Goal: Task Accomplishment & Management: Complete application form

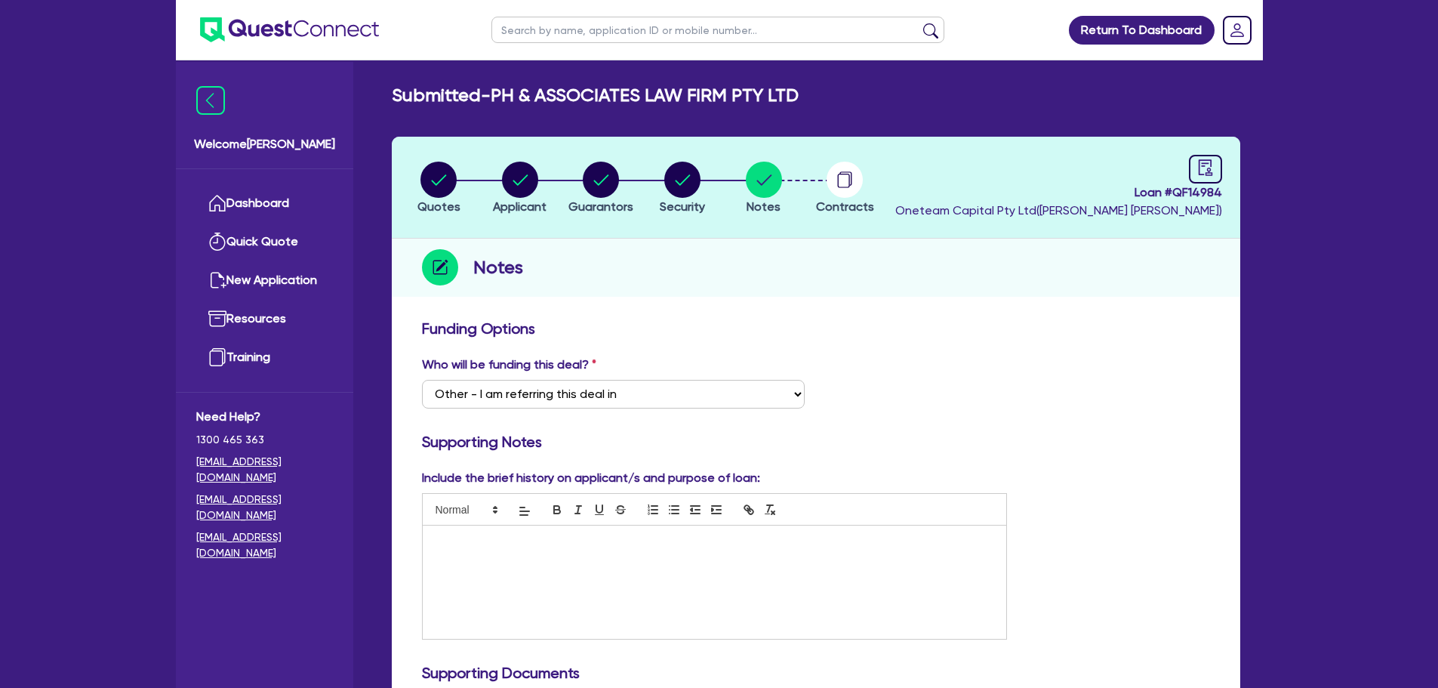
select select "Other"
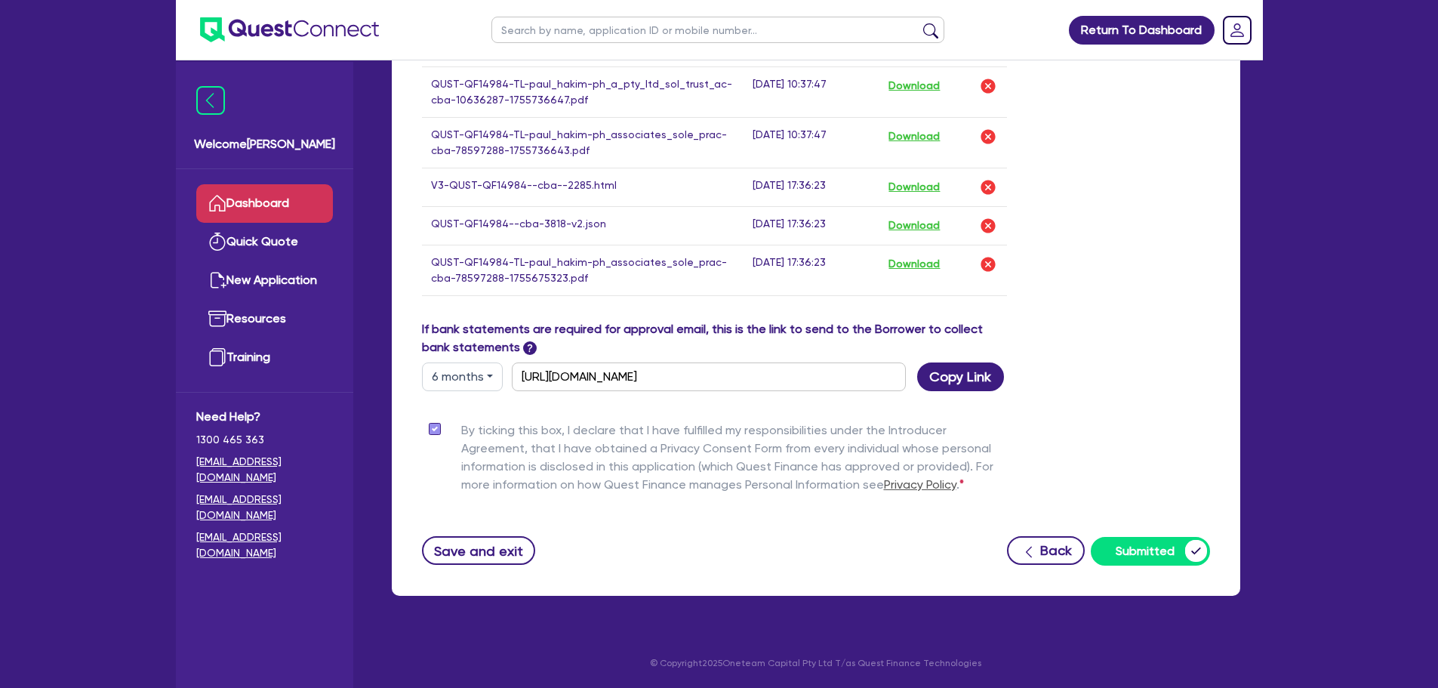
click at [279, 207] on link "Dashboard" at bounding box center [264, 203] width 137 height 39
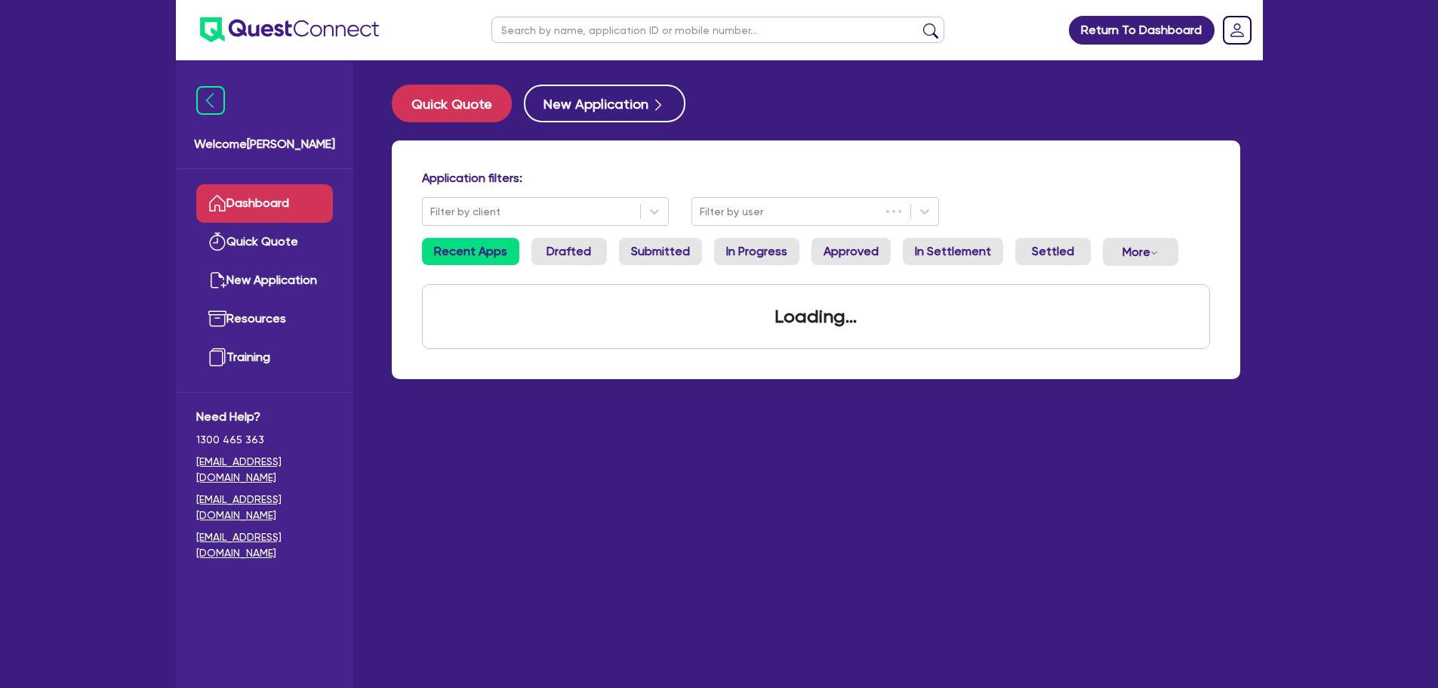
click at [566, 32] on input "text" at bounding box center [718, 30] width 453 height 26
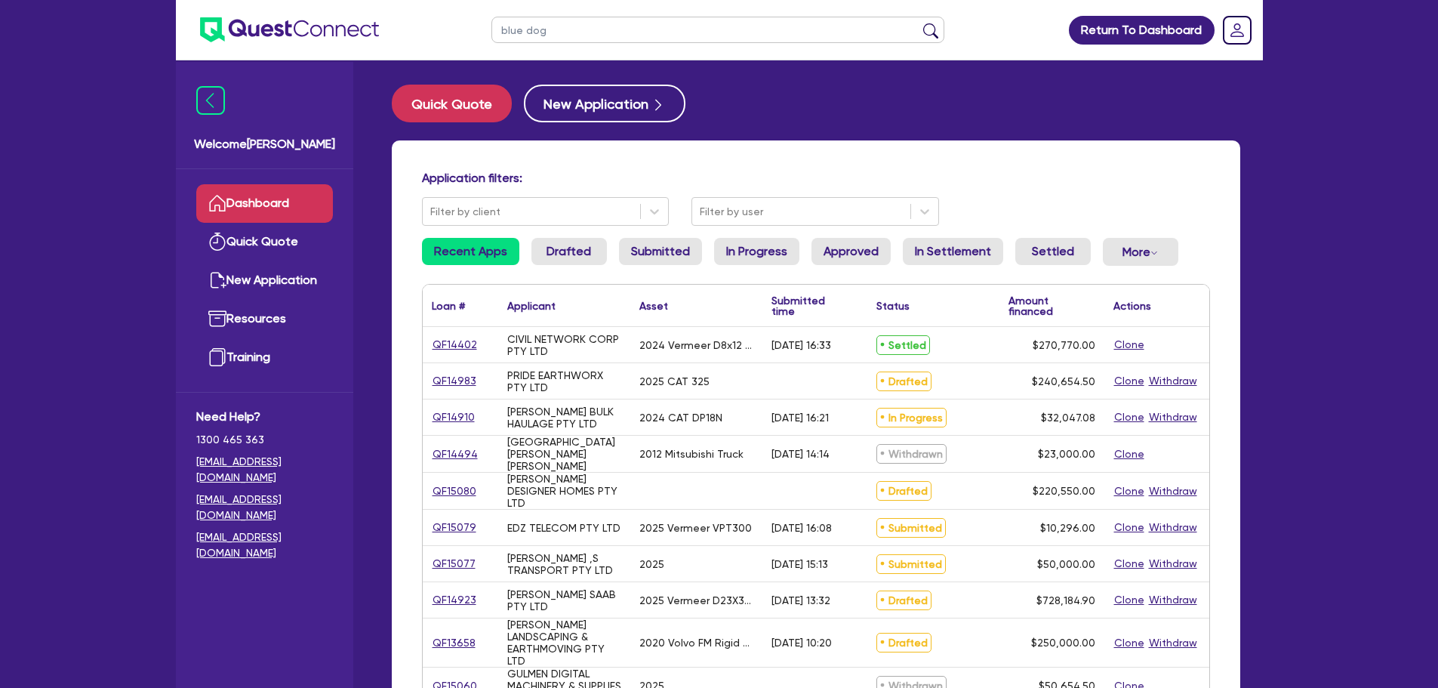
type input "blue dog"
click at [919, 23] on button "submit" at bounding box center [931, 33] width 24 height 21
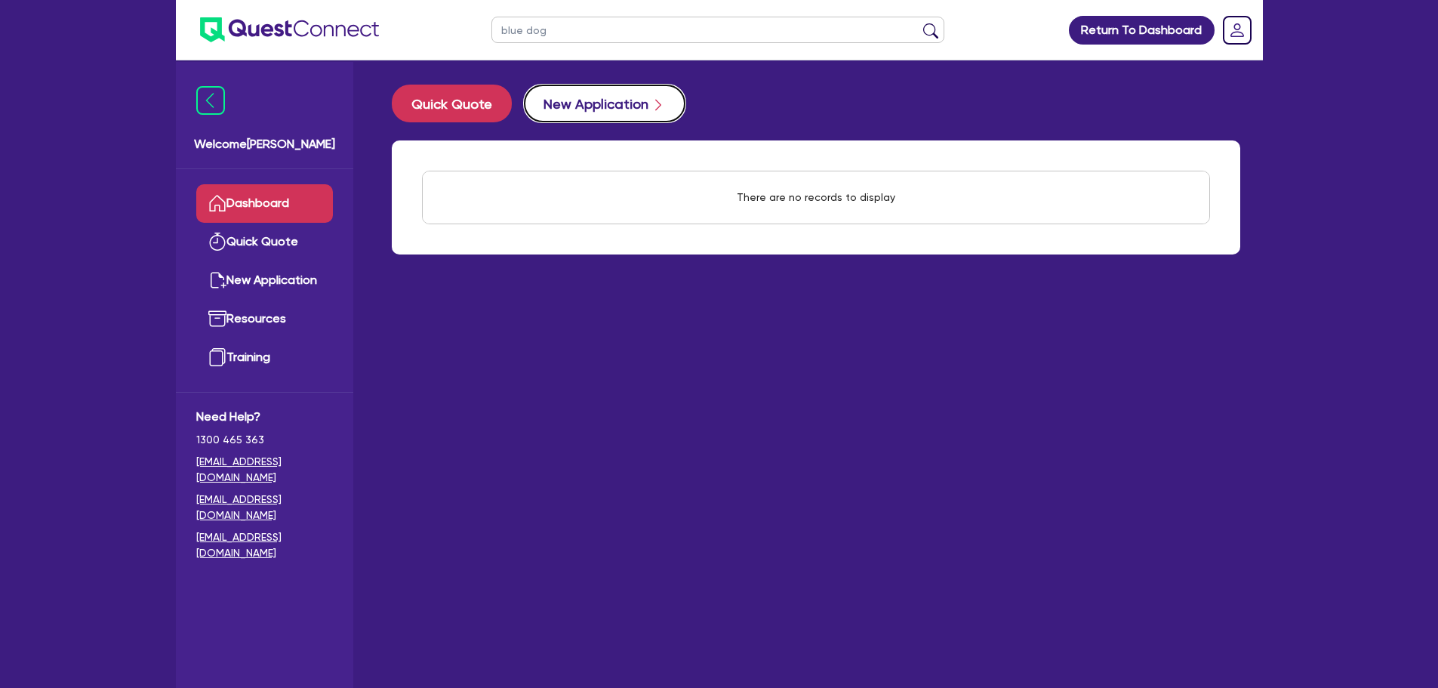
click at [584, 114] on button "New Application" at bounding box center [605, 104] width 162 height 38
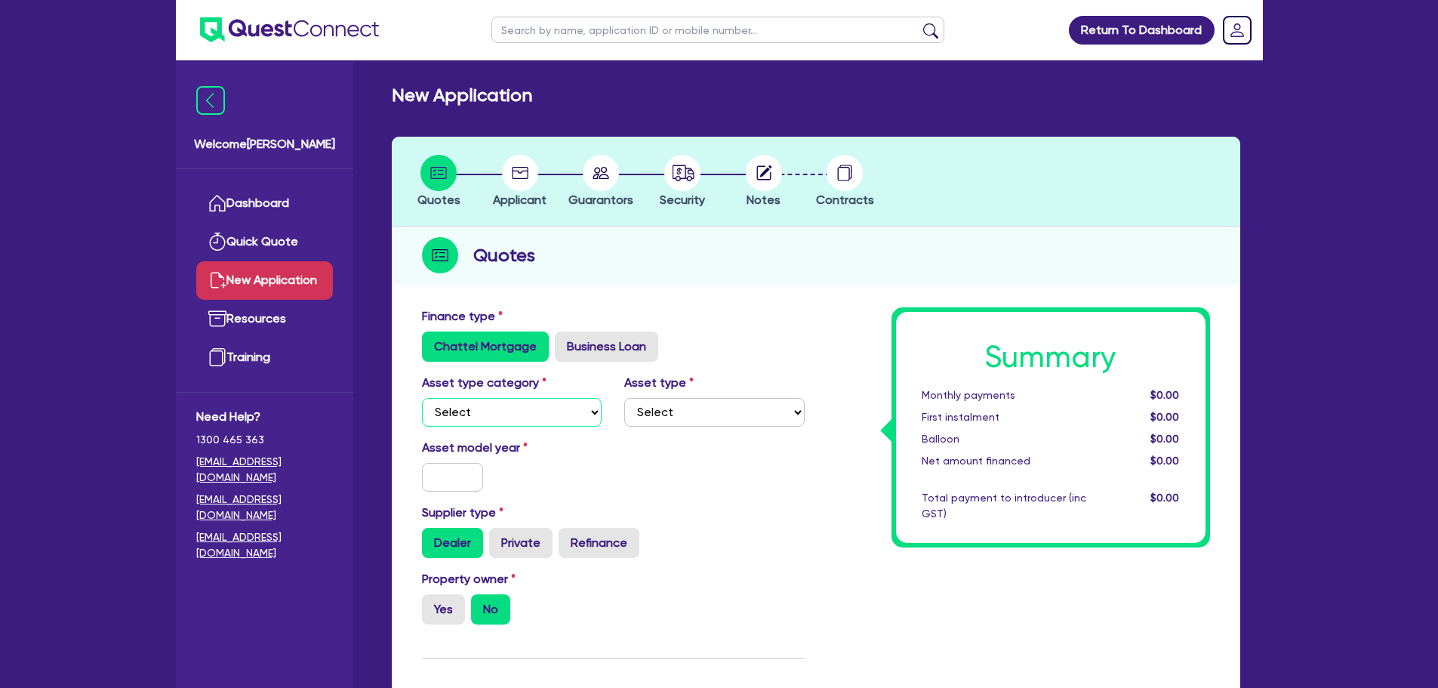
click at [550, 415] on select "Select Cars and light trucks Primary assets Secondary assets Tertiary assets" at bounding box center [512, 412] width 180 height 29
select select "PRIMARY_ASSETS"
click at [422, 398] on select "Select Cars and light trucks Primary assets Secondary assets Tertiary assets" at bounding box center [512, 412] width 180 height 29
drag, startPoint x: 726, startPoint y: 383, endPoint x: 722, endPoint y: 405, distance: 22.4
click at [727, 386] on div "Asset type Select Heavy trucks over 4.5 tonne Trailers Bus and coaches Yellow g…" at bounding box center [714, 400] width 203 height 53
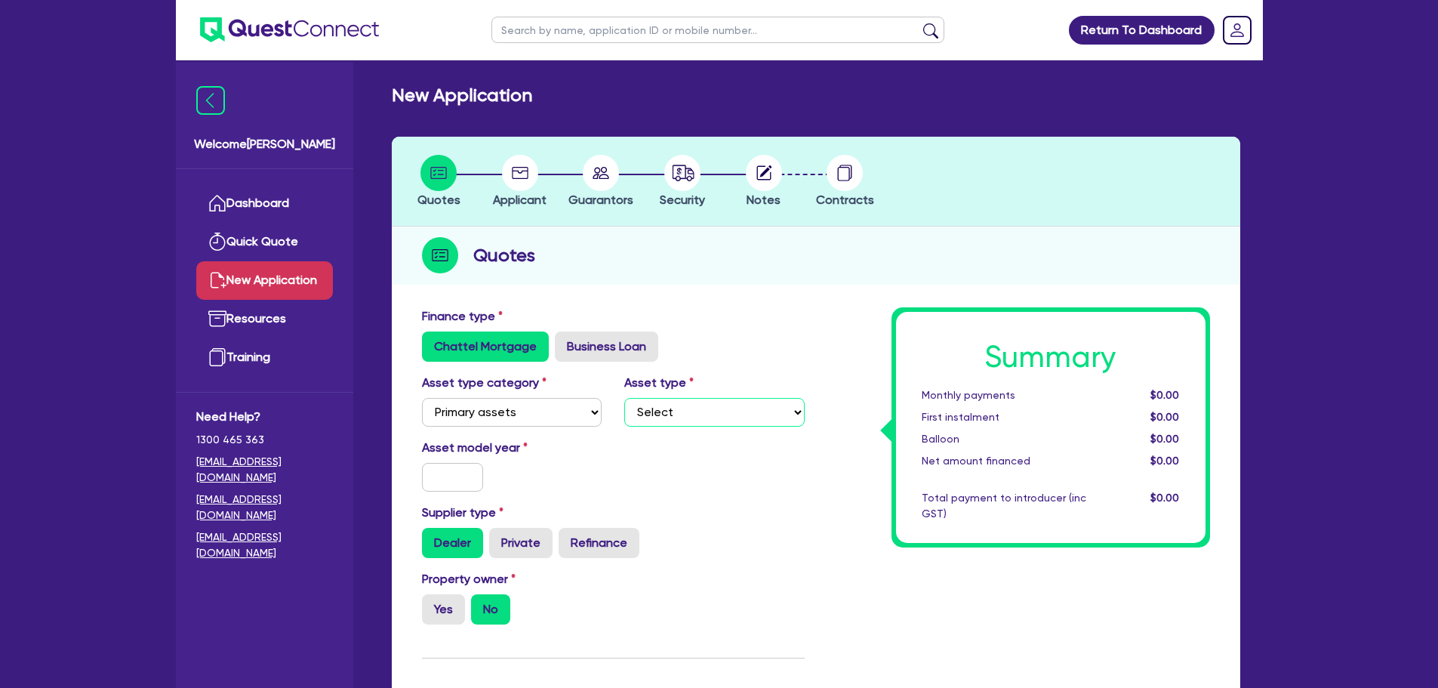
click at [720, 408] on select "Select Heavy trucks over 4.5 tonne Trailers Bus and coaches Yellow goods and ex…" at bounding box center [714, 412] width 180 height 29
select select "YELLOW_GOODS_AND_EXCAVATORS"
click at [624, 398] on select "Select Heavy trucks over 4.5 tonne Trailers Bus and coaches Yellow goods and ex…" at bounding box center [714, 412] width 180 height 29
click at [449, 489] on input "text" at bounding box center [453, 477] width 62 height 29
click at [452, 485] on input "text" at bounding box center [453, 477] width 62 height 29
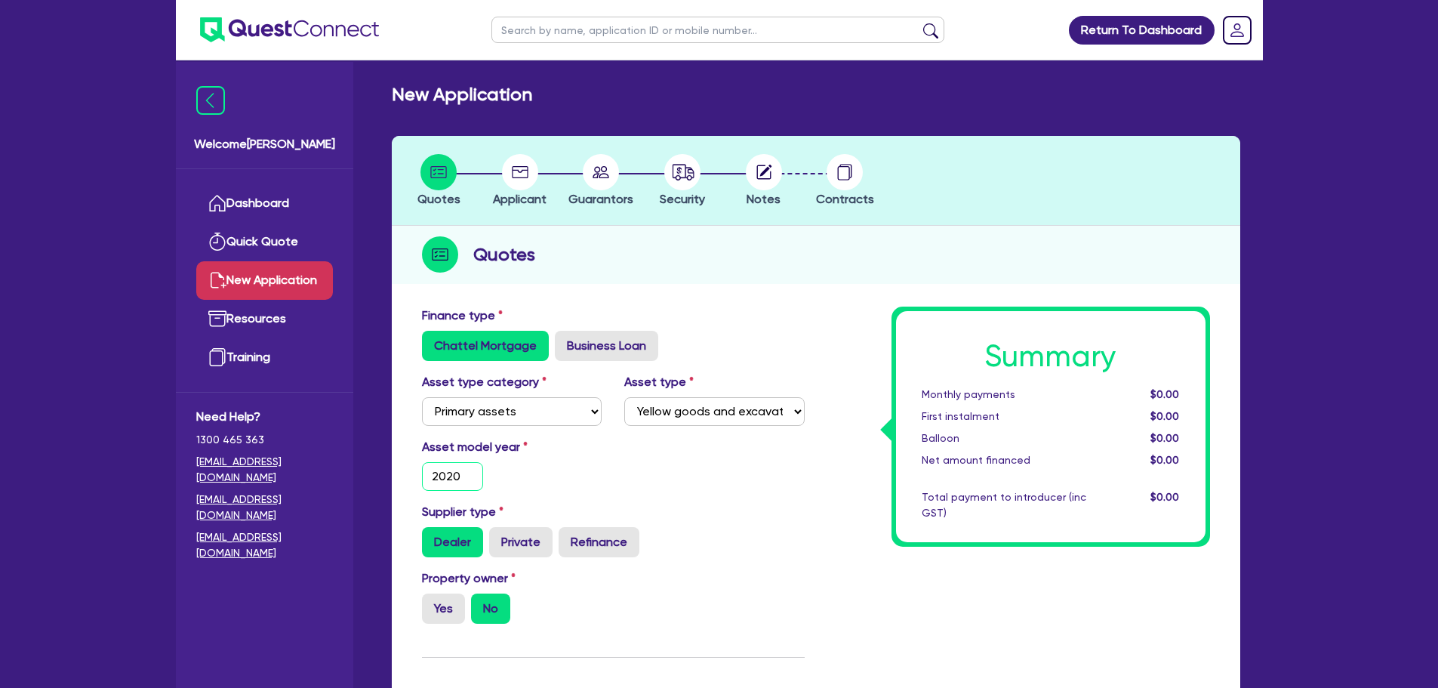
scroll to position [302, 0]
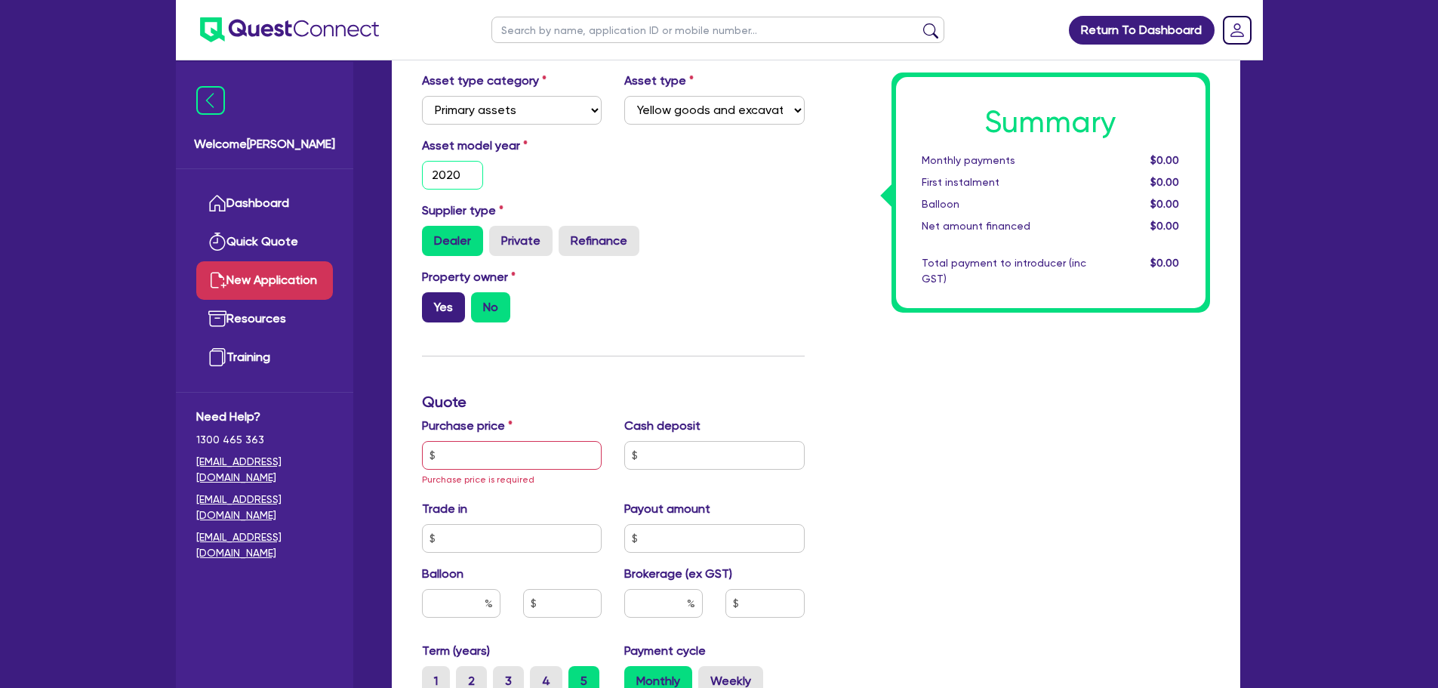
type input "2020"
click at [439, 307] on label "Yes" at bounding box center [443, 307] width 43 height 30
click at [432, 302] on input "Yes" at bounding box center [427, 297] width 10 height 10
radio input "true"
click at [489, 458] on input "text" at bounding box center [512, 455] width 180 height 29
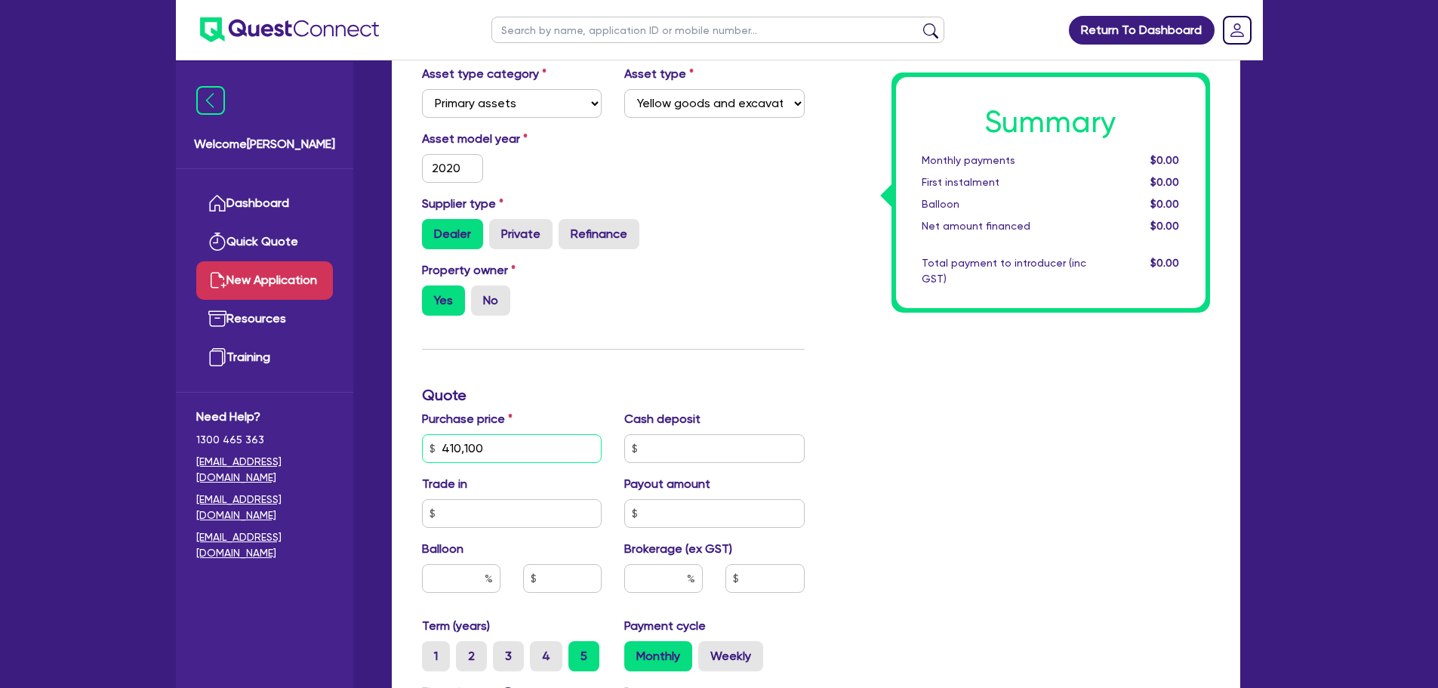
scroll to position [680, 0]
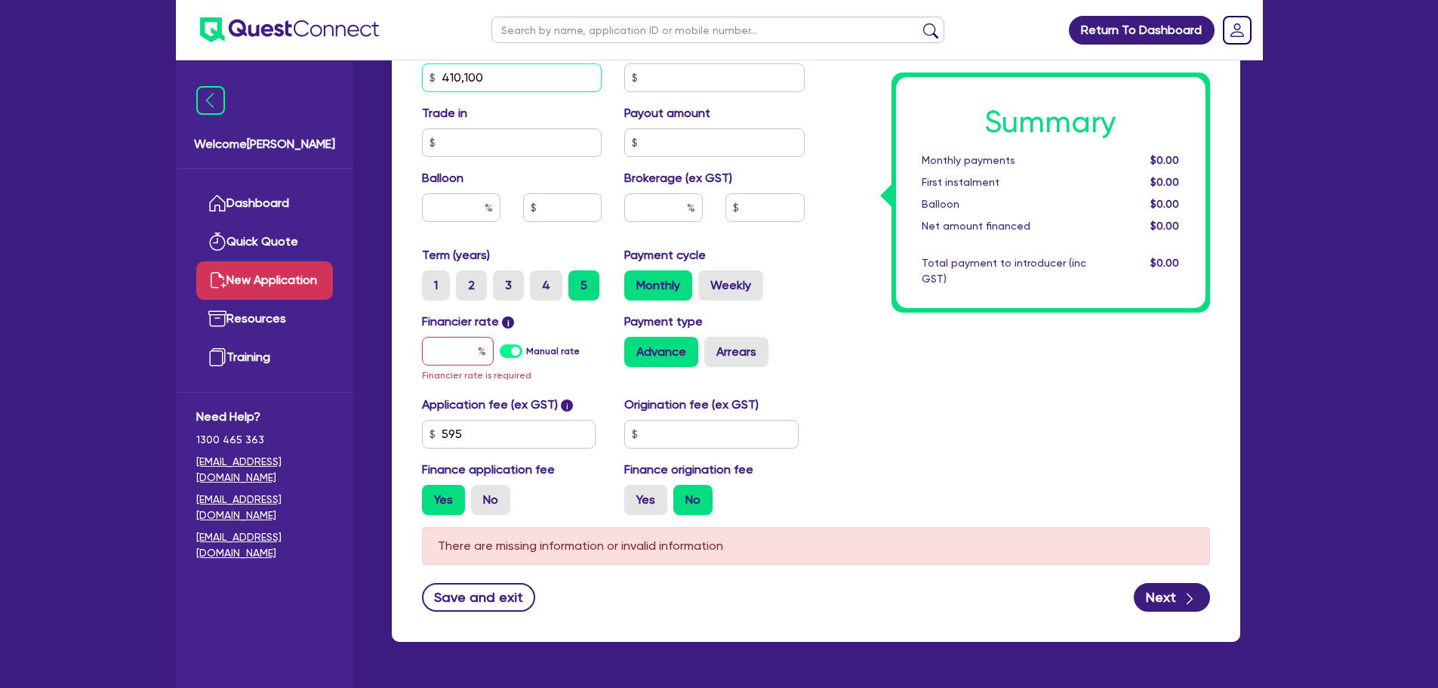
type input "410,100"
click at [445, 361] on input "text" at bounding box center [458, 351] width 72 height 29
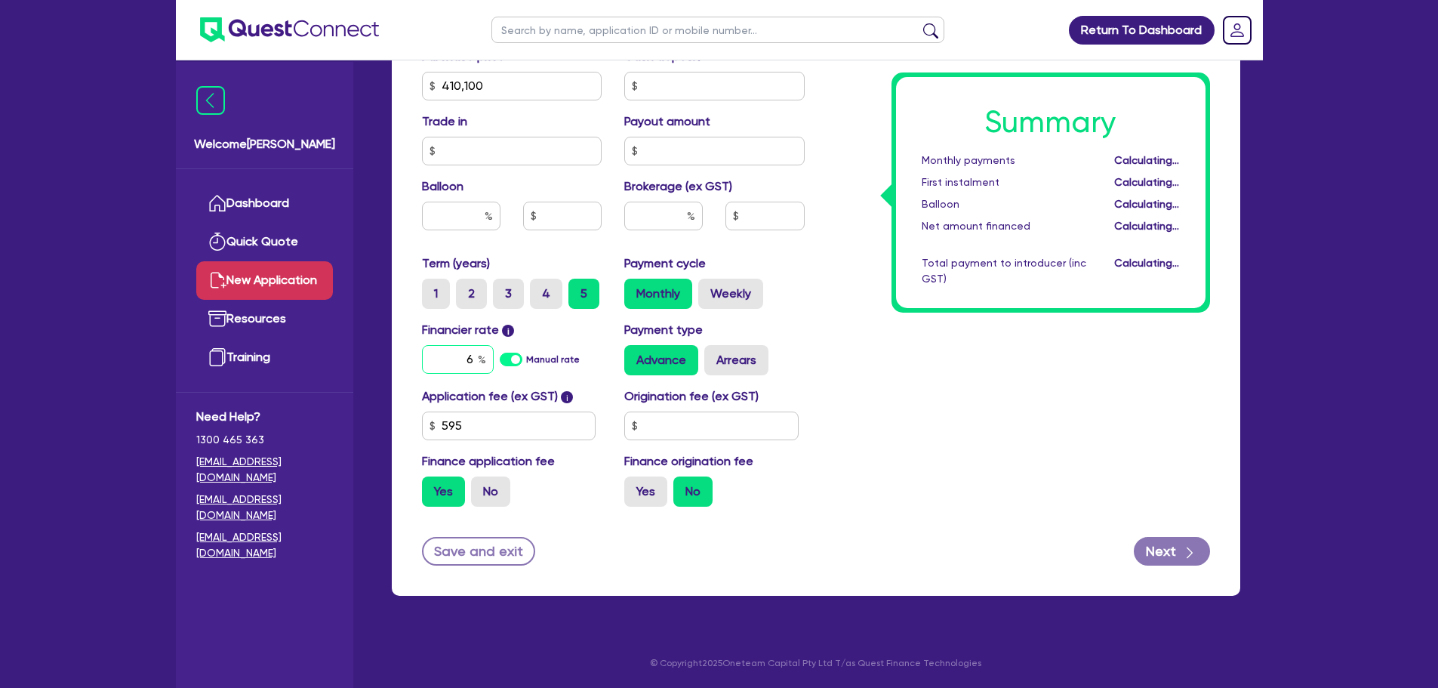
scroll to position [671, 0]
type input "6.5"
click at [669, 218] on input "text" at bounding box center [663, 216] width 79 height 29
type input "2"
click at [788, 254] on div "Payment cycle Monthly Weekly" at bounding box center [714, 281] width 203 height 54
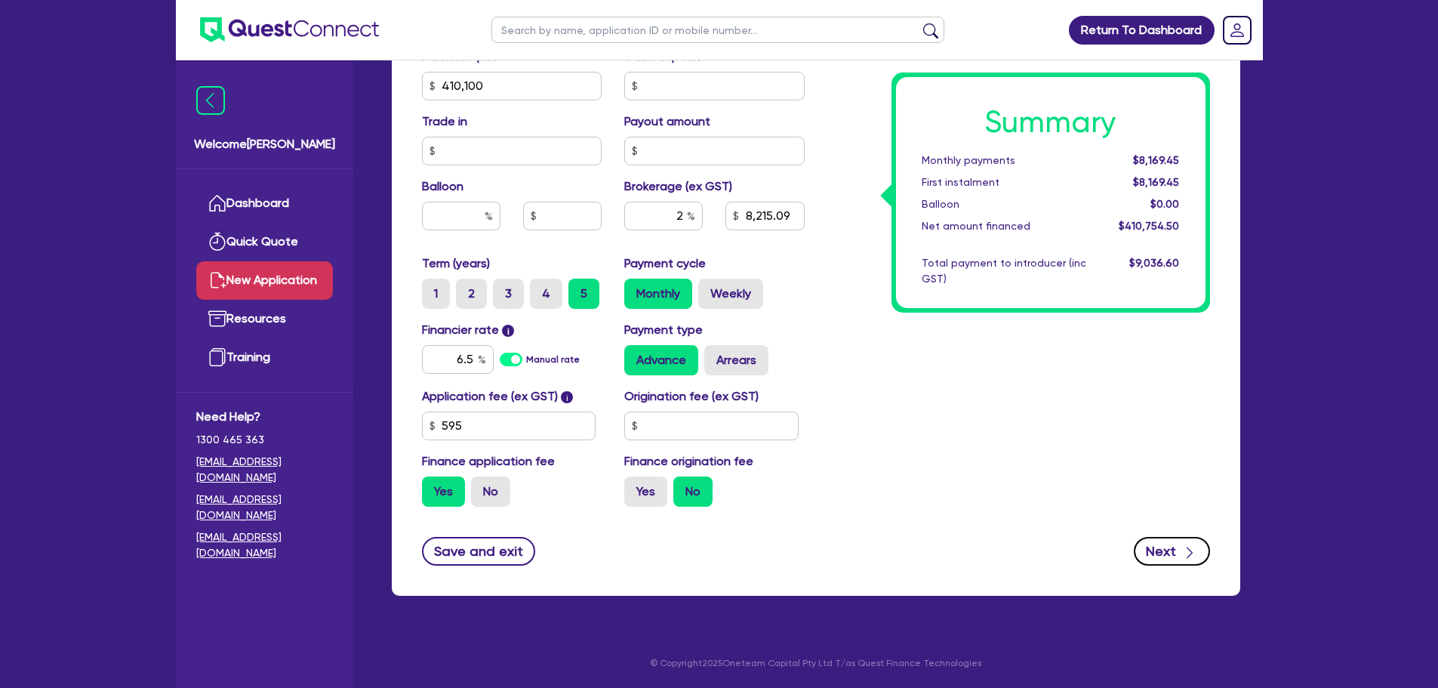
click at [1164, 541] on button "Next" at bounding box center [1172, 551] width 76 height 29
type input "8,215.09"
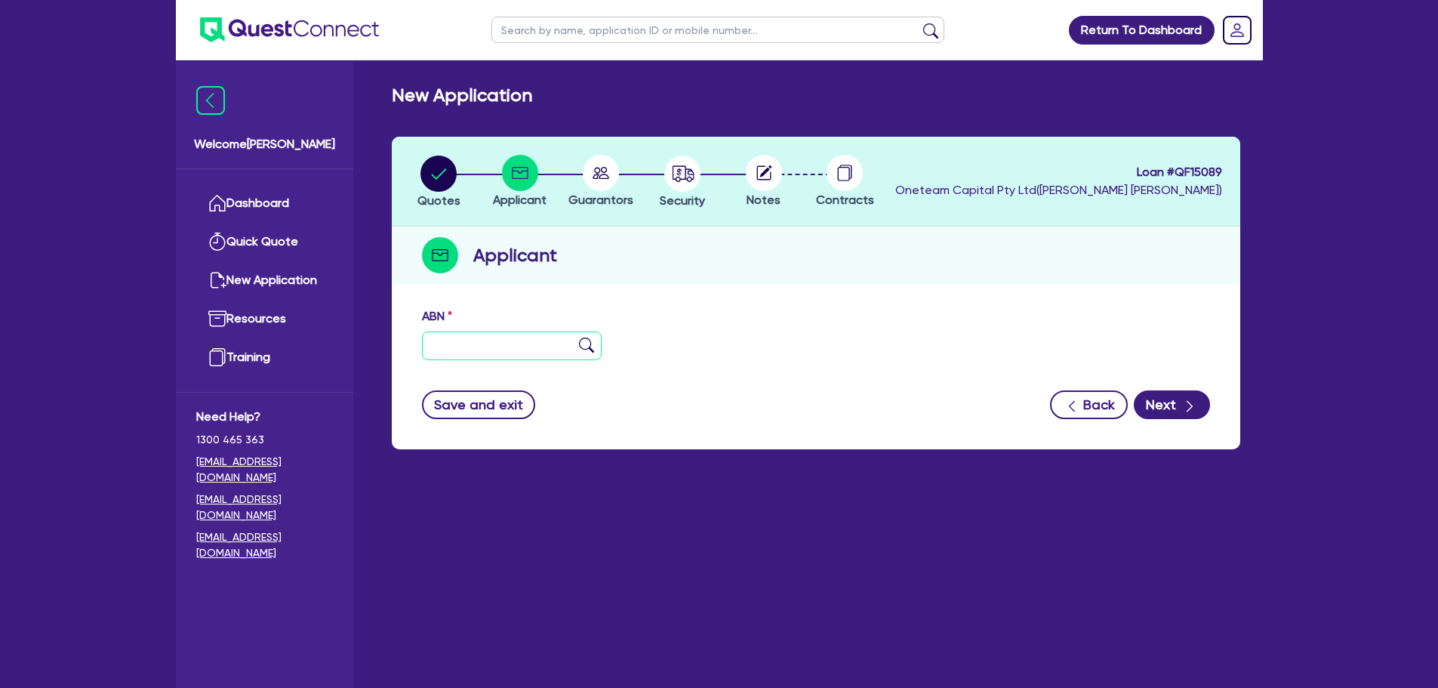
click at [449, 347] on input "text" at bounding box center [512, 345] width 180 height 29
paste input "71 611 351 618"
type input "71 611 351 618"
click at [590, 348] on img at bounding box center [586, 345] width 15 height 15
type input "BLUE DOG DRILLING PTY LTD"
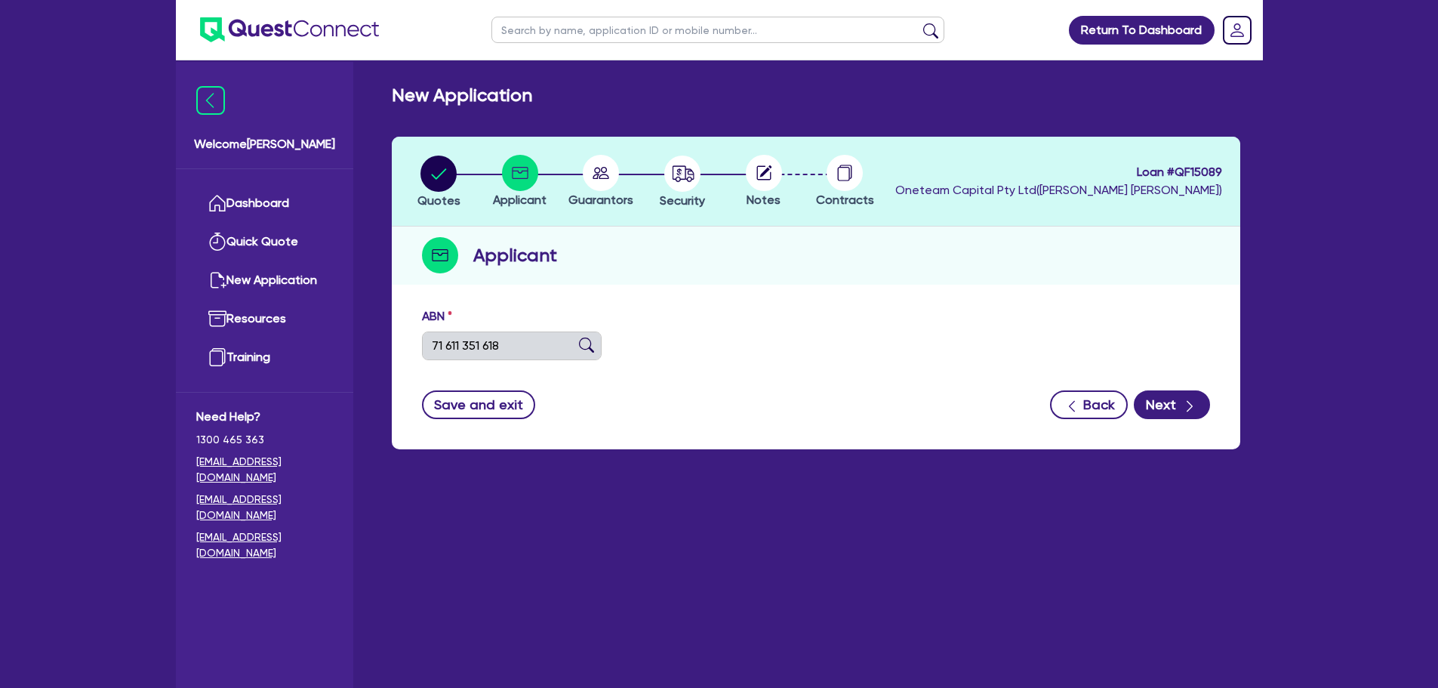
select select "COMPANY"
type input "[DATE]"
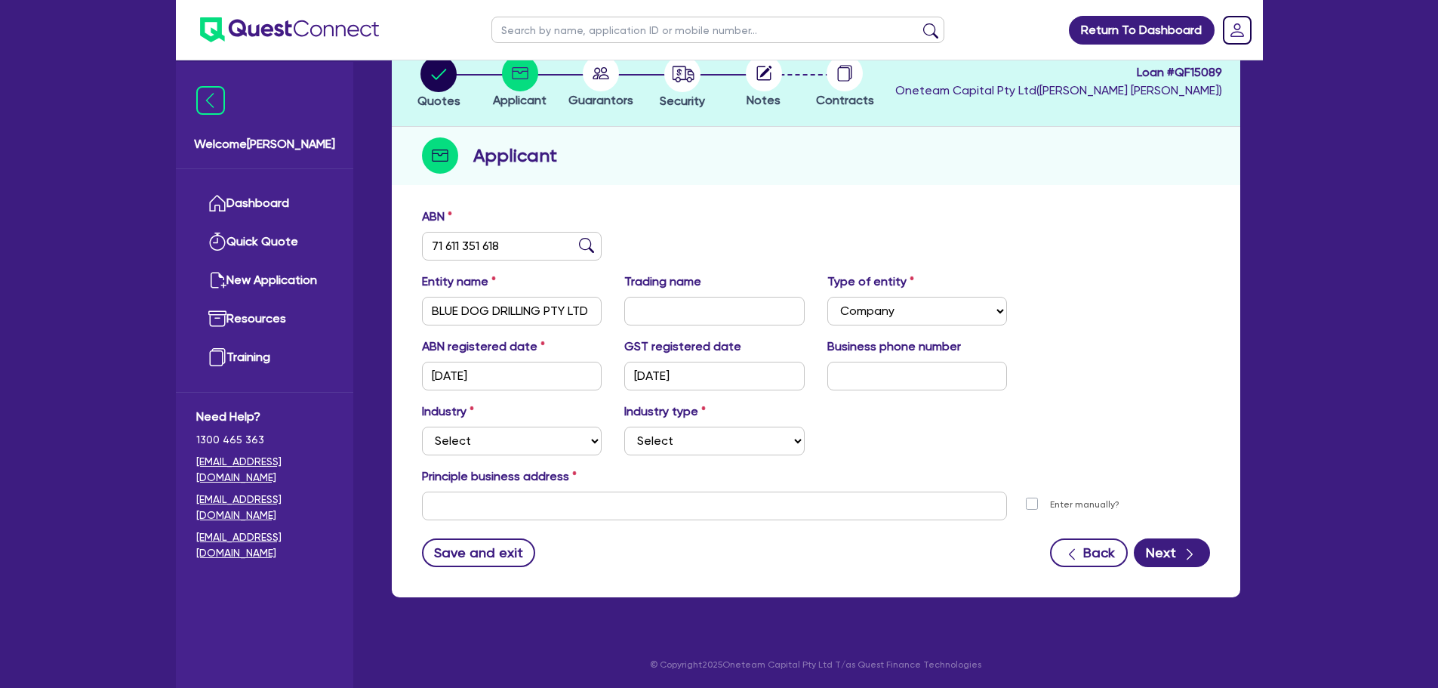
scroll to position [101, 0]
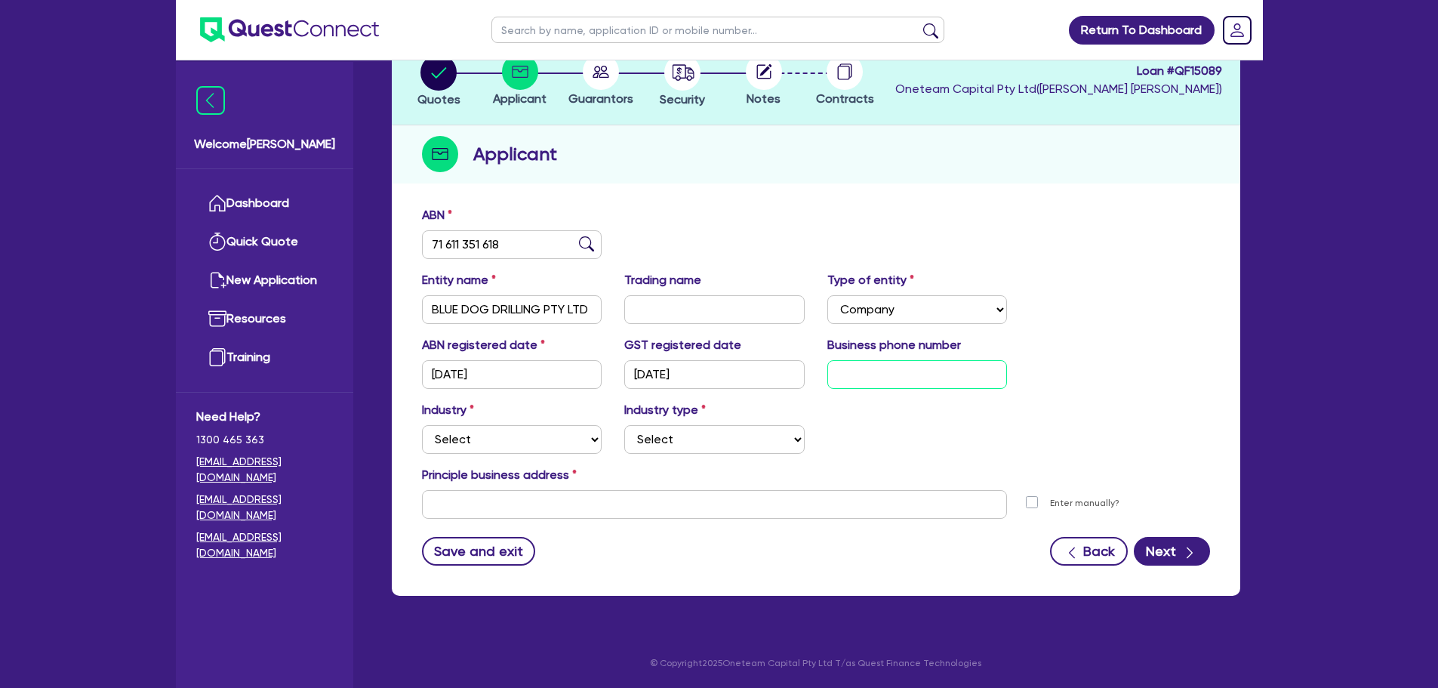
click at [891, 378] on input "text" at bounding box center [918, 374] width 180 height 29
paste input "4 2775 8099"
type input "04 2775 8099"
click at [690, 439] on select "Select" at bounding box center [714, 439] width 180 height 29
click at [587, 453] on select "Select Accomodation & Food Services Administrative & Support Services Agricultu…" at bounding box center [512, 439] width 180 height 29
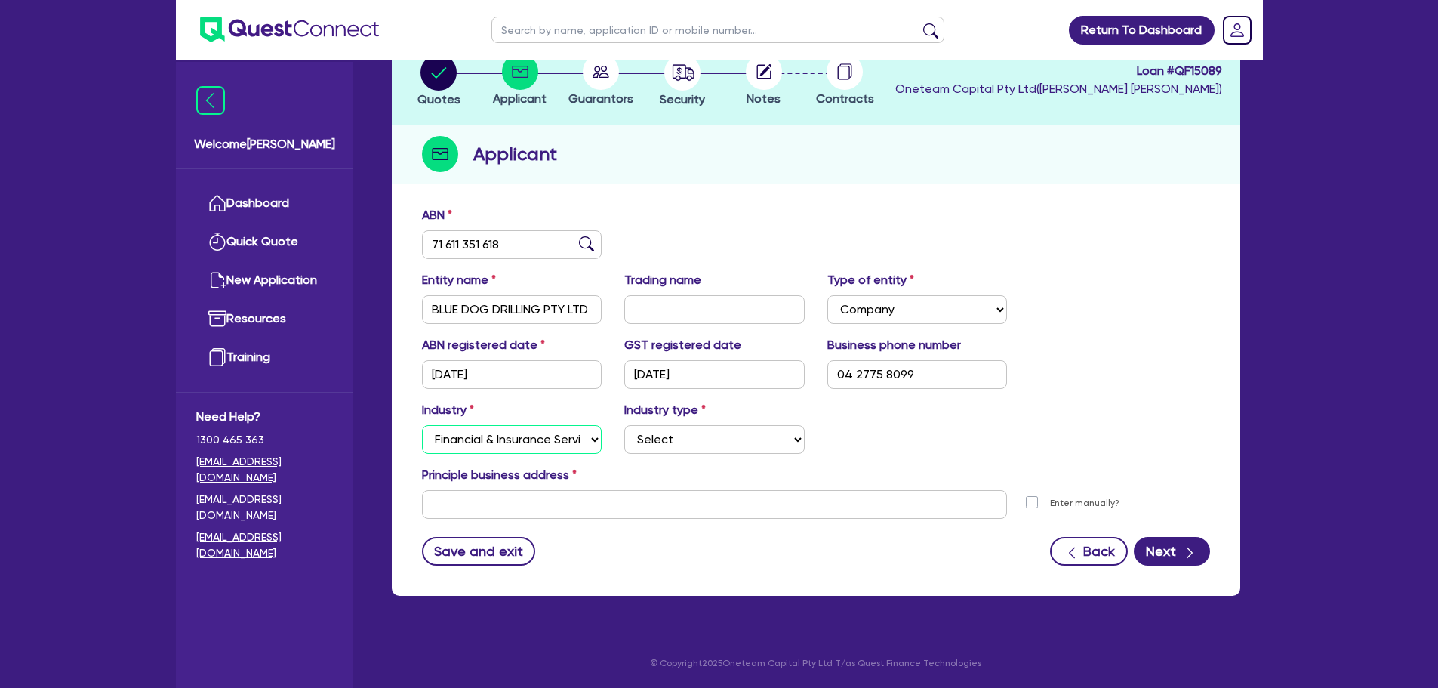
click at [422, 425] on select "Select Accomodation & Food Services Administrative & Support Services Agricultu…" at bounding box center [512, 439] width 180 height 29
click at [529, 439] on select "Select Accomodation & Food Services Administrative & Support Services Agricultu…" at bounding box center [512, 439] width 180 height 29
select select "BUILDING_CONSTRUCTION"
click at [422, 425] on select "Select Accomodation & Food Services Administrative & Support Services Agricultu…" at bounding box center [512, 439] width 180 height 29
click at [695, 433] on select "Select Trades People Providing Services Direct to Consumers Trades People Provi…" at bounding box center [714, 439] width 180 height 29
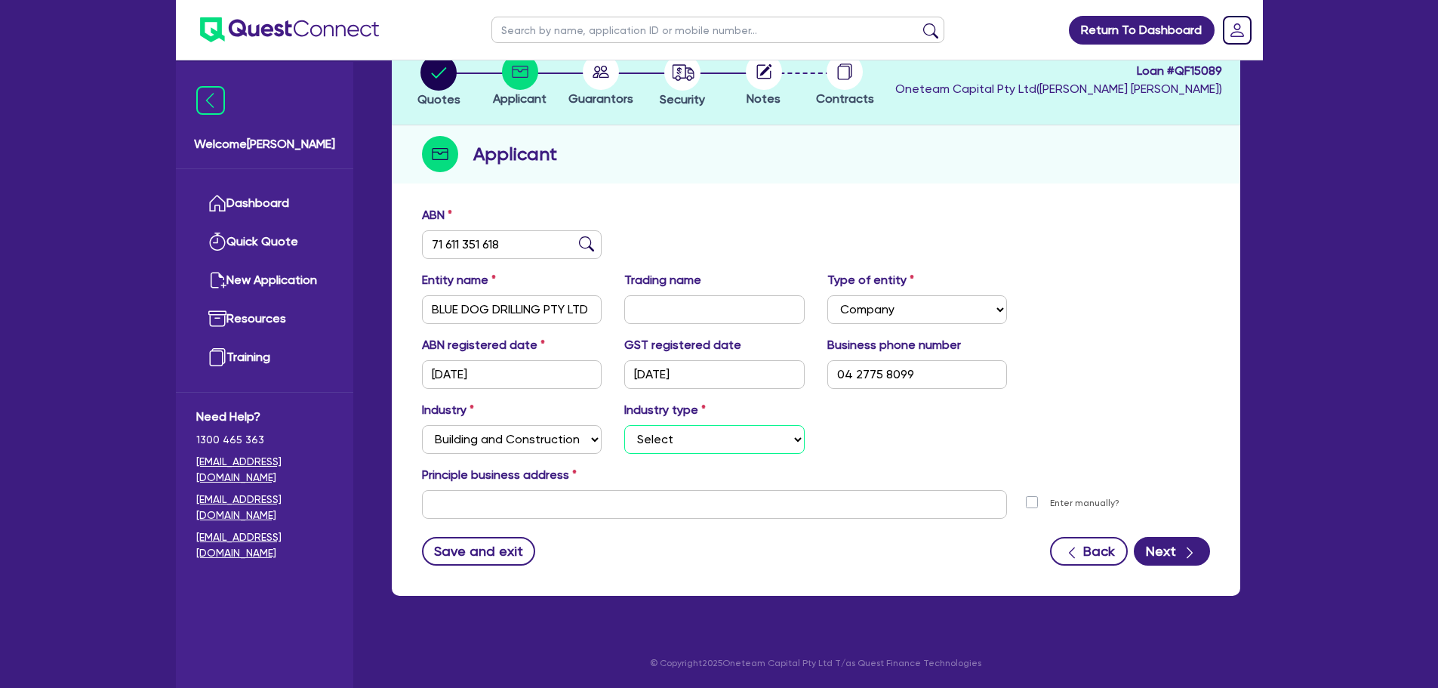
select select "TRADES_SERVICES_BUSINESSES_GOVERNMENT"
click at [624, 425] on select "Select Trades People Providing Services Direct to Consumers Trades People Provi…" at bounding box center [714, 439] width 180 height 29
click at [630, 504] on input "text" at bounding box center [715, 504] width 586 height 29
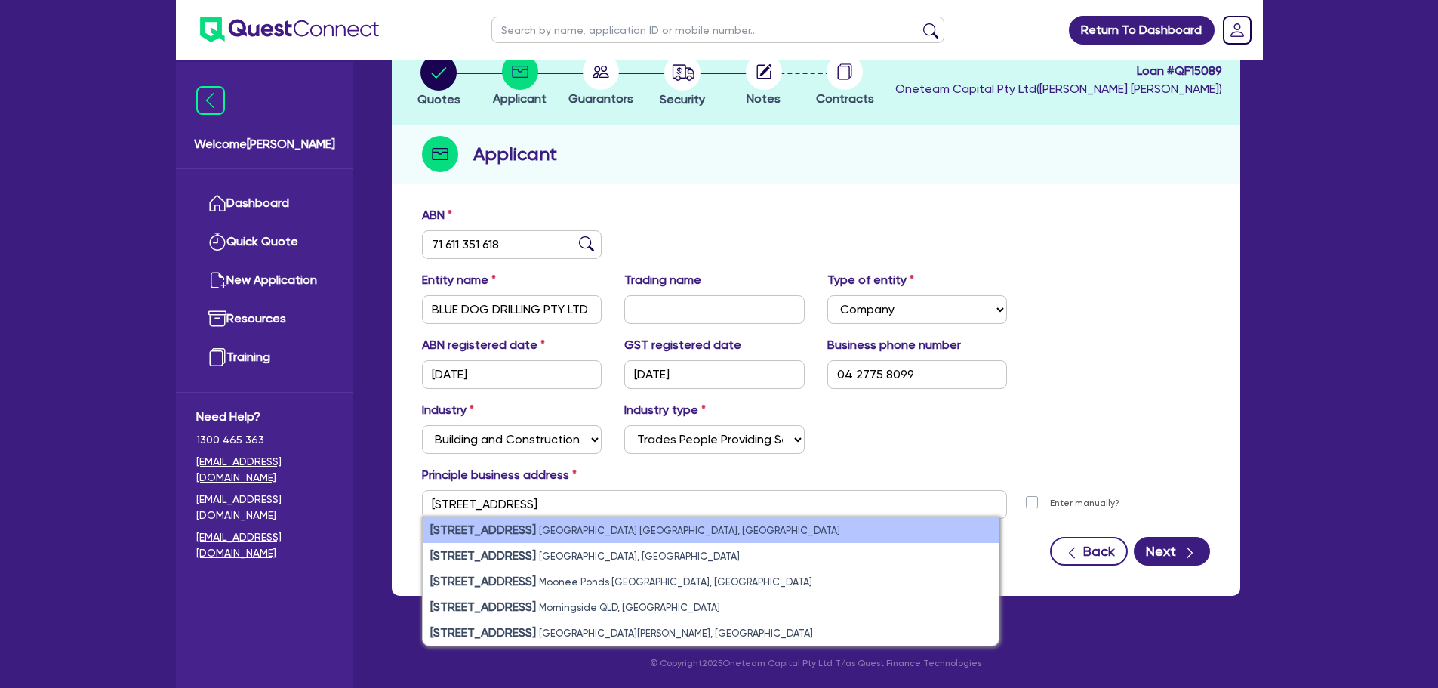
click at [603, 532] on li "[STREET_ADDRESS]" at bounding box center [711, 530] width 576 height 26
type input "[STREET_ADDRESS]"
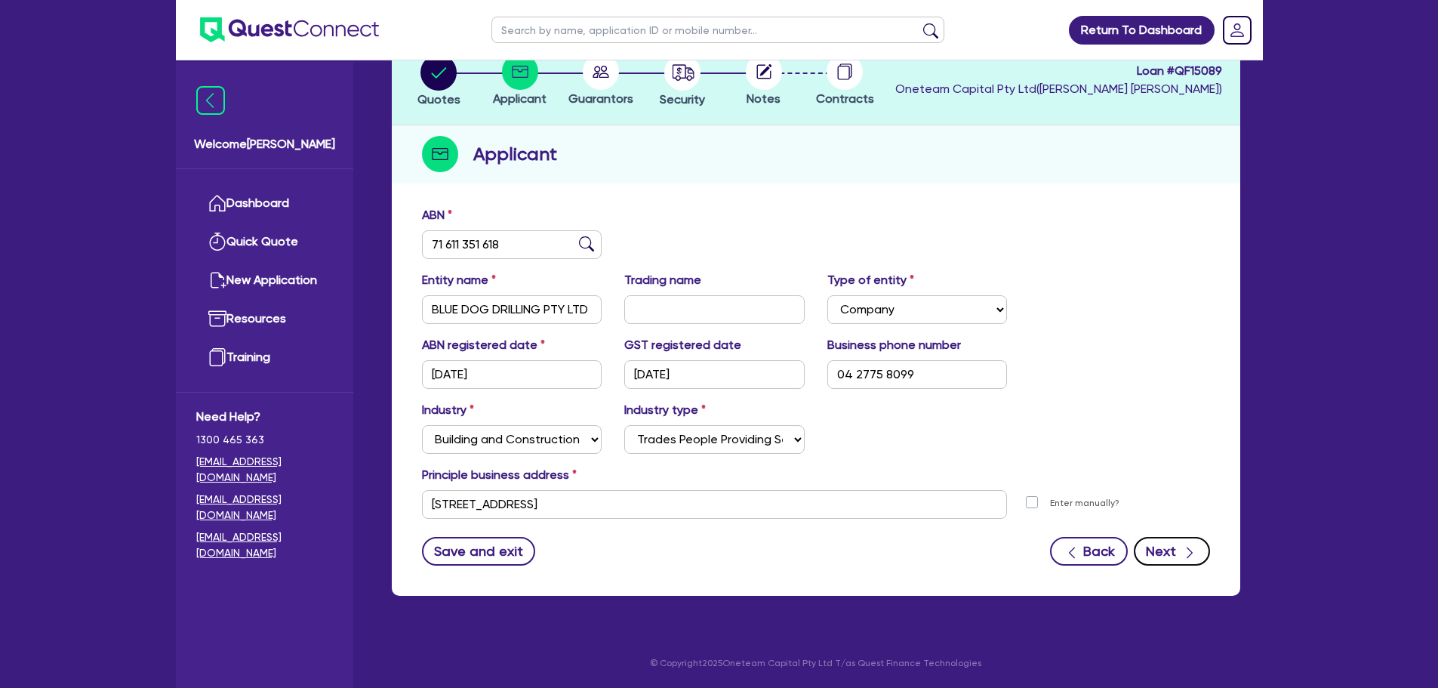
click at [1147, 539] on button "Next" at bounding box center [1172, 551] width 76 height 29
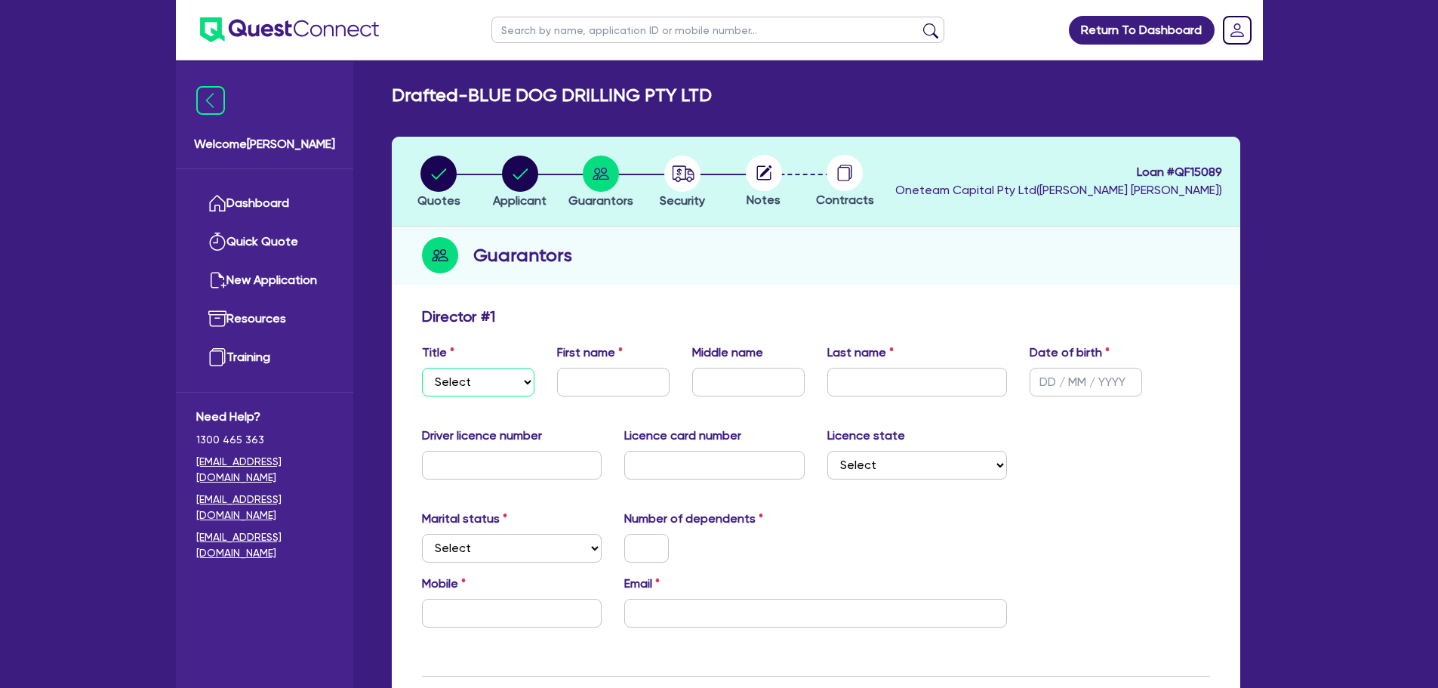
click at [495, 381] on select "Select Mr Mrs Ms Miss Dr" at bounding box center [478, 382] width 113 height 29
select select "MR"
click at [422, 368] on select "Select Mr Mrs Ms Miss Dr" at bounding box center [478, 382] width 113 height 29
click at [622, 396] on div "Title Select Mr Mrs Ms Miss Dr First name Middle name Last name Date of birth" at bounding box center [816, 376] width 811 height 65
click at [601, 378] on input "text" at bounding box center [613, 382] width 113 height 29
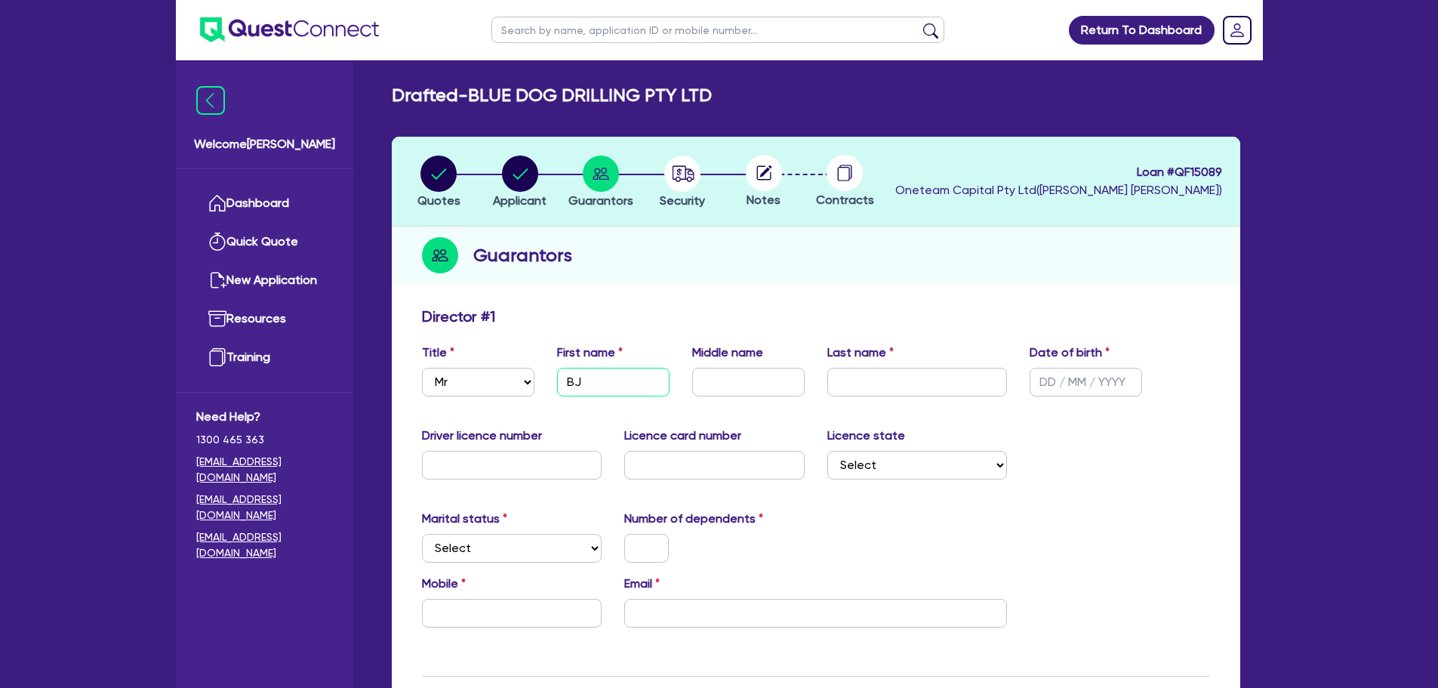
type input "BJ"
click at [895, 369] on input "text" at bounding box center [918, 382] width 180 height 29
type input "[PERSON_NAME]"
click at [1062, 378] on input "text" at bounding box center [1086, 382] width 113 height 29
type input "[DATE]"
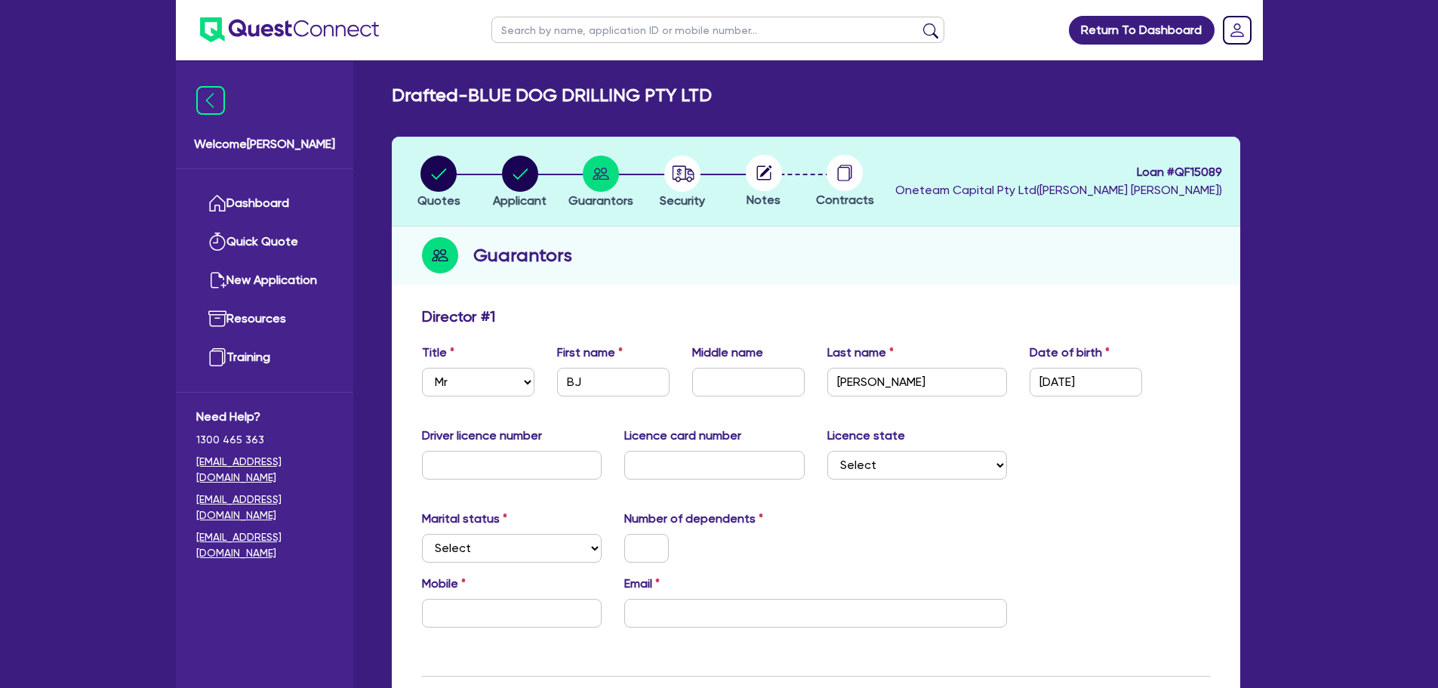
click at [1039, 325] on div "Director # 1" at bounding box center [816, 319] width 811 height 24
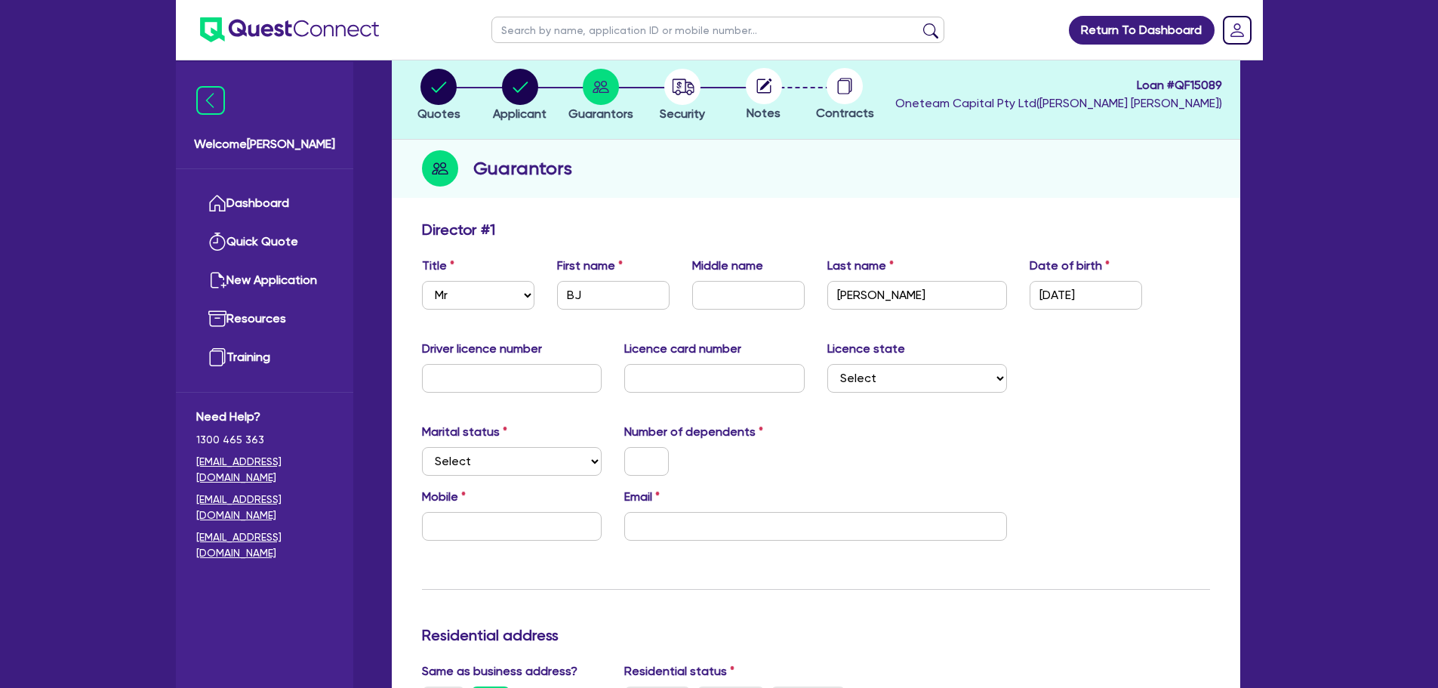
scroll to position [302, 0]
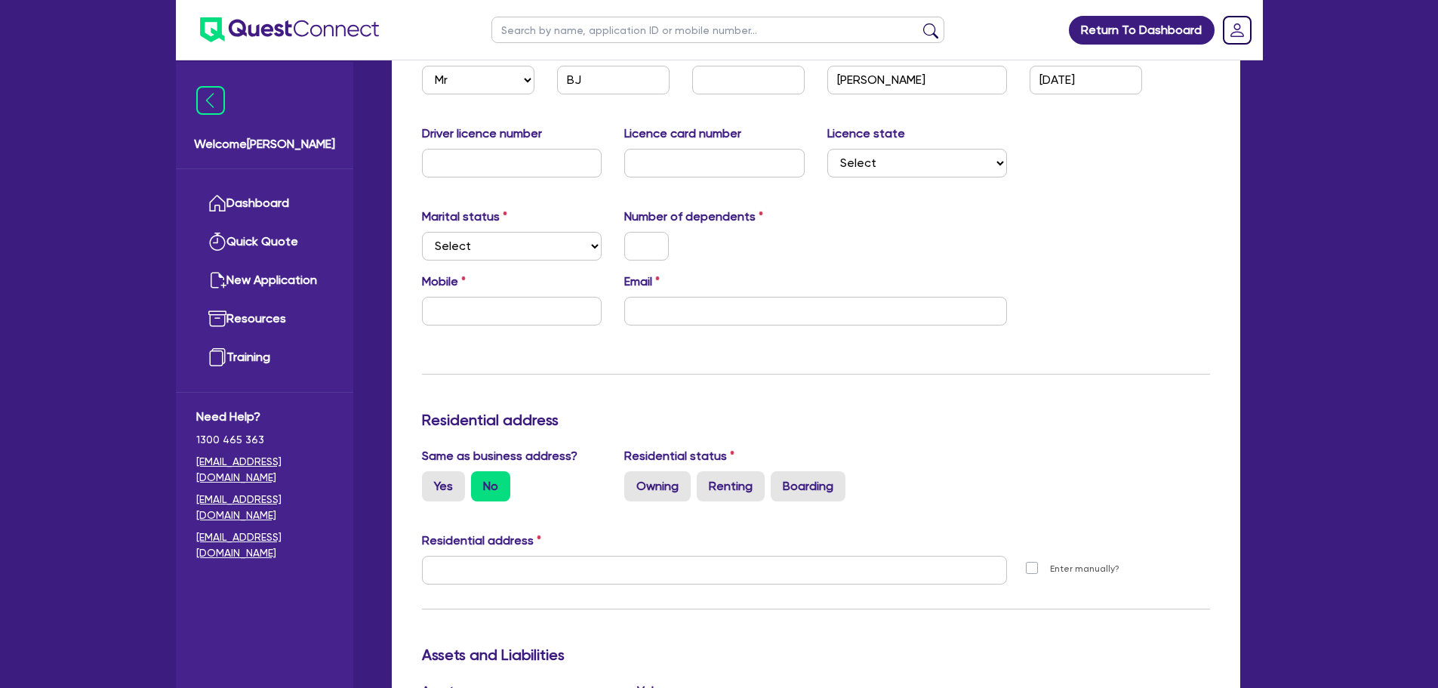
click at [485, 264] on div "Marital status Select [DEMOGRAPHIC_DATA] Married De Facto / Partner Number of d…" at bounding box center [816, 240] width 811 height 65
click at [498, 249] on select "Select Single Married De Facto / Partner" at bounding box center [512, 246] width 180 height 29
select select "SINGLE"
click at [422, 232] on select "Select Single Married De Facto / Partner" at bounding box center [512, 246] width 180 height 29
drag, startPoint x: 636, startPoint y: 252, endPoint x: 647, endPoint y: 239, distance: 17.1
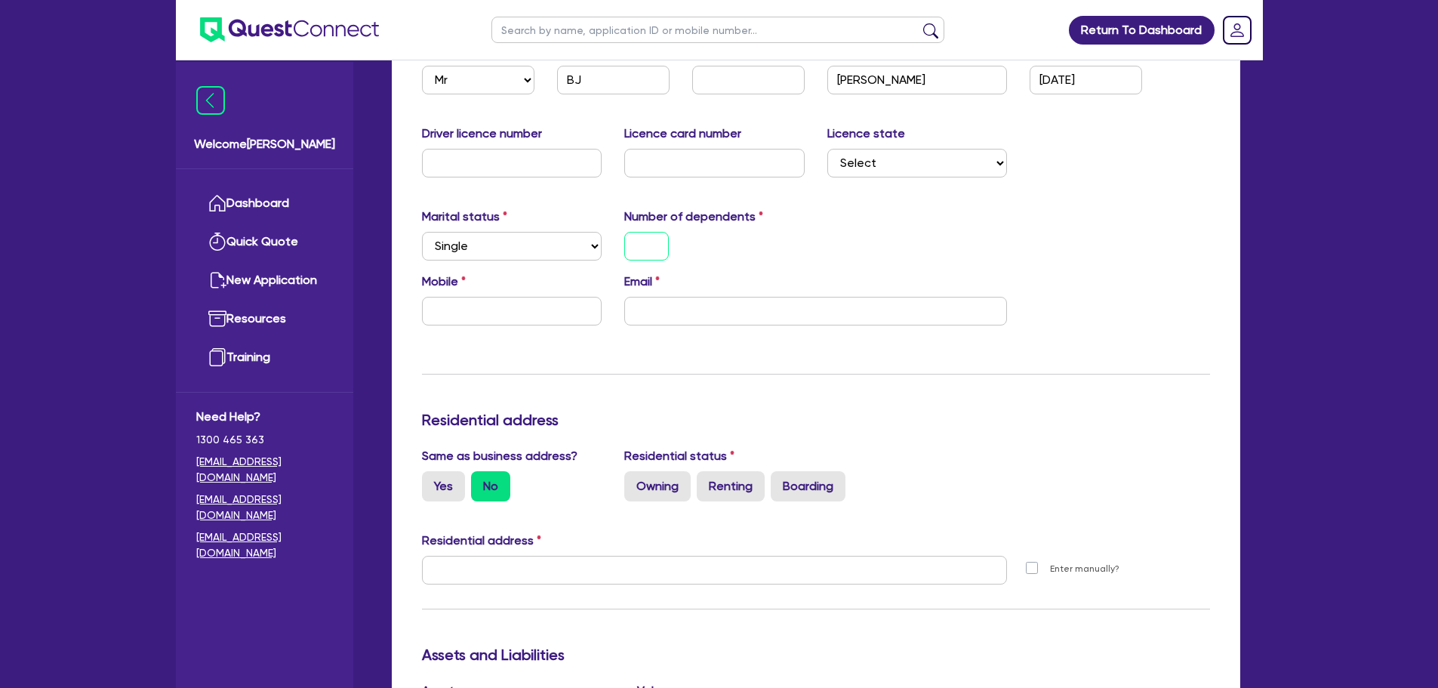
click at [640, 242] on input "text" at bounding box center [646, 246] width 45 height 29
click at [550, 322] on input "text" at bounding box center [512, 311] width 180 height 29
type input "0"
paste input "427 758 099"
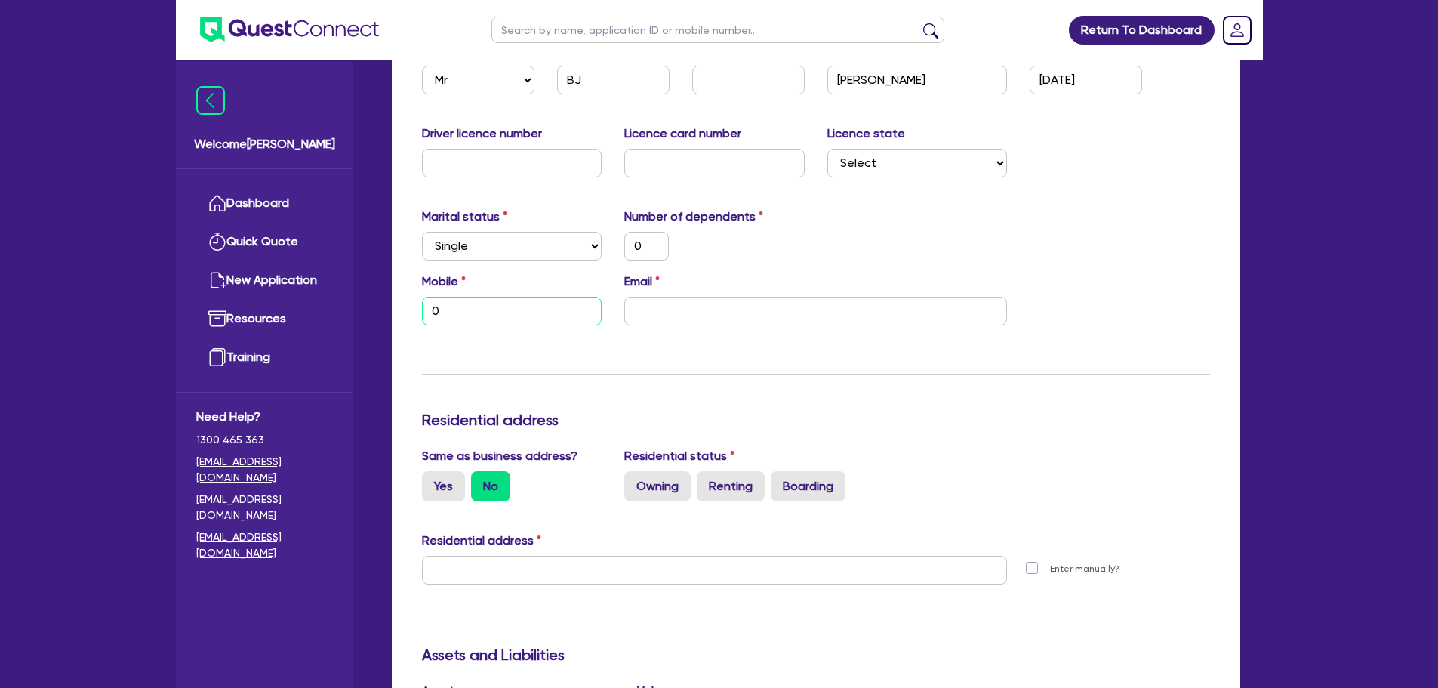
type input "0"
type input "0427 758 099"
click at [655, 313] on input "email" at bounding box center [815, 311] width 383 height 29
paste input "[EMAIL_ADDRESS][DOMAIN_NAME]"
type input "0"
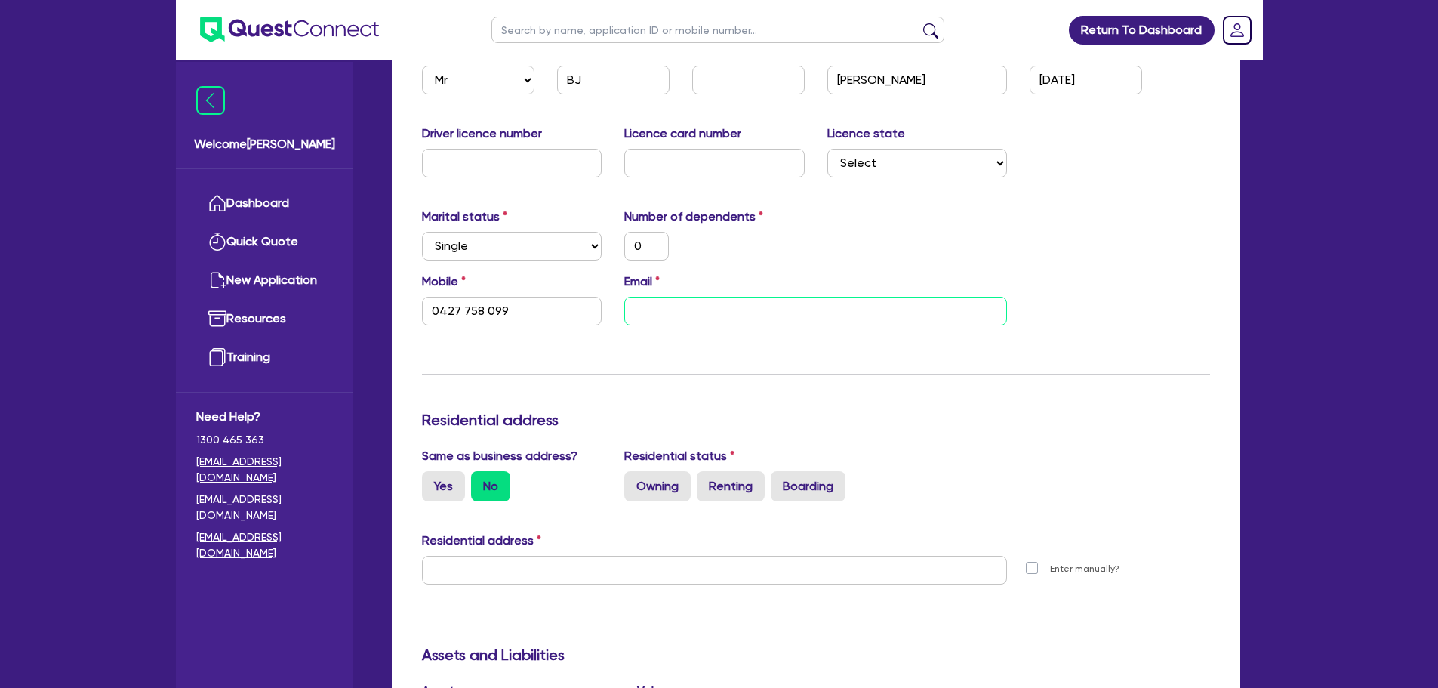
type input "0427 758 099"
type input "[EMAIL_ADDRESS][DOMAIN_NAME]"
click at [660, 483] on label "Owning" at bounding box center [657, 486] width 66 height 30
click at [634, 481] on input "Owning" at bounding box center [629, 476] width 10 height 10
radio input "true"
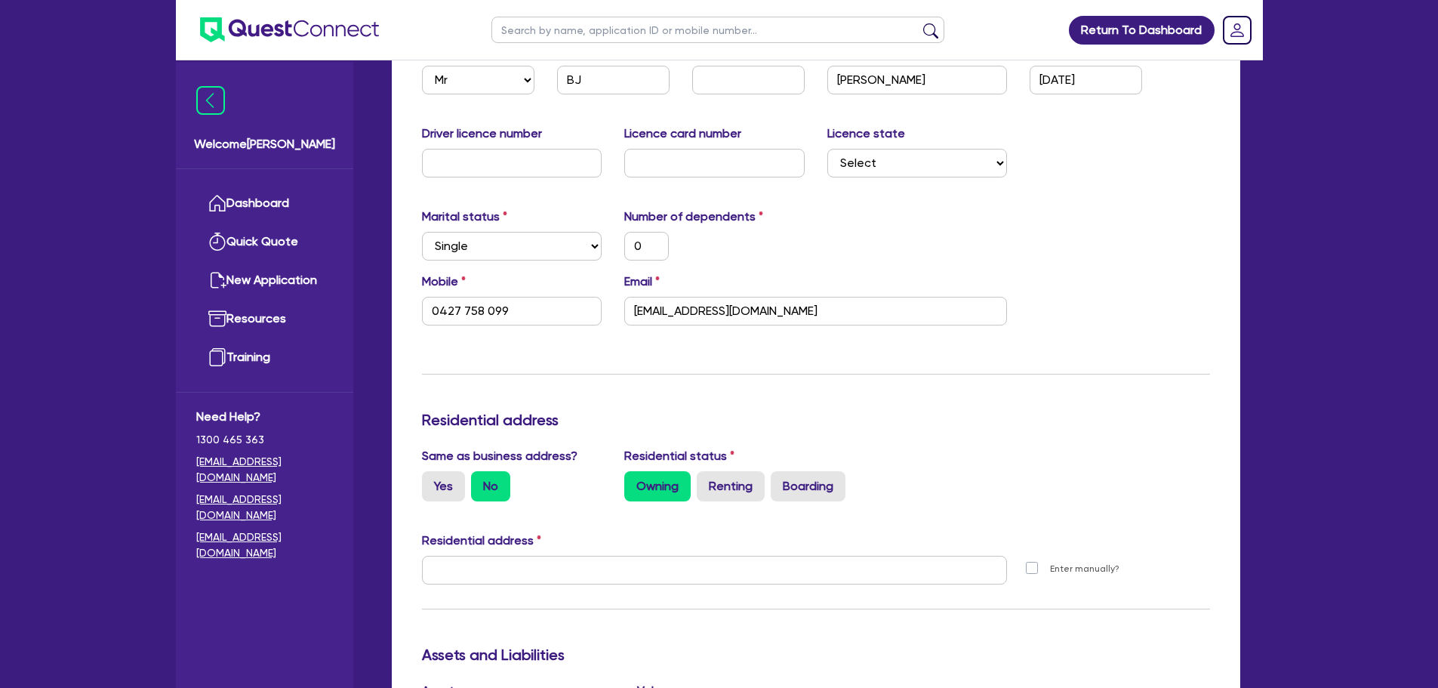
type input "0"
type input "0427 758 099"
click at [431, 489] on label "Yes" at bounding box center [443, 486] width 43 height 30
click at [431, 481] on input "Yes" at bounding box center [427, 476] width 10 height 10
radio input "true"
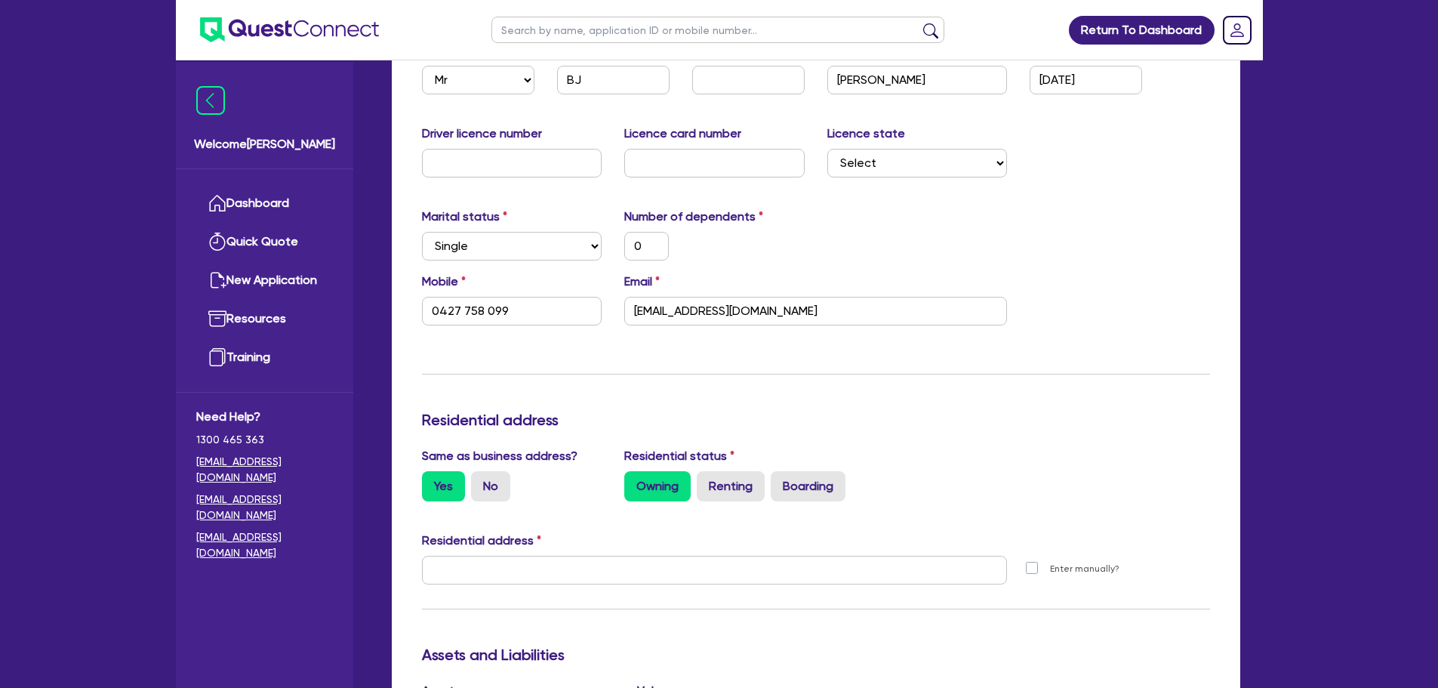
type input "0"
type input "0427 758 099"
type input "[STREET_ADDRESS]"
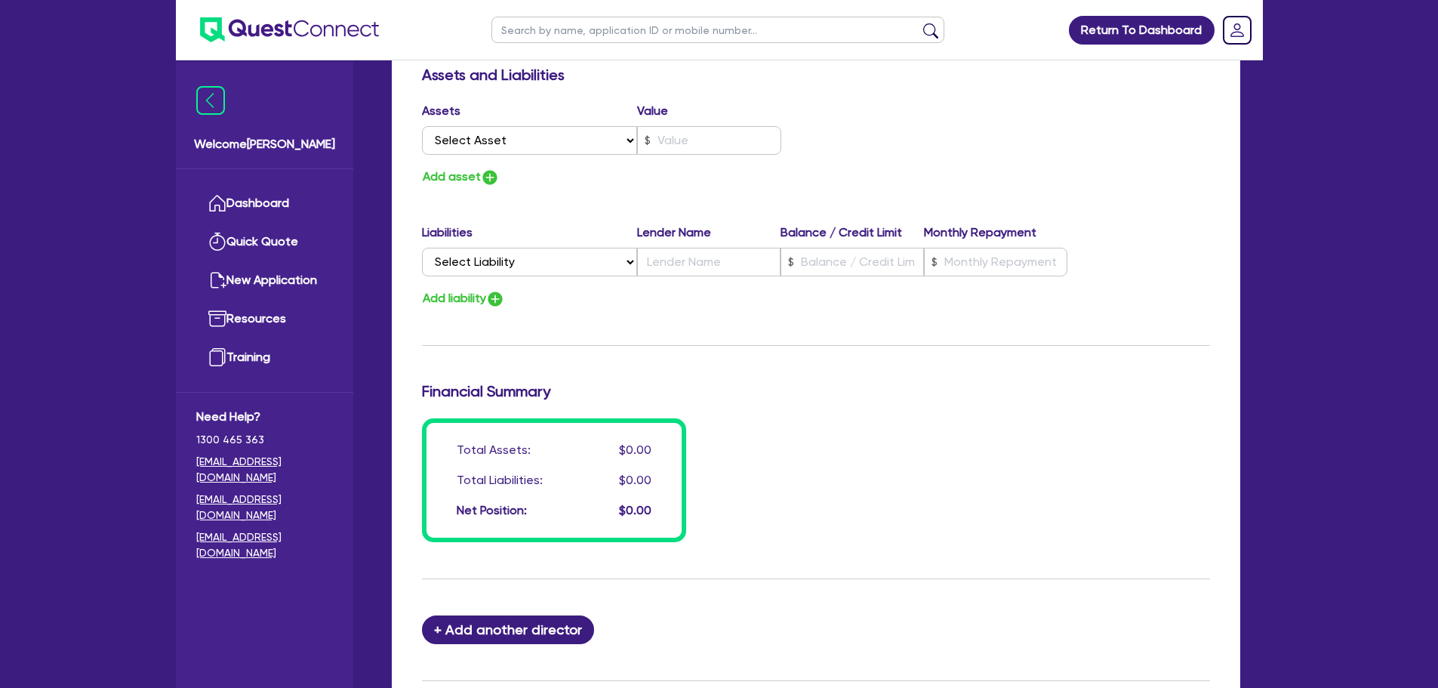
scroll to position [1062, 0]
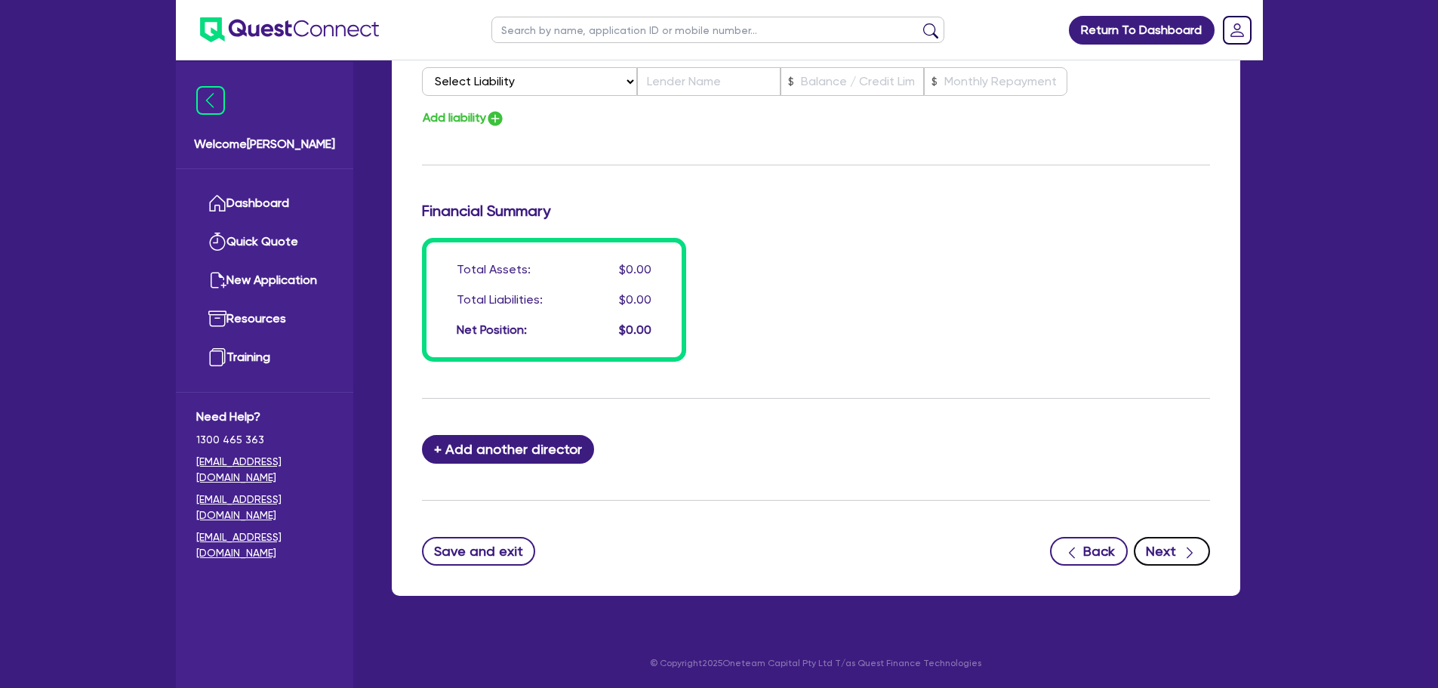
click at [1191, 552] on icon "button" at bounding box center [1189, 552] width 15 height 15
select select "PRIMARY_ASSETS"
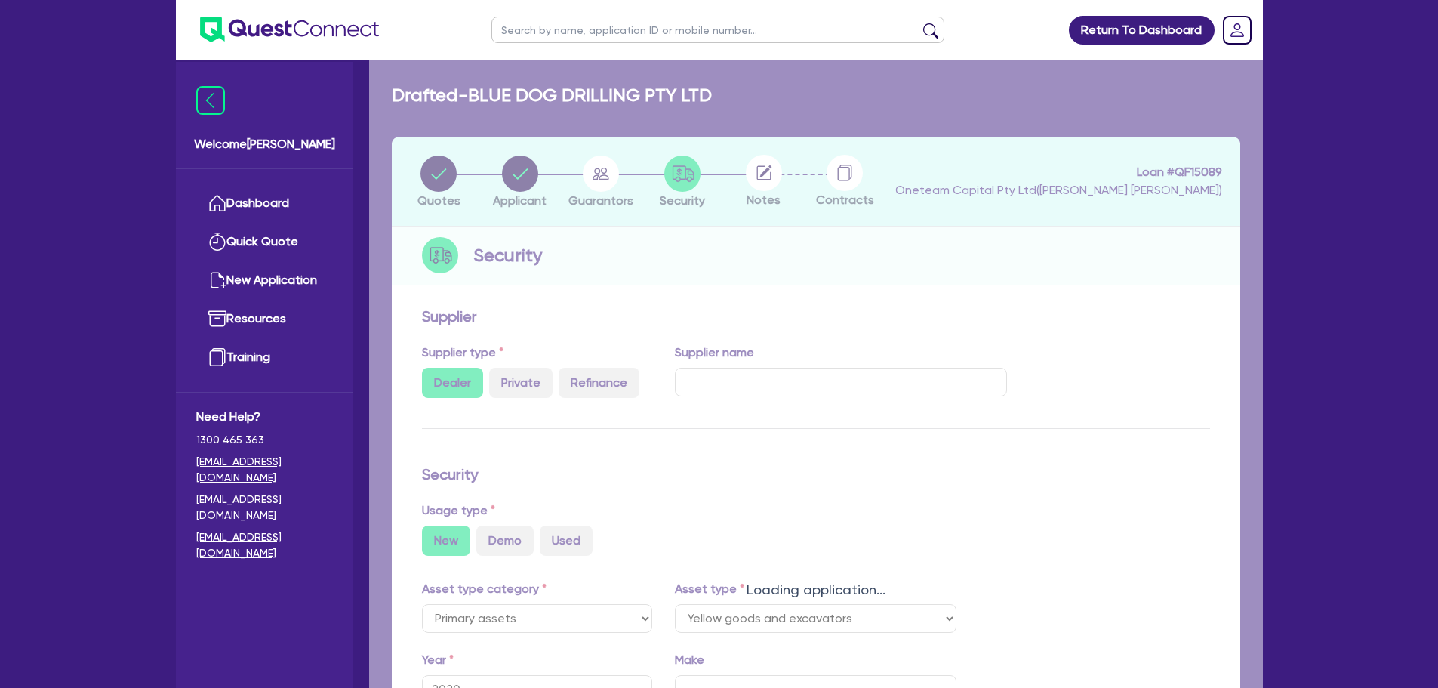
select select "YELLOW_GOODS_AND_EXCAVATORS"
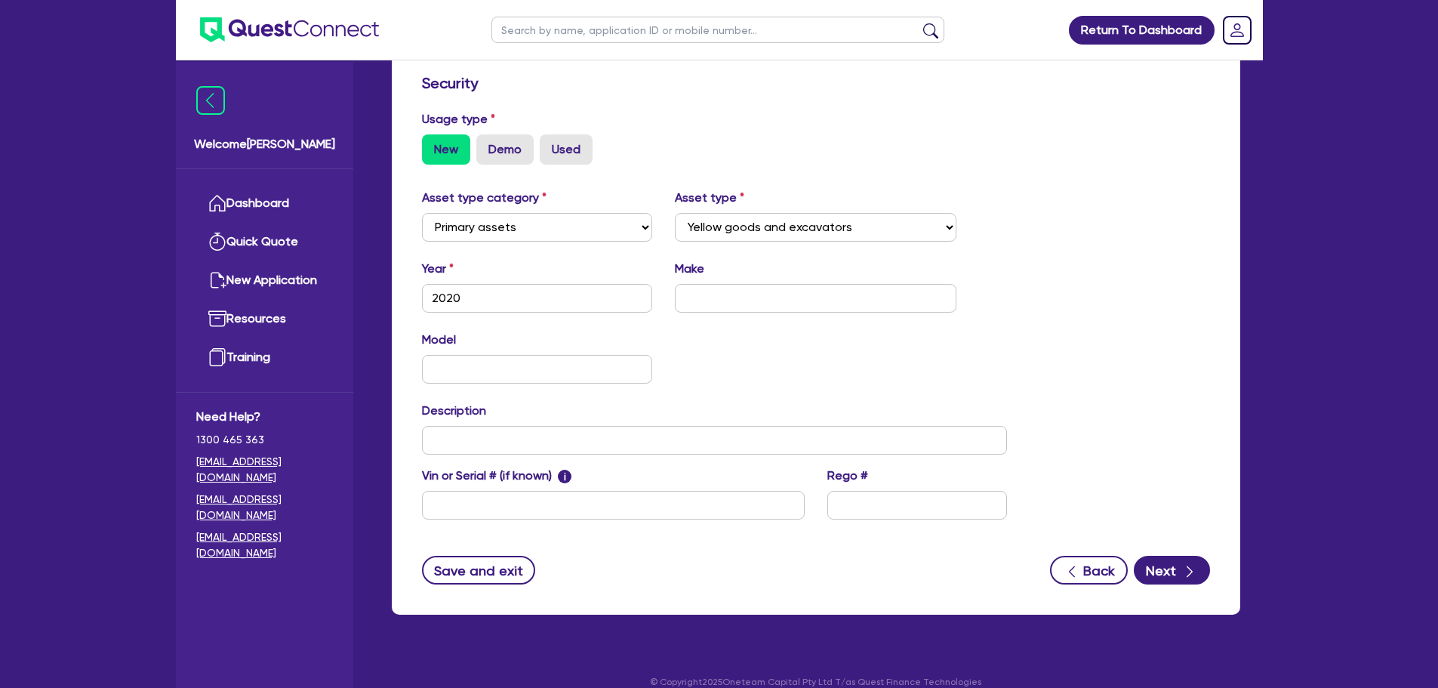
scroll to position [422, 0]
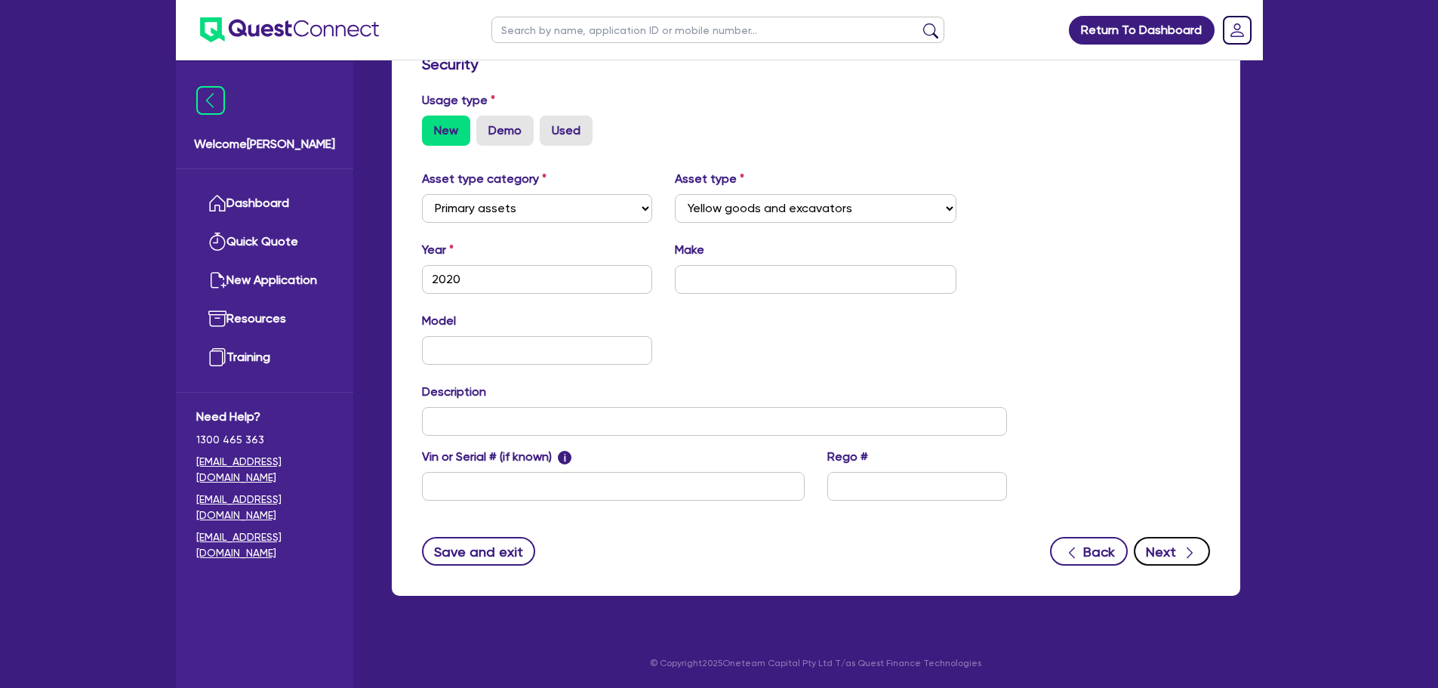
click at [1154, 548] on button "Next" at bounding box center [1172, 551] width 76 height 29
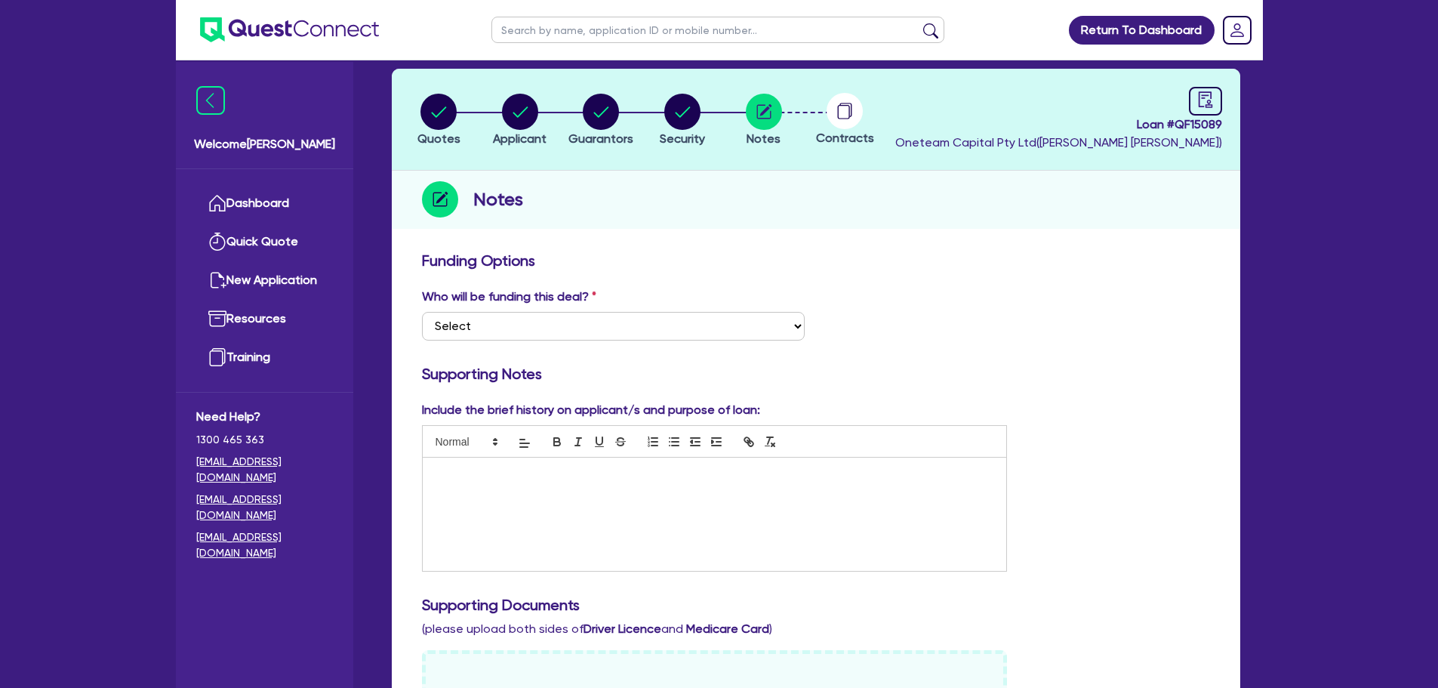
scroll to position [227, 0]
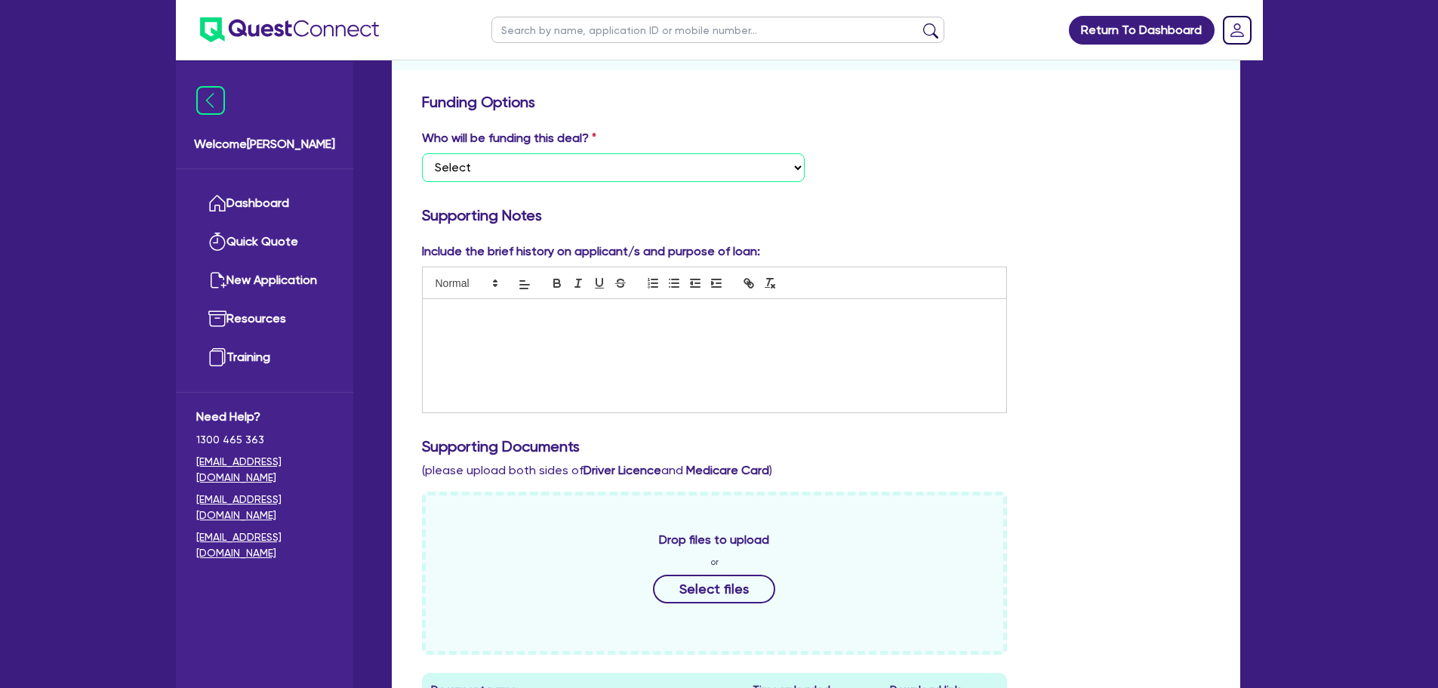
click at [737, 172] on select "Select I want Quest to fund 100% I will fund 100% I will co-fund with Quest Oth…" at bounding box center [613, 167] width 383 height 29
select select "Other"
click at [422, 153] on select "Select I want Quest to fund 100% I will fund 100% I will co-fund with Quest Oth…" at bounding box center [613, 167] width 383 height 29
click at [720, 353] on div at bounding box center [715, 355] width 584 height 113
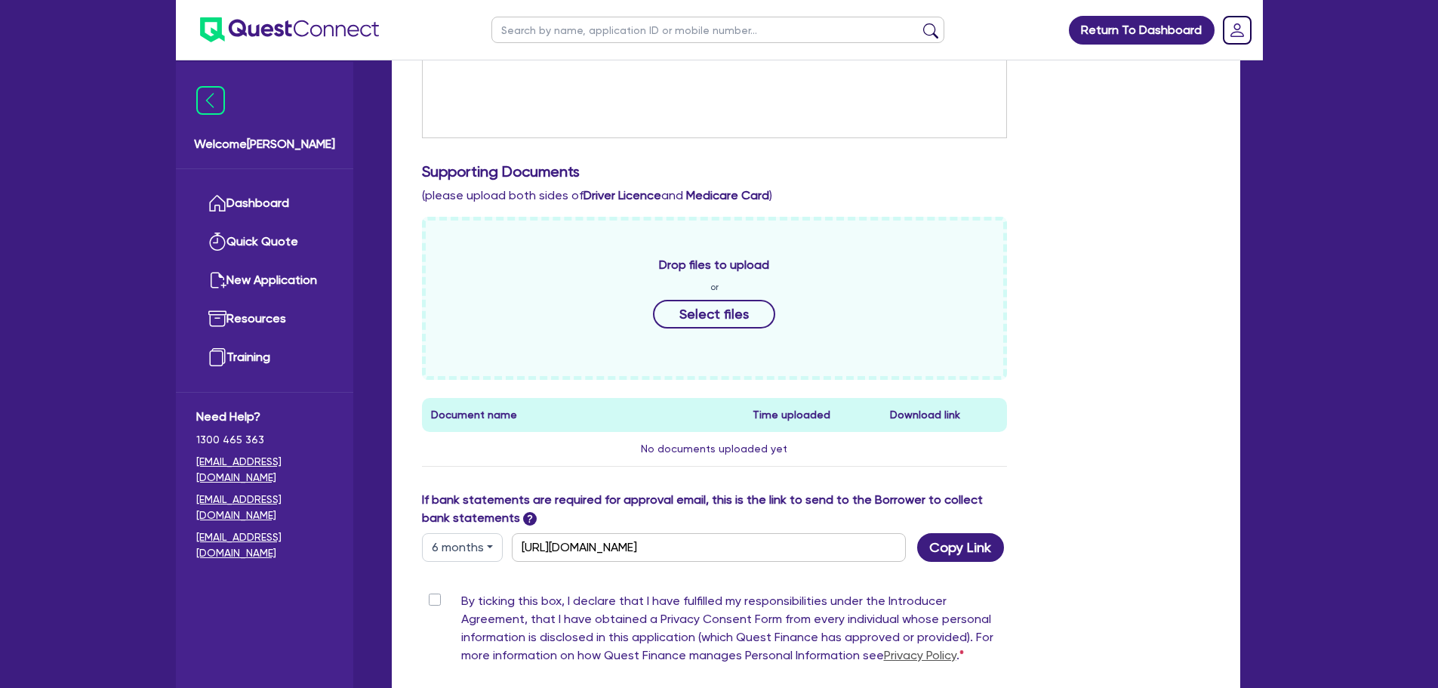
scroll to position [604, 0]
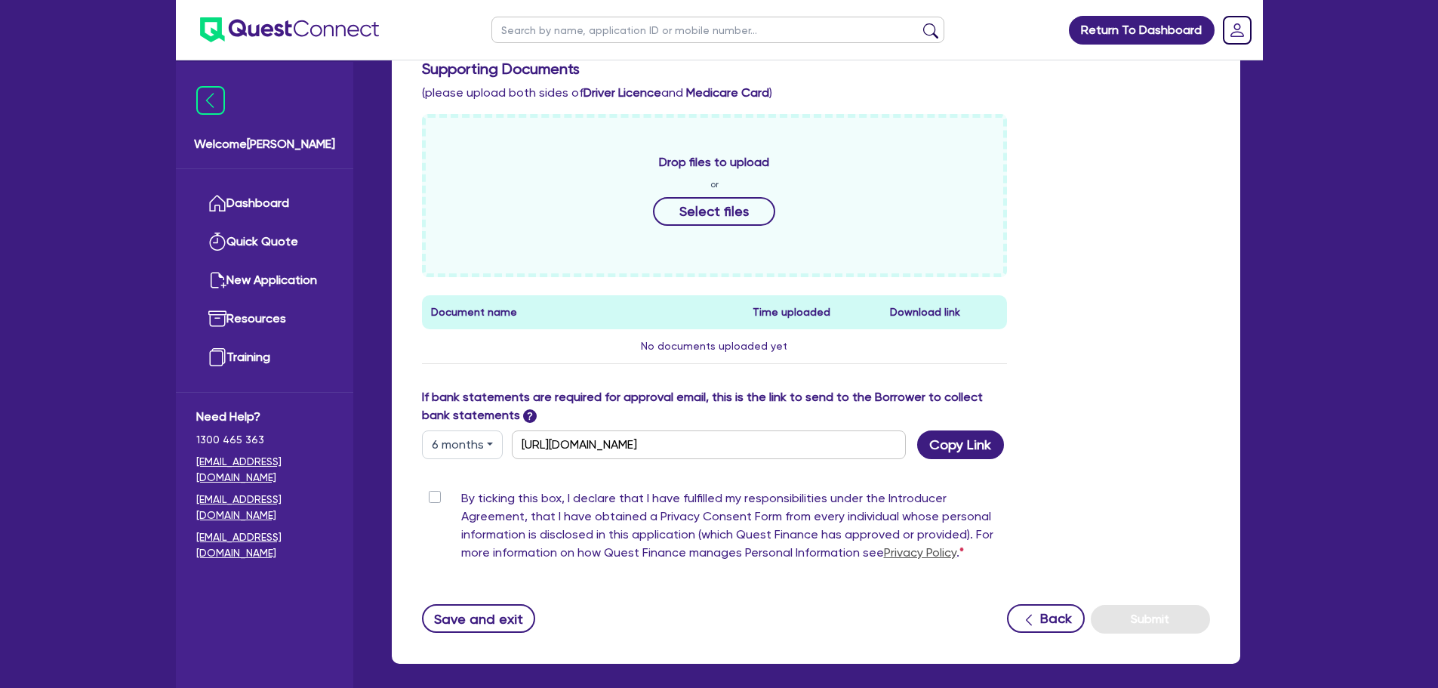
click at [461, 501] on label "By ticking this box, I declare that I have fulfilled my responsibilities under …" at bounding box center [734, 528] width 547 height 79
click at [434, 501] on input "By ticking this box, I declare that I have fulfilled my responsibilities under …" at bounding box center [428, 496] width 12 height 14
checkbox input "true"
click at [1137, 611] on button "Submit" at bounding box center [1150, 619] width 119 height 29
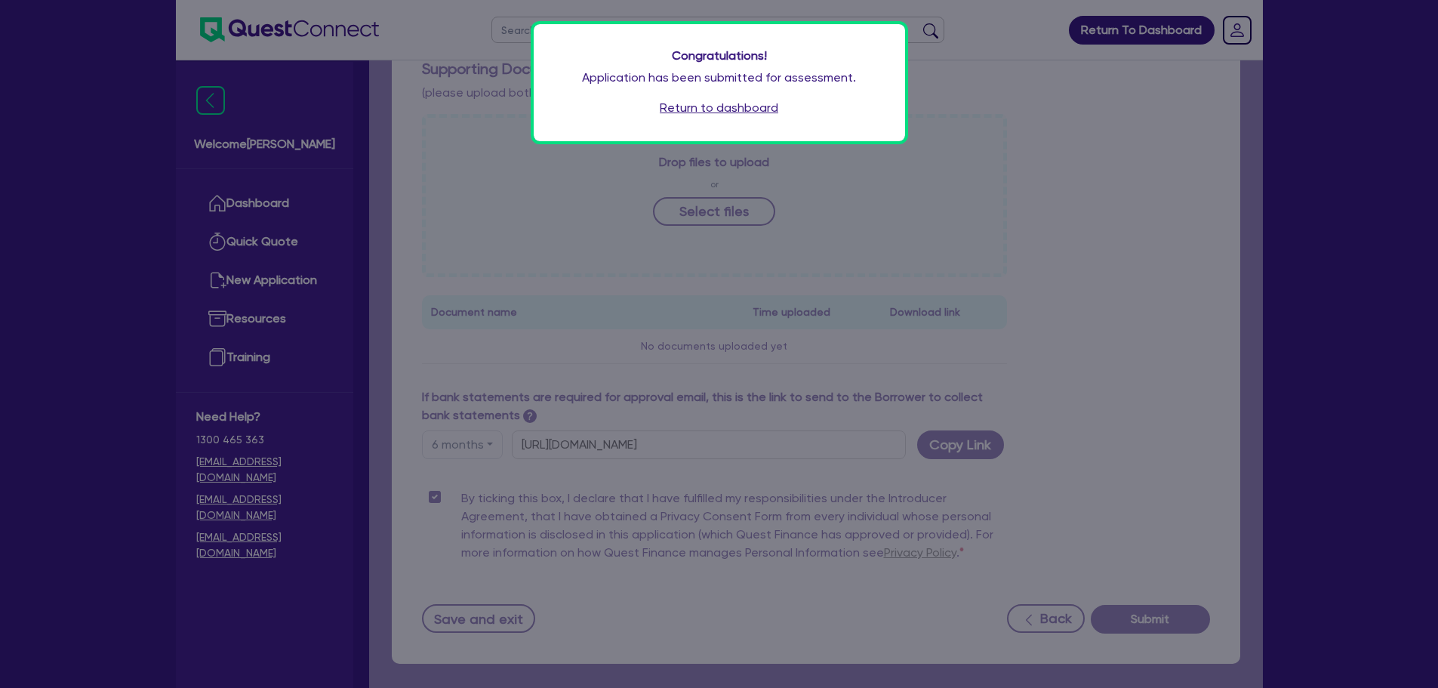
click at [737, 117] on link "Return to dashboard" at bounding box center [719, 108] width 119 height 18
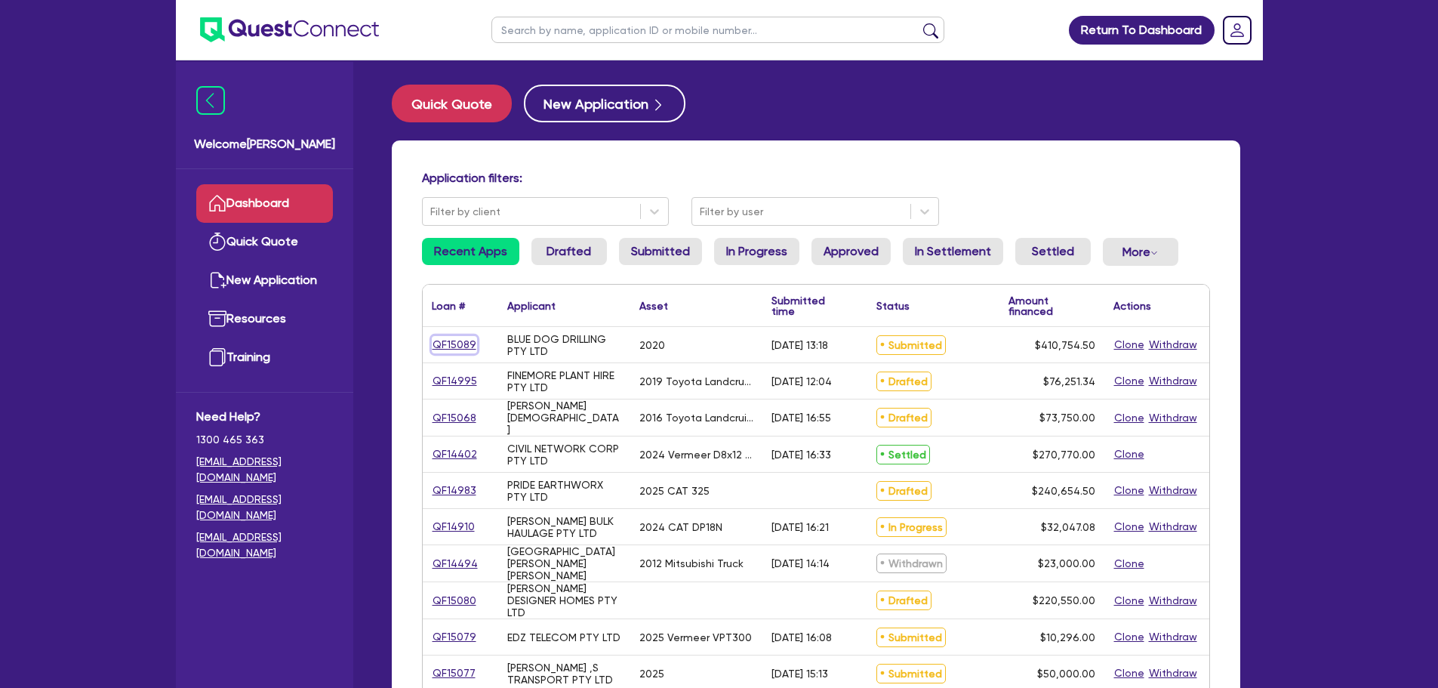
click at [449, 340] on link "QF15089" at bounding box center [454, 344] width 45 height 17
select select "PRIMARY_ASSETS"
select select "YELLOW_GOODS_AND_EXCAVATORS"
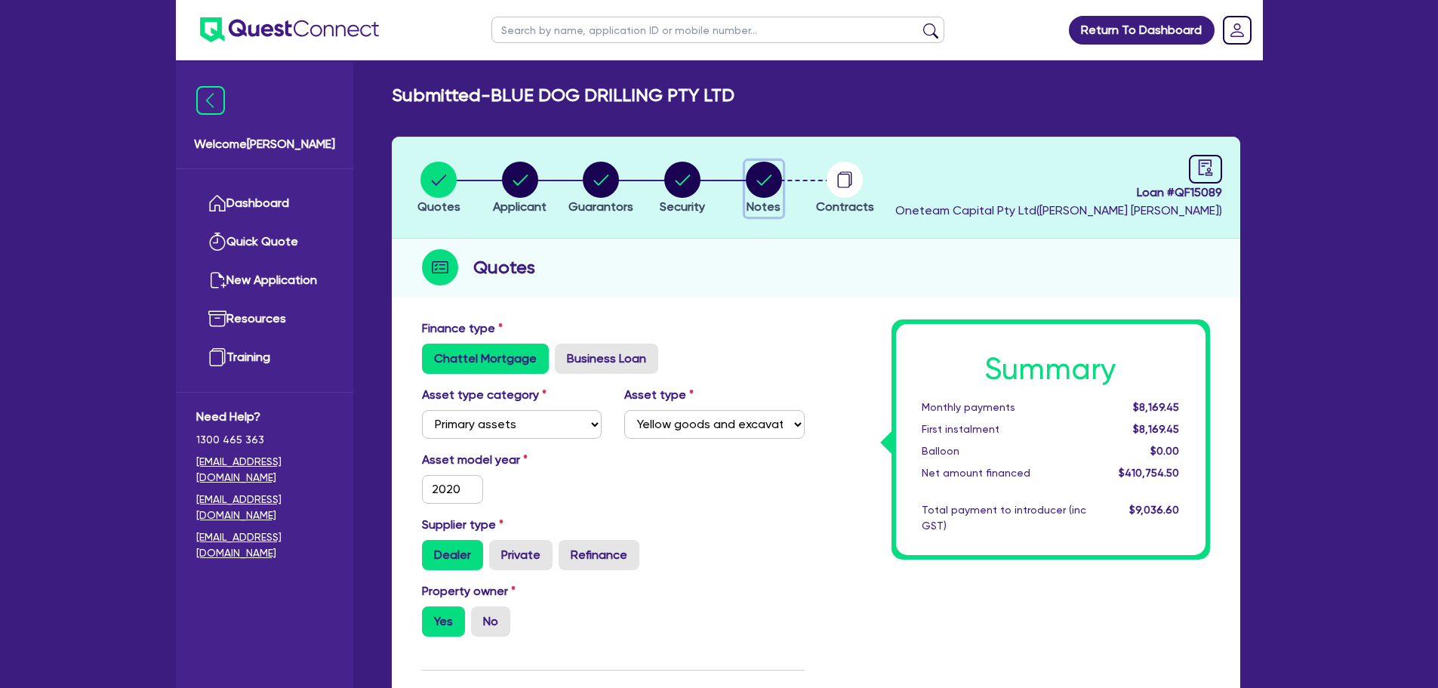
click at [771, 196] on circle "button" at bounding box center [764, 180] width 36 height 36
select select "Other"
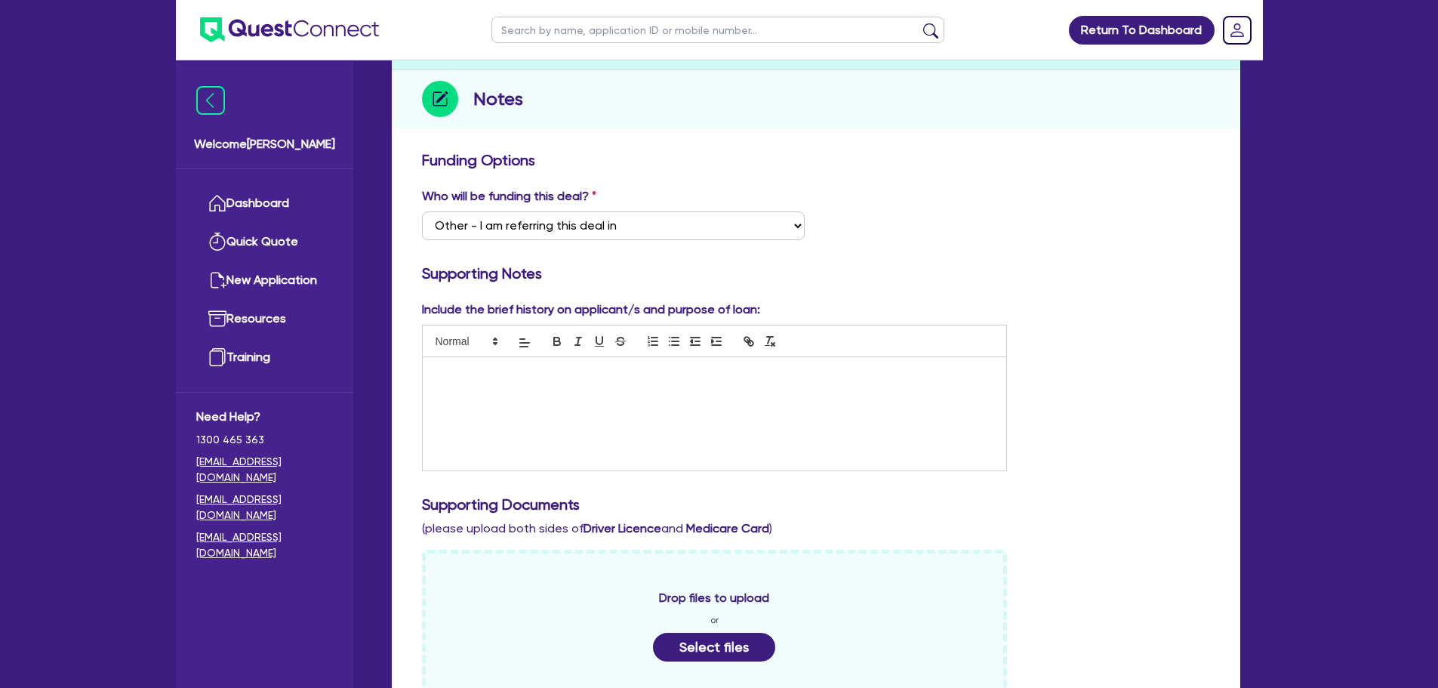
scroll to position [453, 0]
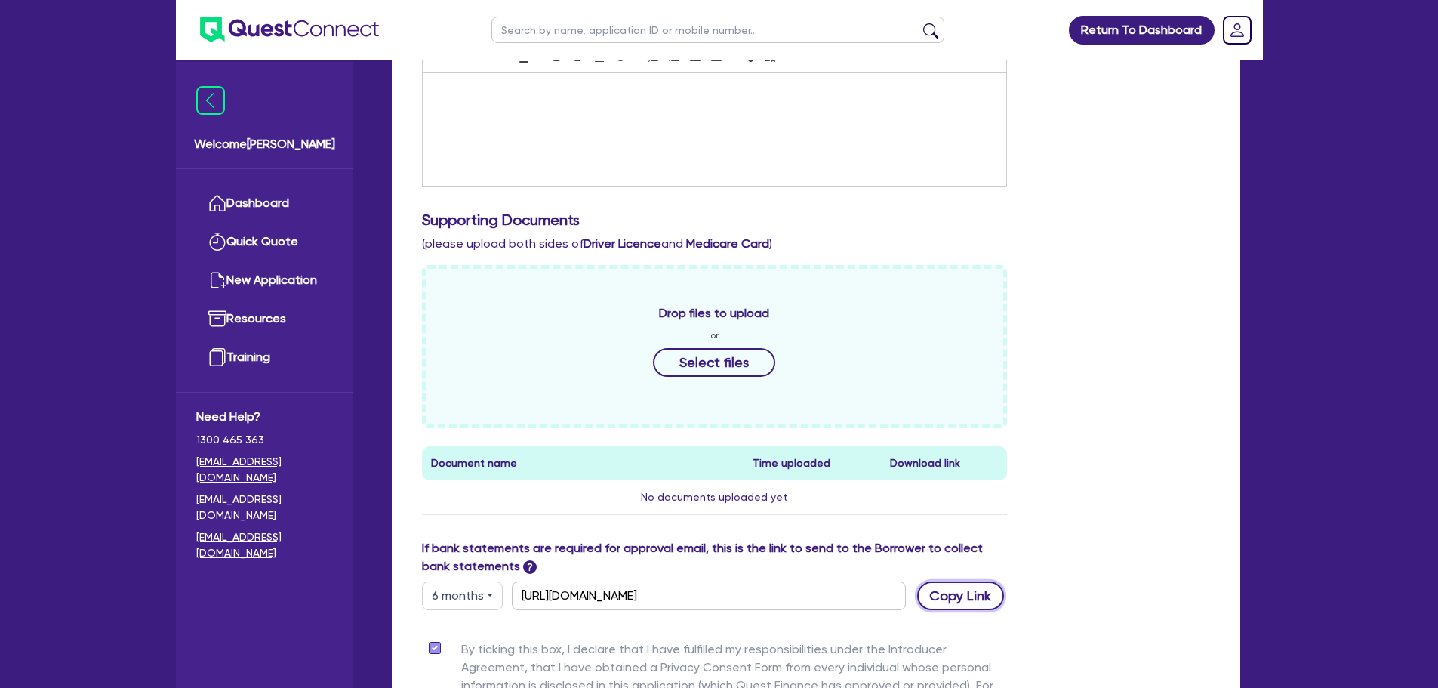
click at [947, 595] on button "Copy Link" at bounding box center [960, 595] width 87 height 29
click at [1119, 302] on div "Drop files to upload or Select files Document name Time uploaded Download link …" at bounding box center [816, 402] width 811 height 274
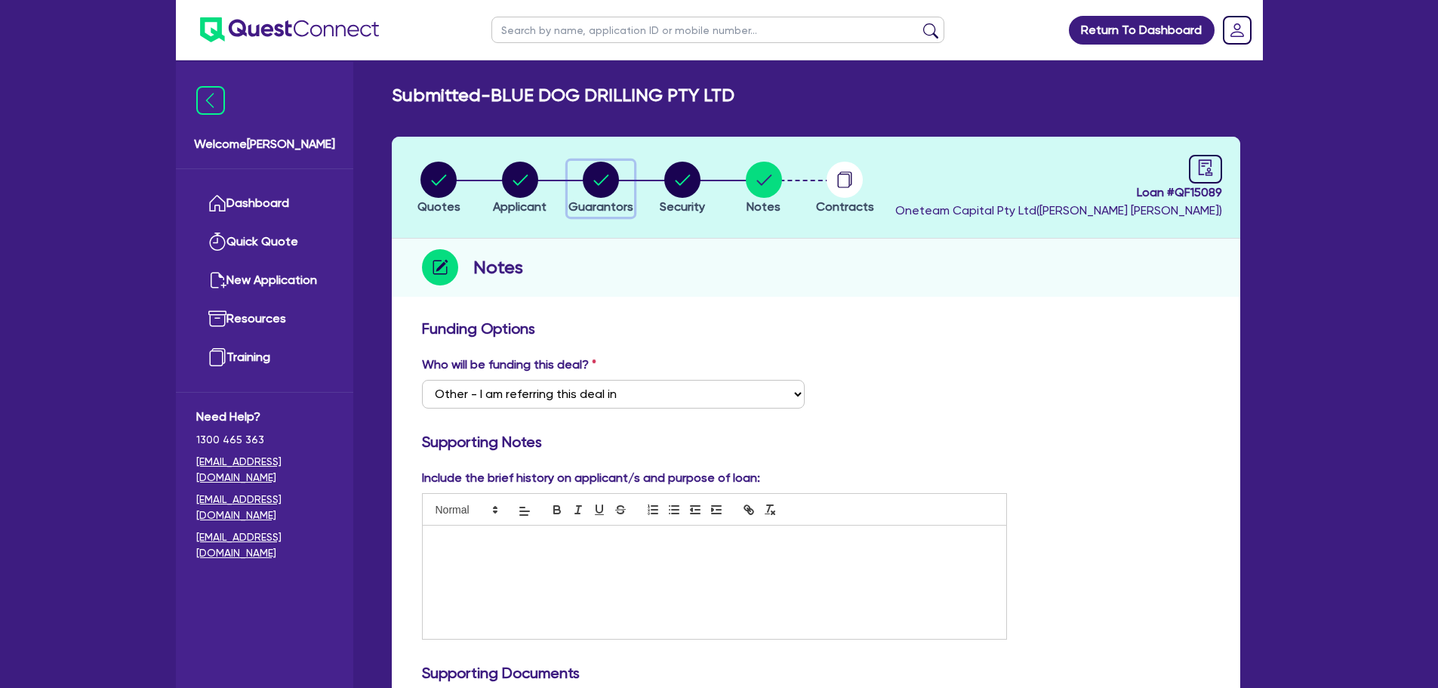
click at [593, 174] on circle "button" at bounding box center [601, 180] width 36 height 36
select select "MR"
select select "SINGLE"
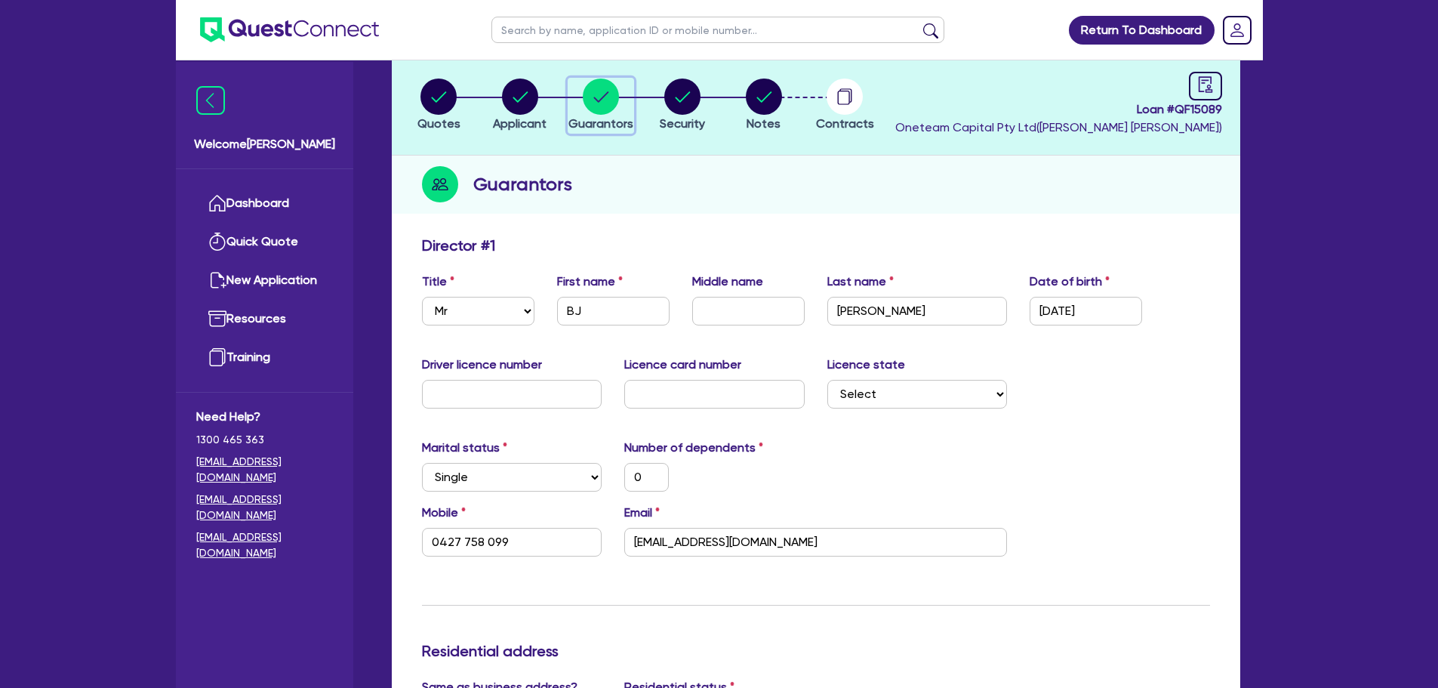
scroll to position [76, 0]
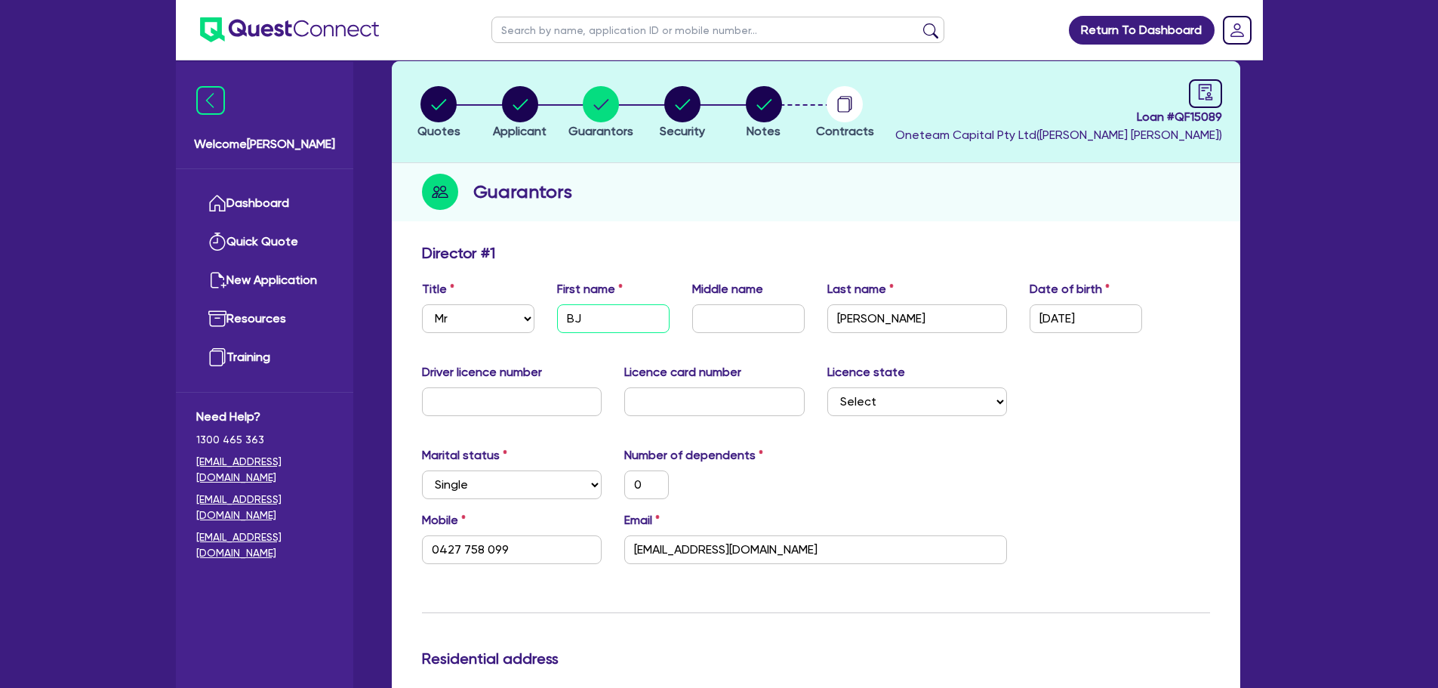
click at [628, 322] on input "BJ" at bounding box center [613, 318] width 113 height 29
type input "B"
type input "0"
type input "0427 758 099"
type input "0"
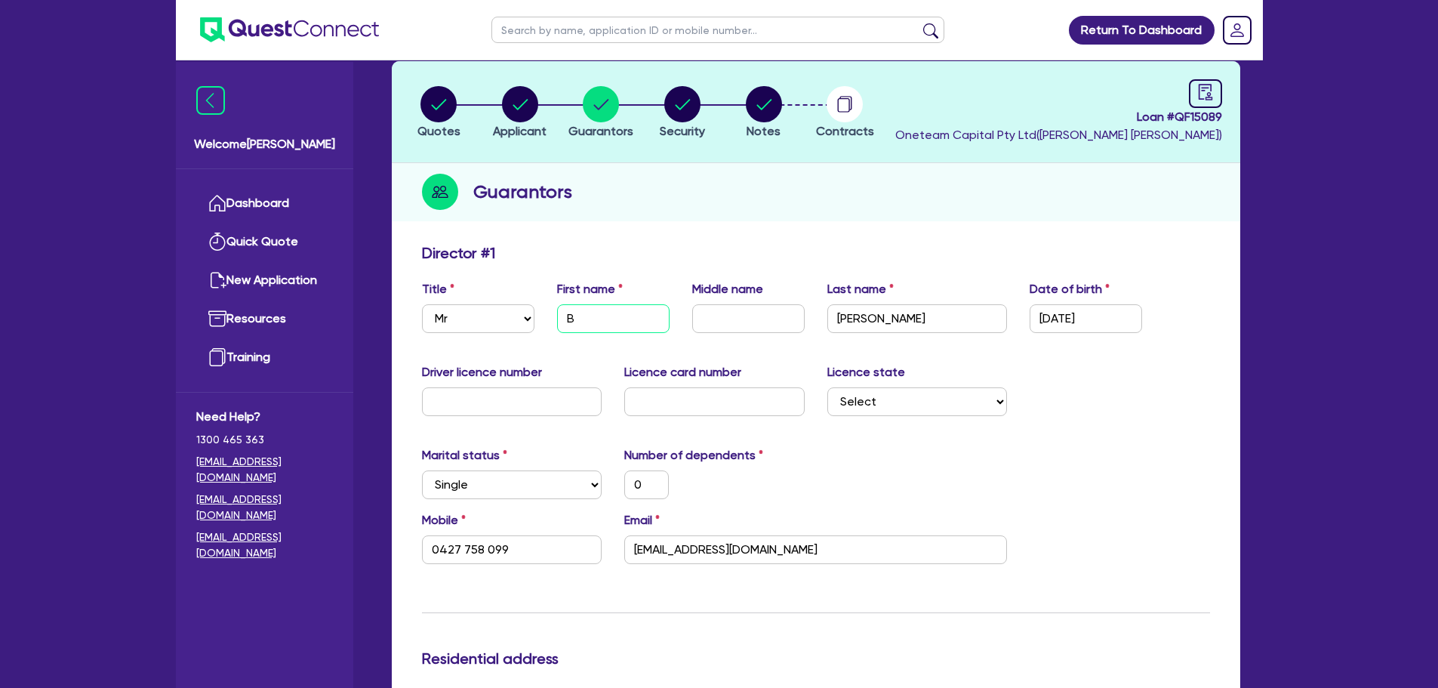
type input "0427 758 099"
type input "B"
type input "0"
type input "0427 758 099"
type input "Be"
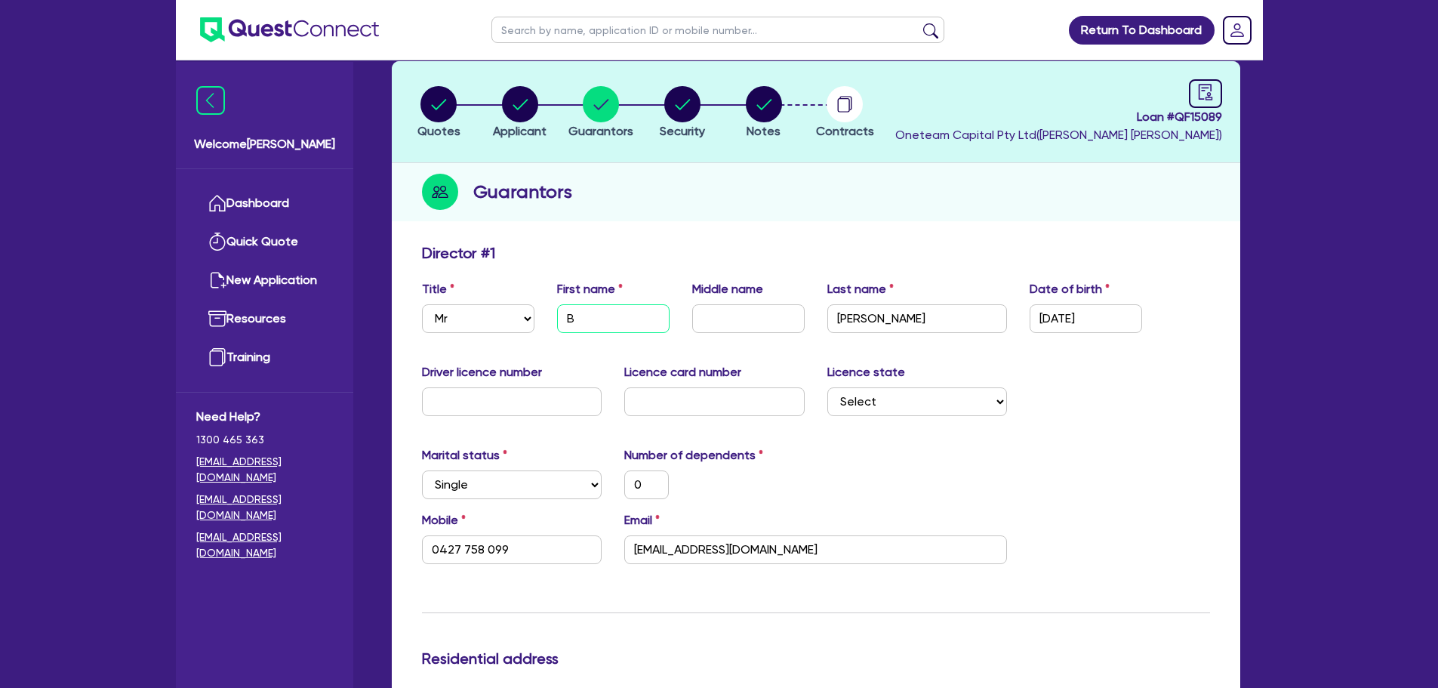
type input "0"
type input "0427 758 099"
type input "Ben"
type input "0"
type input "0427 758 099"
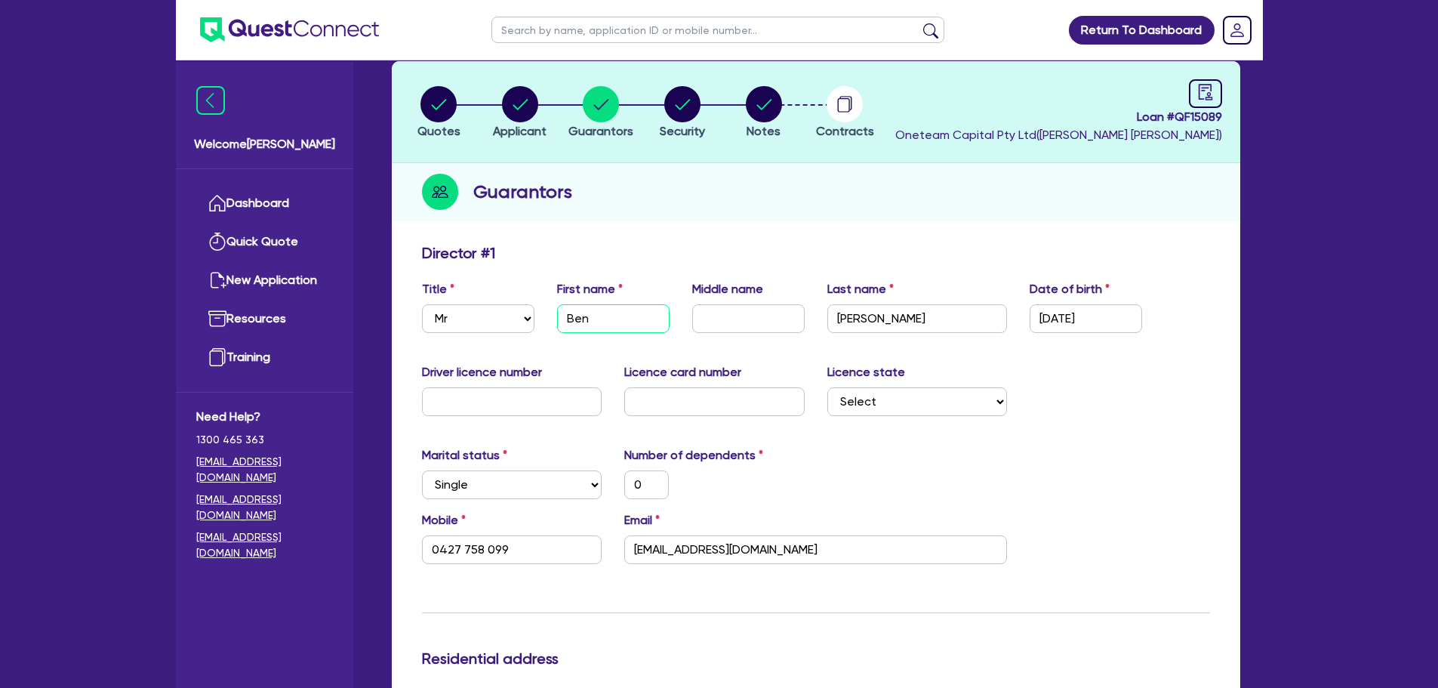
type input "Benj"
type input "0"
type input "0427 758 099"
type input "Benja"
type input "0"
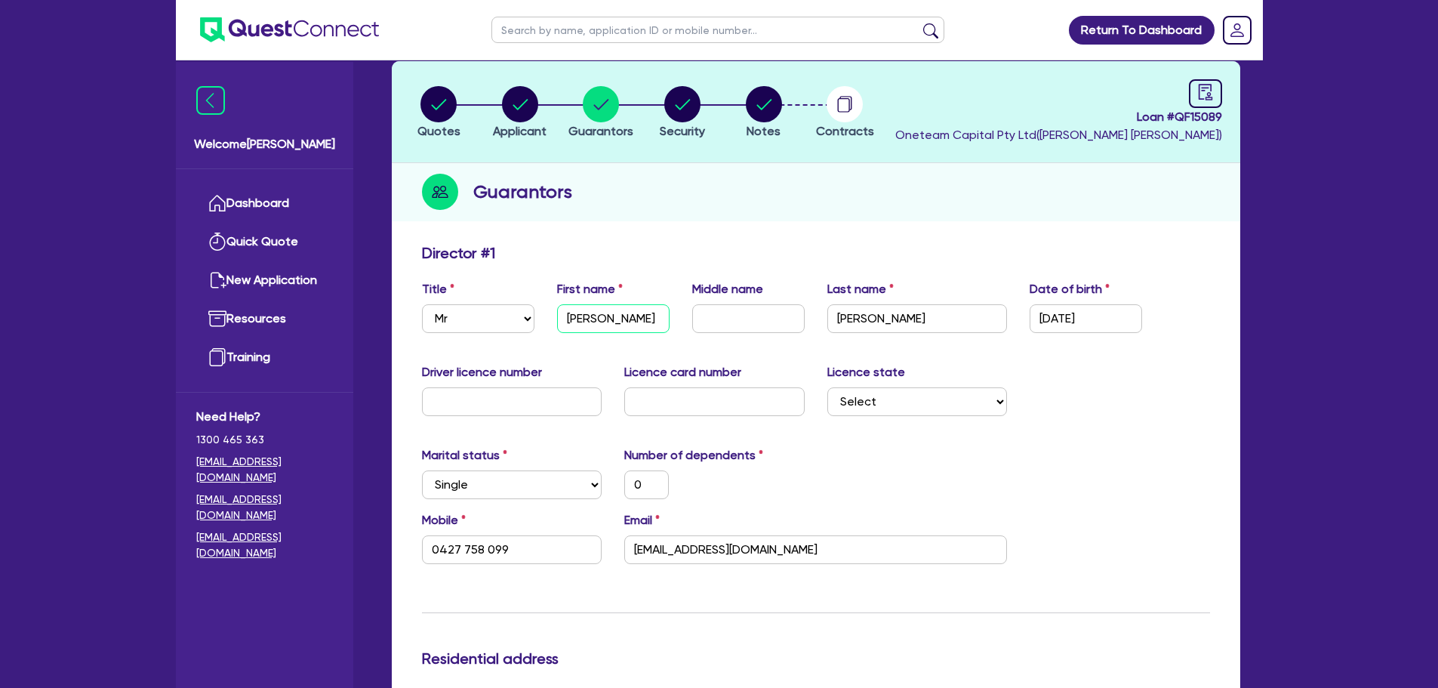
type input "0427 758 099"
type input "Benjam"
type input "0"
type input "0427 758 099"
type input "Benjami"
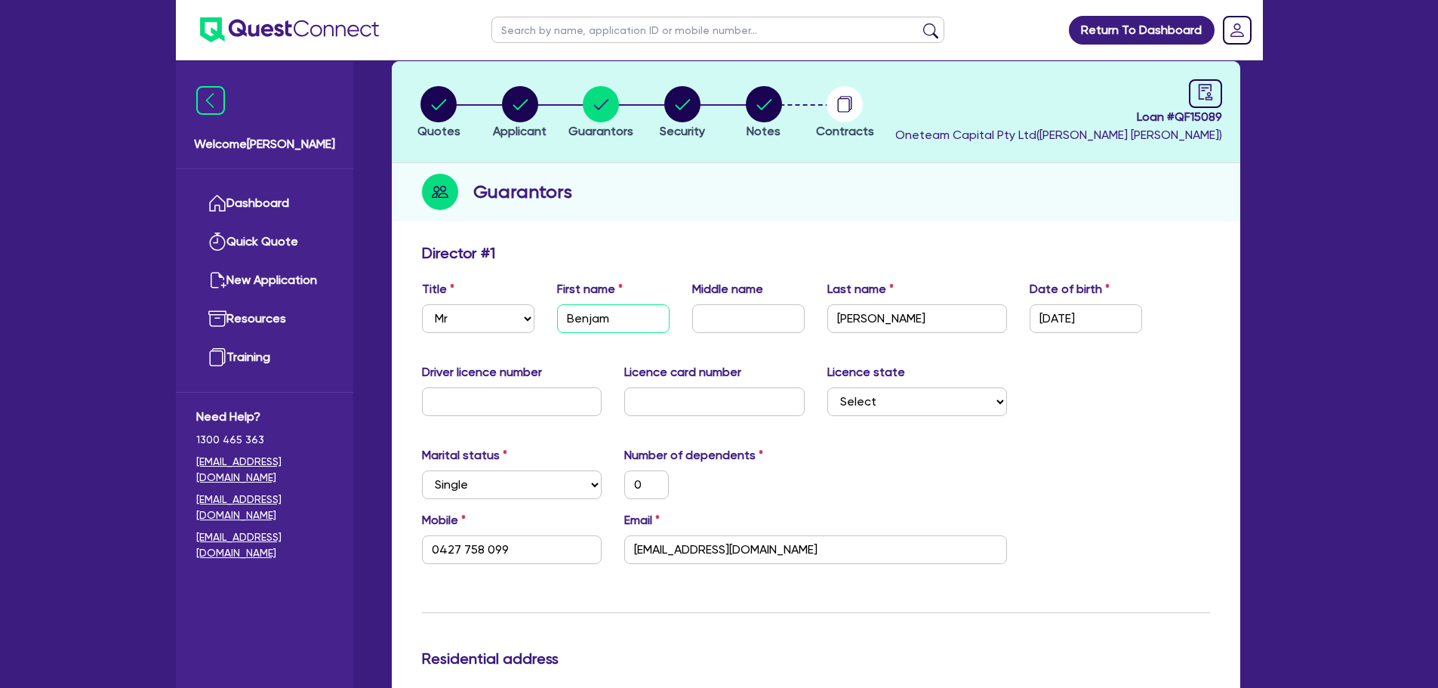
type input "0"
type input "0427 758 099"
type input "Benjamin"
type input "0"
type input "0427 758 099"
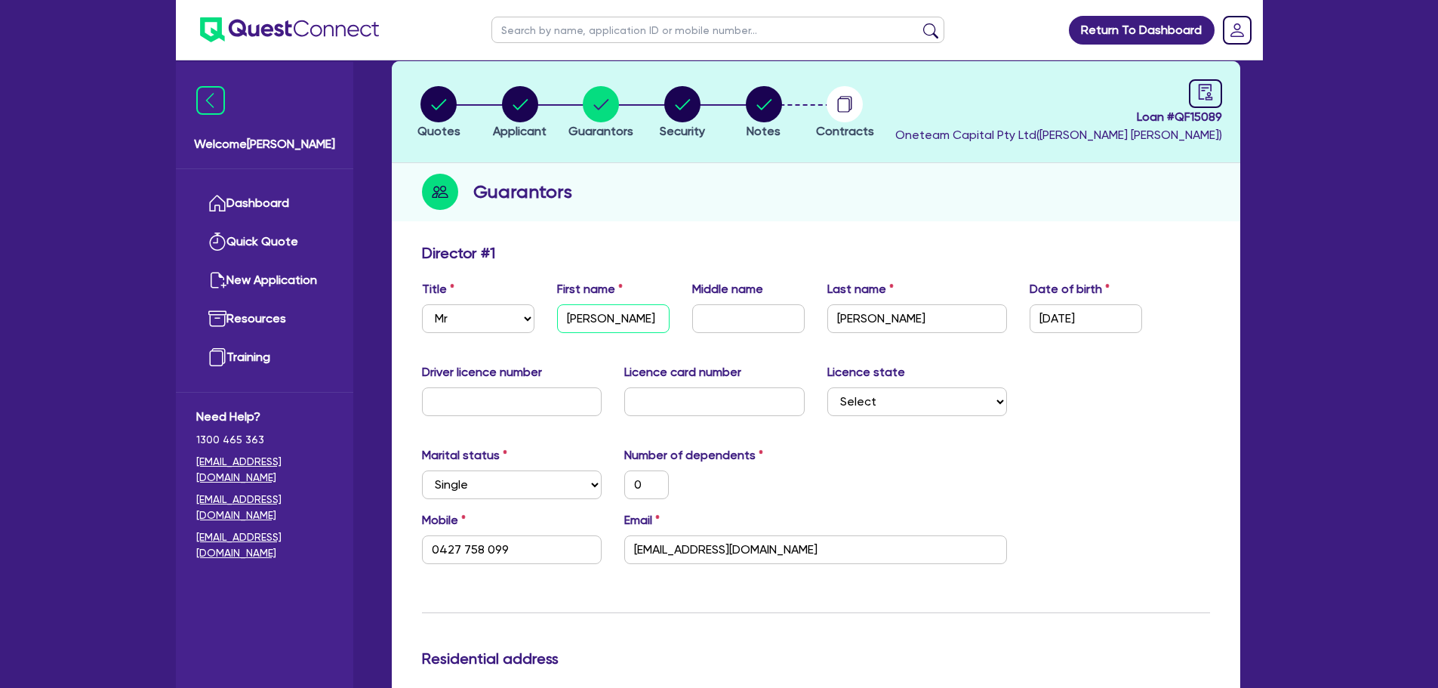
type input "Benjamin"
click at [737, 319] on input "text" at bounding box center [748, 318] width 113 height 29
type input "J"
type input "0"
type input "0427 758 099"
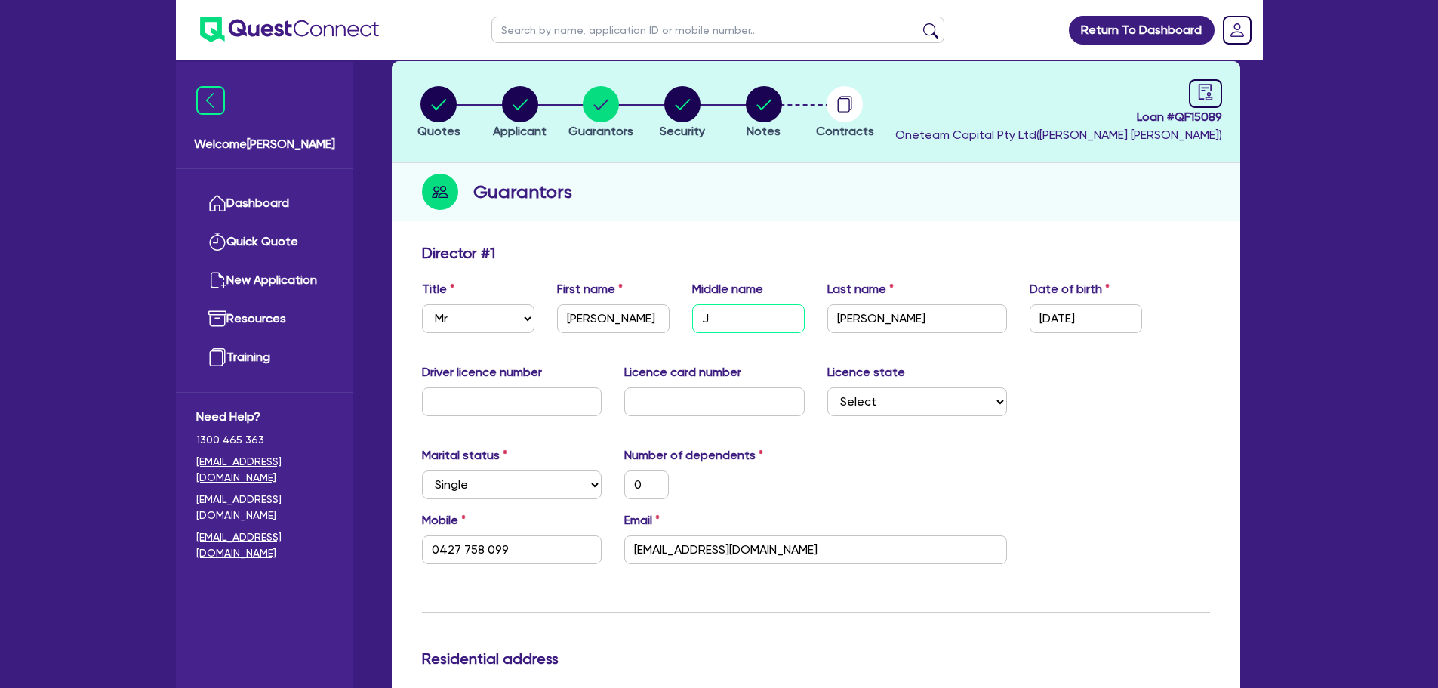
type input "Ja"
type input "0"
type input "0427 758 099"
type input "Jam"
type input "0"
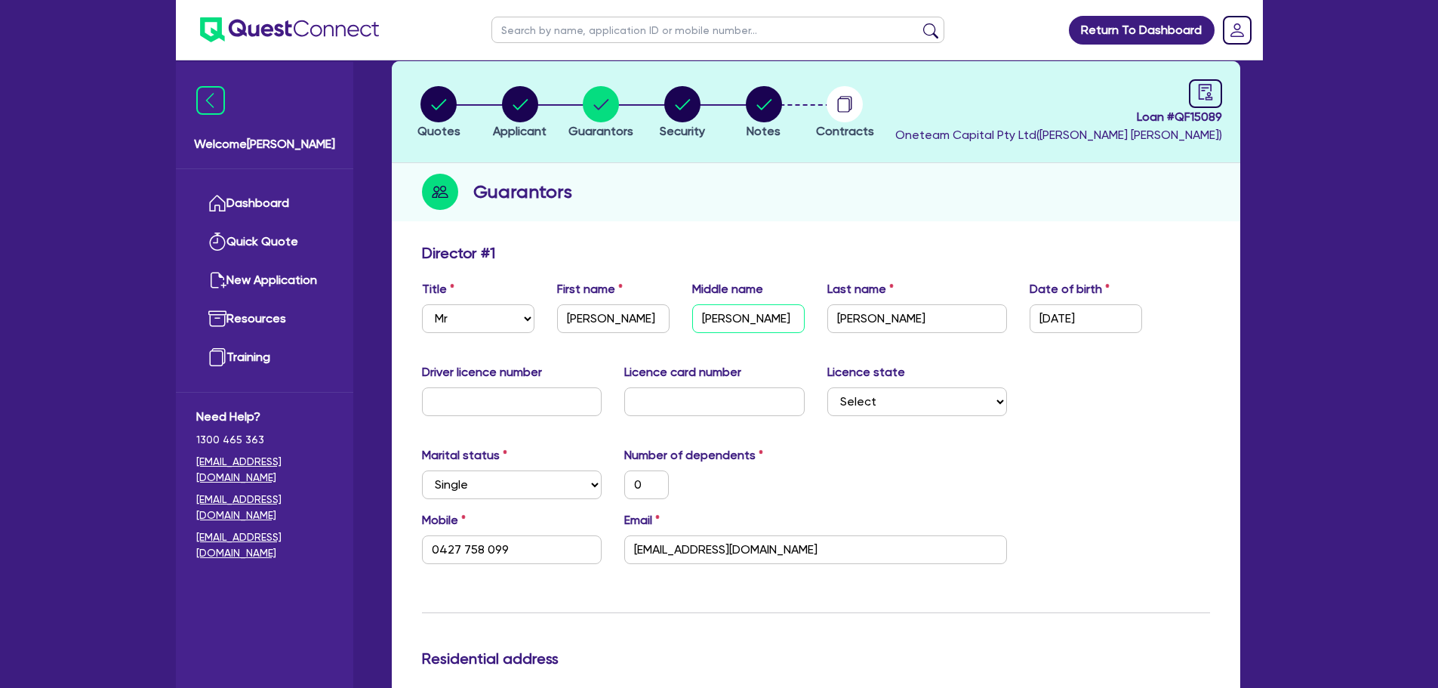
type input "0427 758 099"
type input "Jame"
type input "0"
type input "0427 758 099"
type input "James"
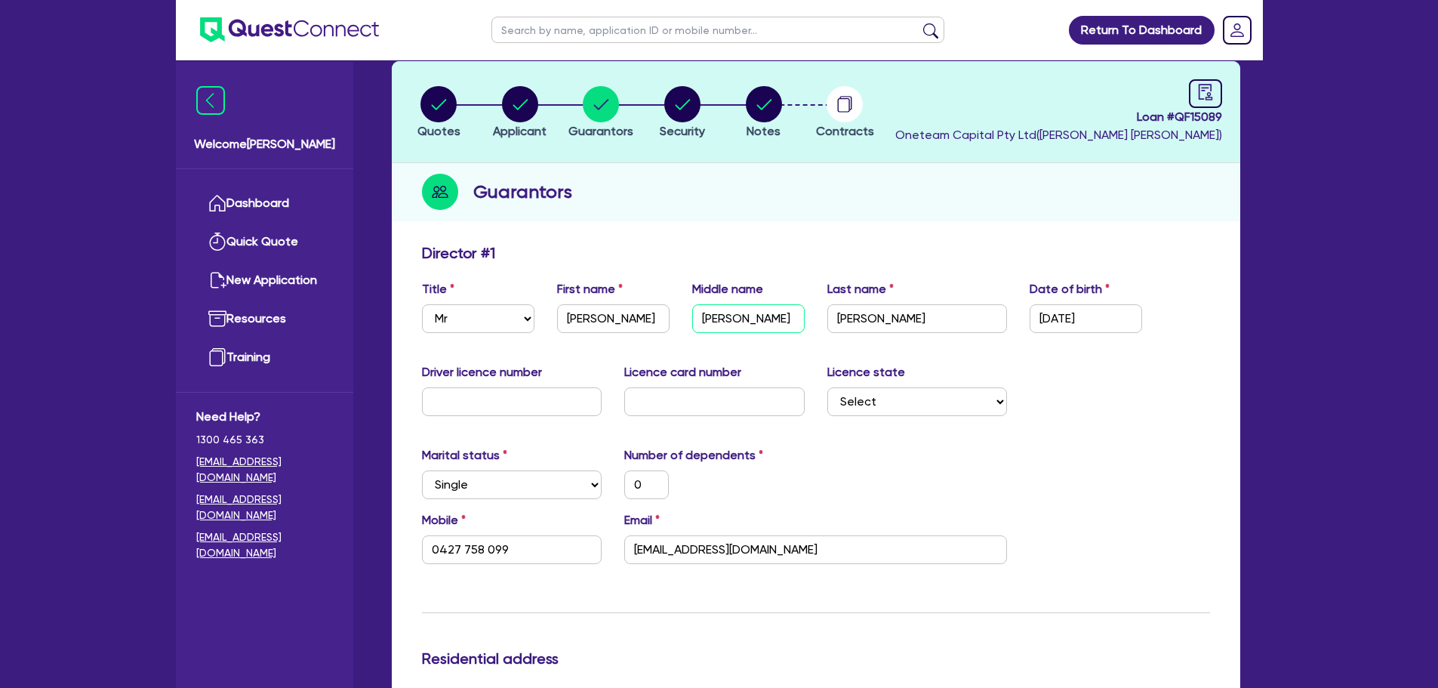
type input "0"
type input "0427 758 099"
type input "James"
type input "0"
type input "0427 758 099"
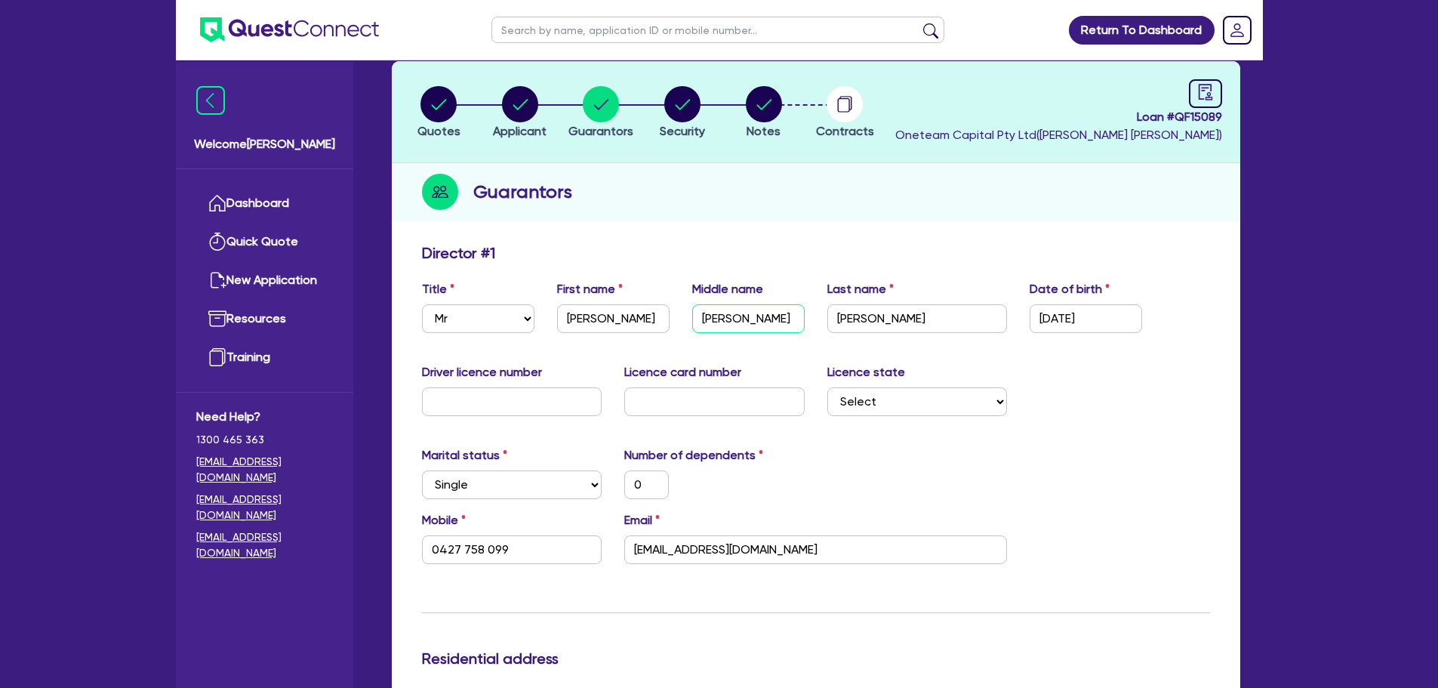
type input "James"
drag, startPoint x: 1123, startPoint y: 316, endPoint x: 1031, endPoint y: 314, distance: 92.1
click at [1031, 314] on input "[DATE]" at bounding box center [1086, 318] width 113 height 29
type input "2 / /"
type input "0"
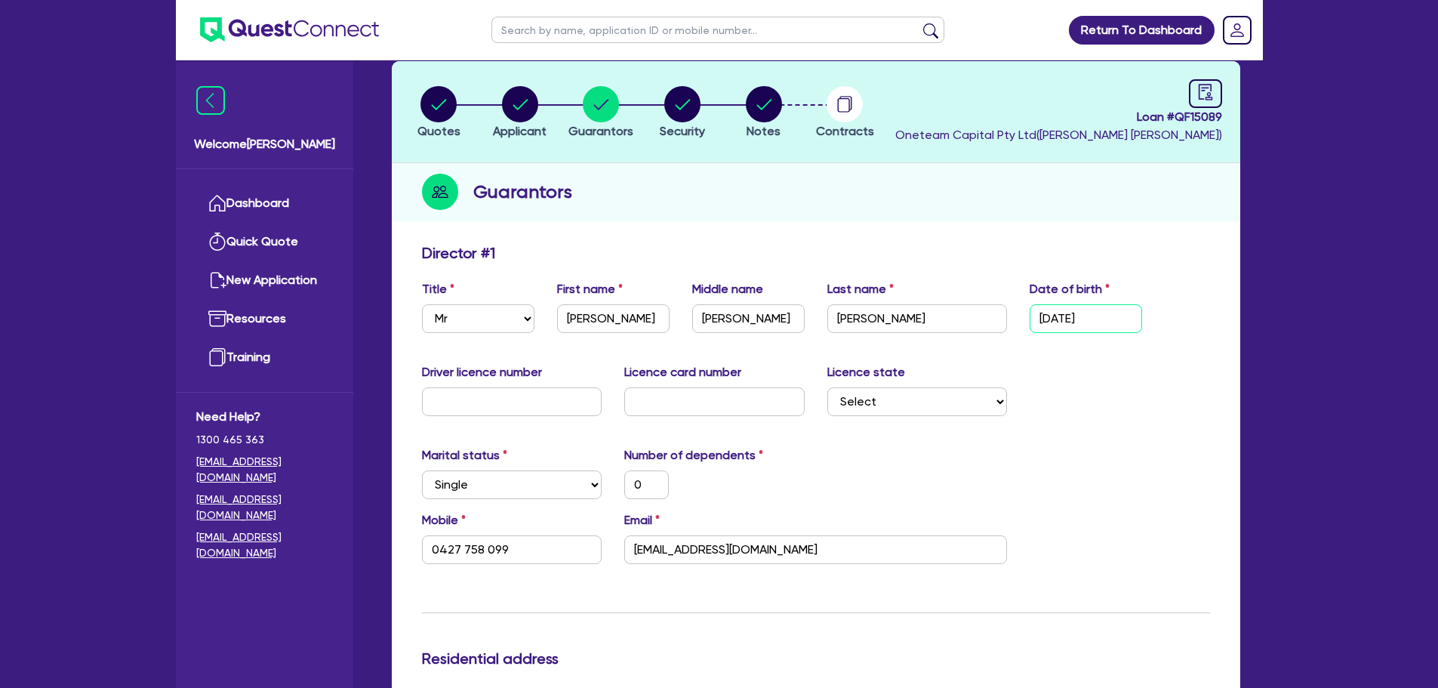
type input "0427 758 099"
type input "20/ /"
type input "0"
type input "0427 758 099"
type input "20/0 /"
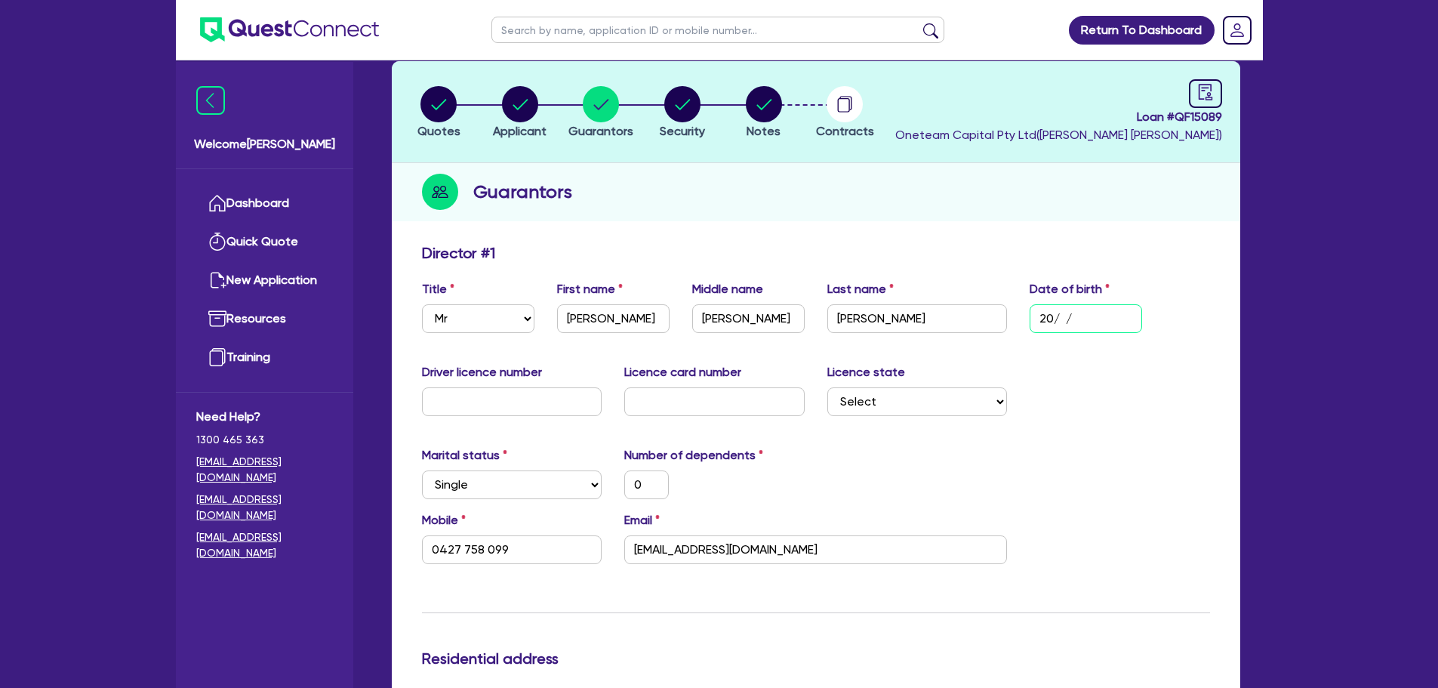
type input "0"
type input "0427 758 099"
type input "20/01/"
type input "0"
type input "0427 758 099"
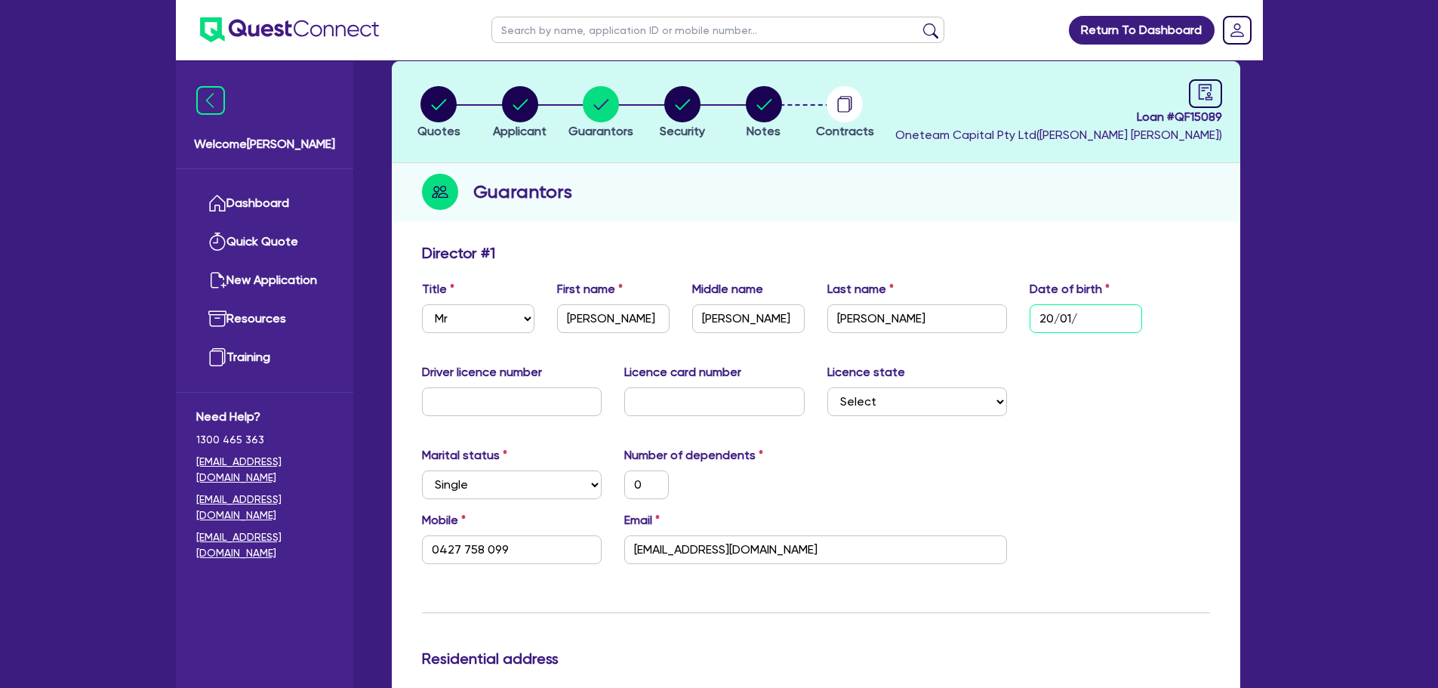
type input "20/01/1"
type input "0"
type input "0427 758 099"
type input "20/01/19"
type input "0"
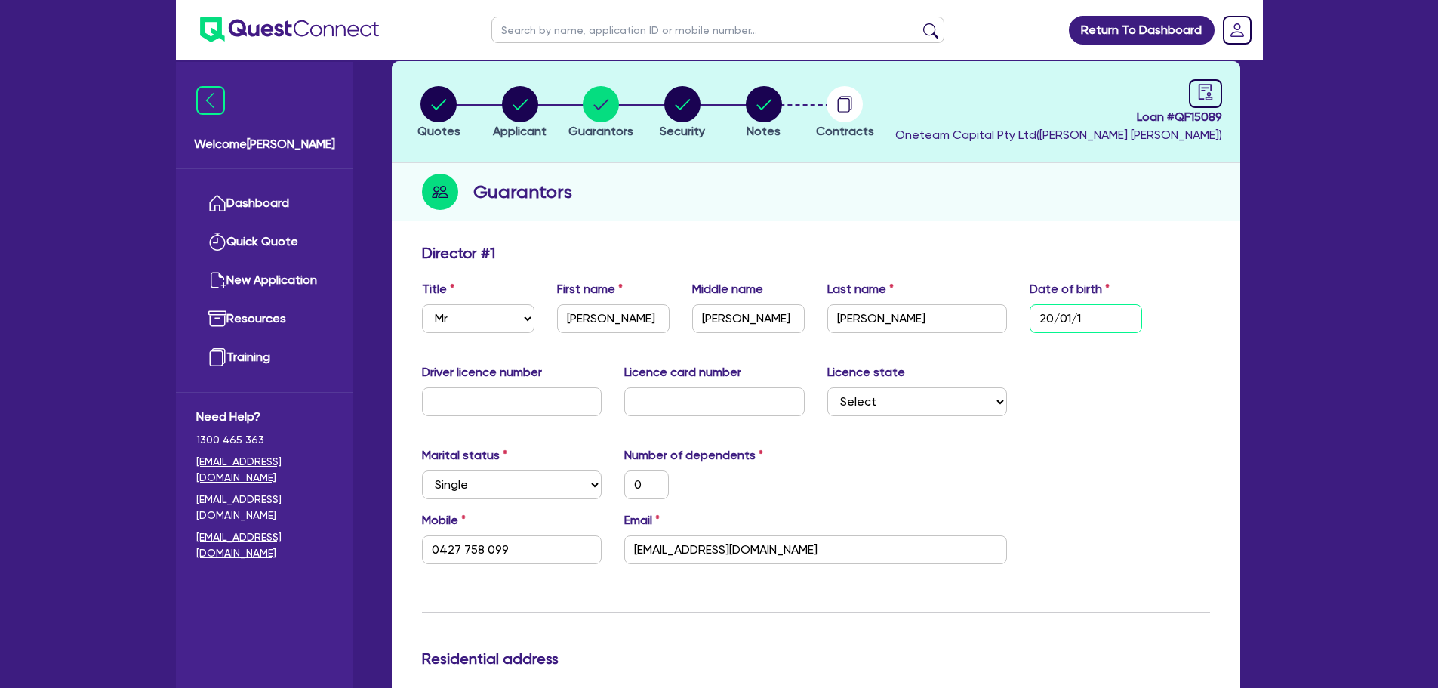
type input "0427 758 099"
type input "20/01/198"
type input "0"
type input "0427 758 099"
type input "20/01/1983"
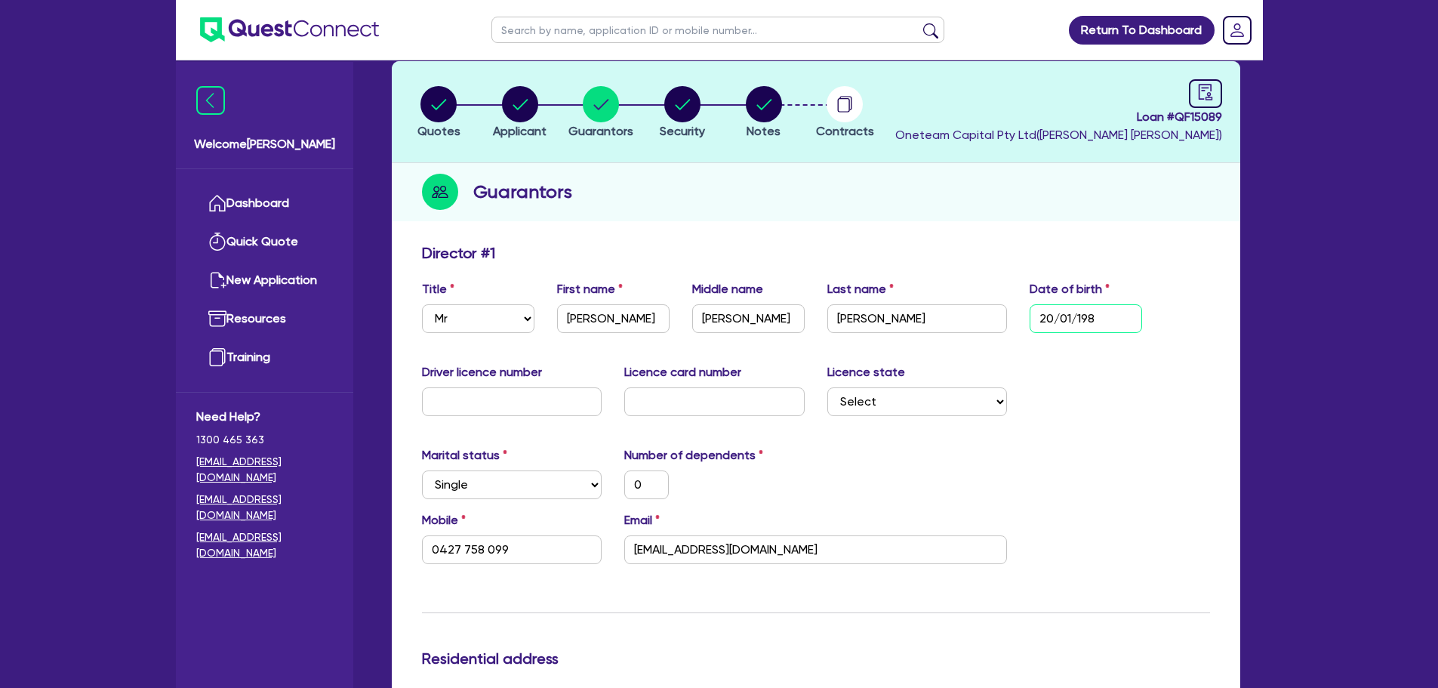
type input "0"
type input "0427 758 099"
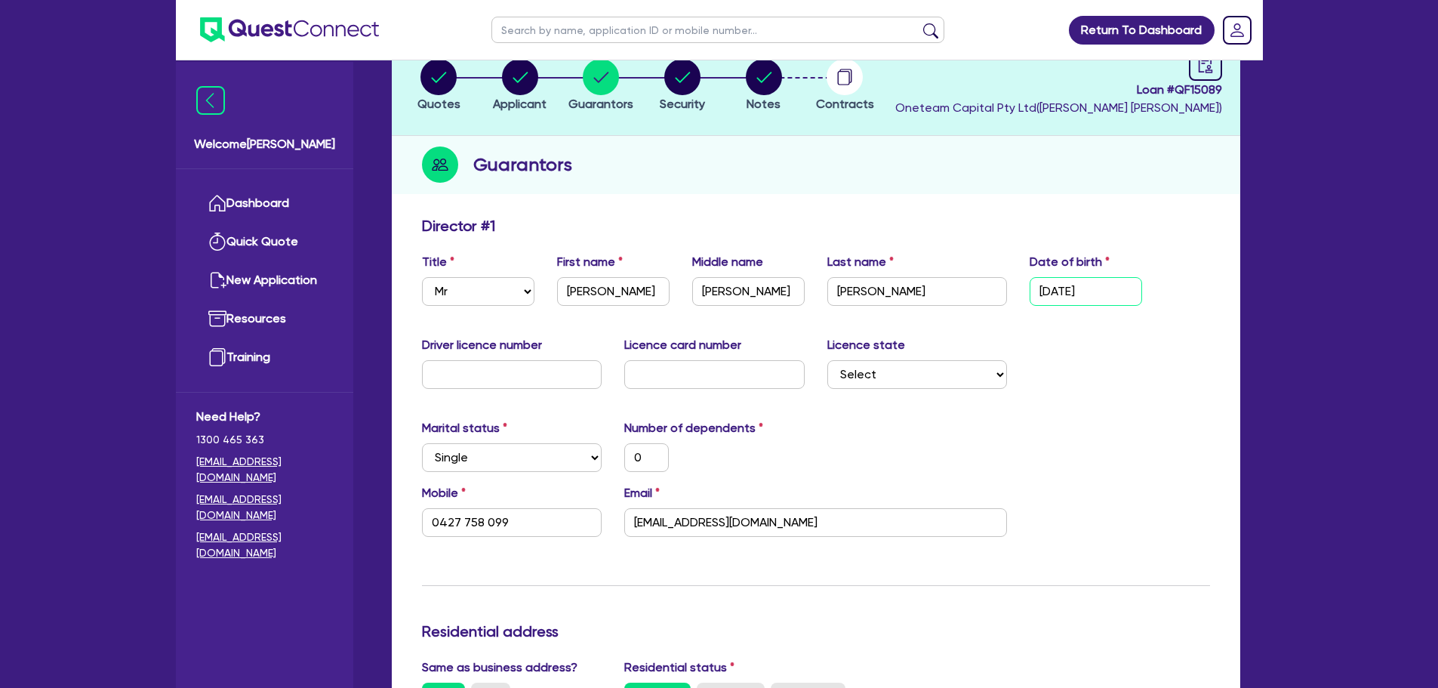
scroll to position [0, 0]
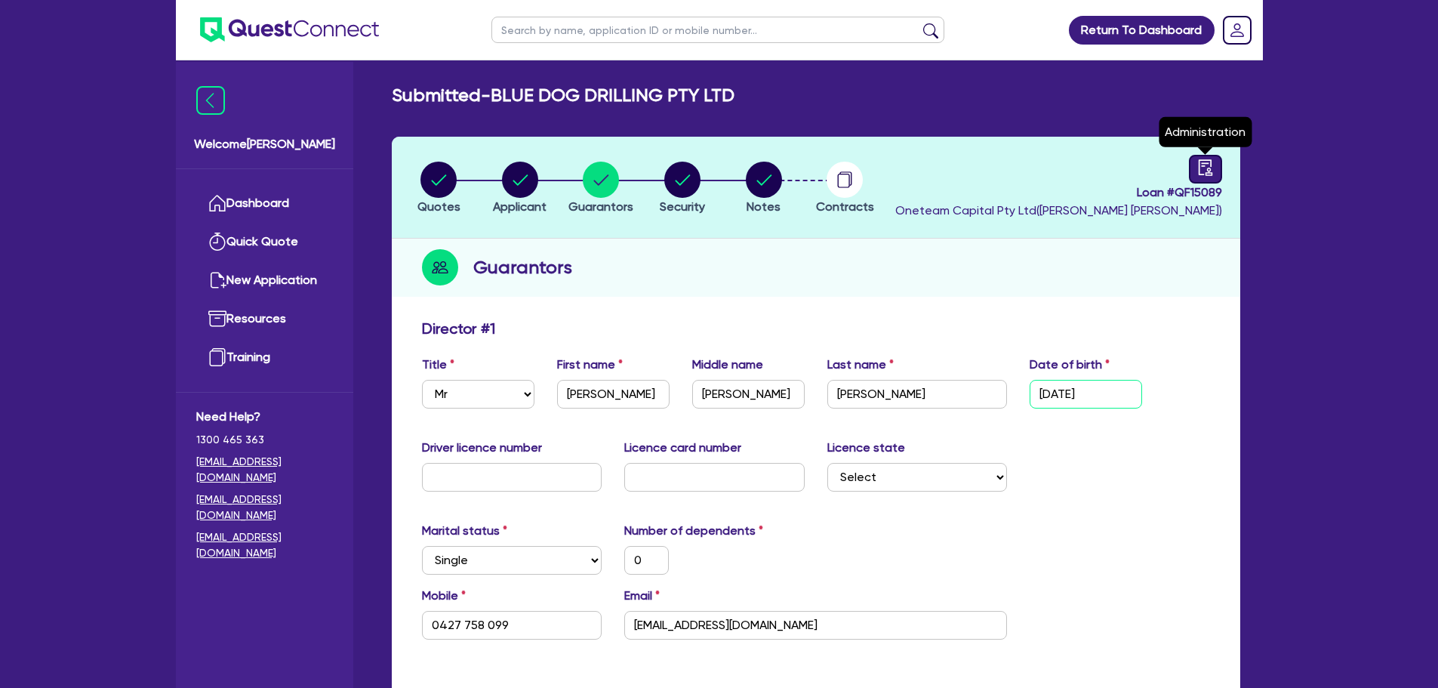
type input "20/01/1983"
click at [1219, 171] on link at bounding box center [1205, 169] width 33 height 29
select select "SUBMITTED_NEW"
select select "Other"
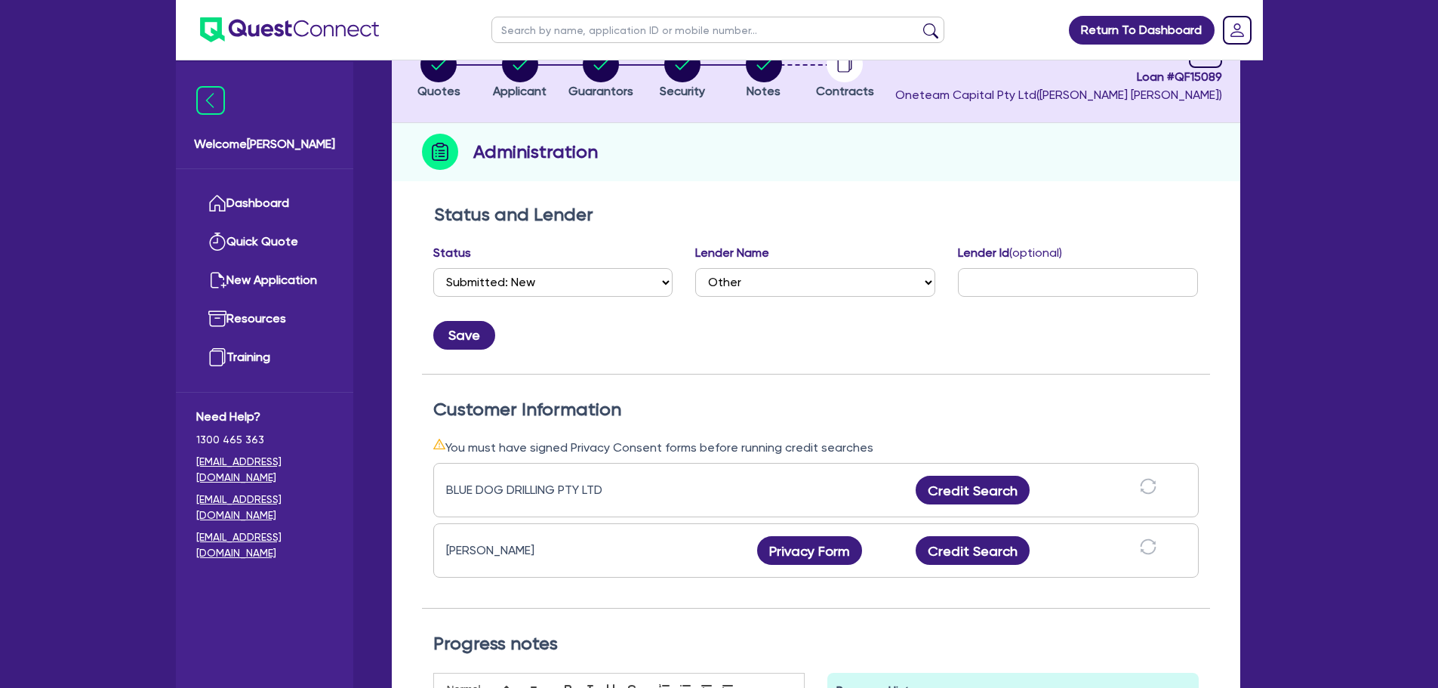
scroll to position [227, 0]
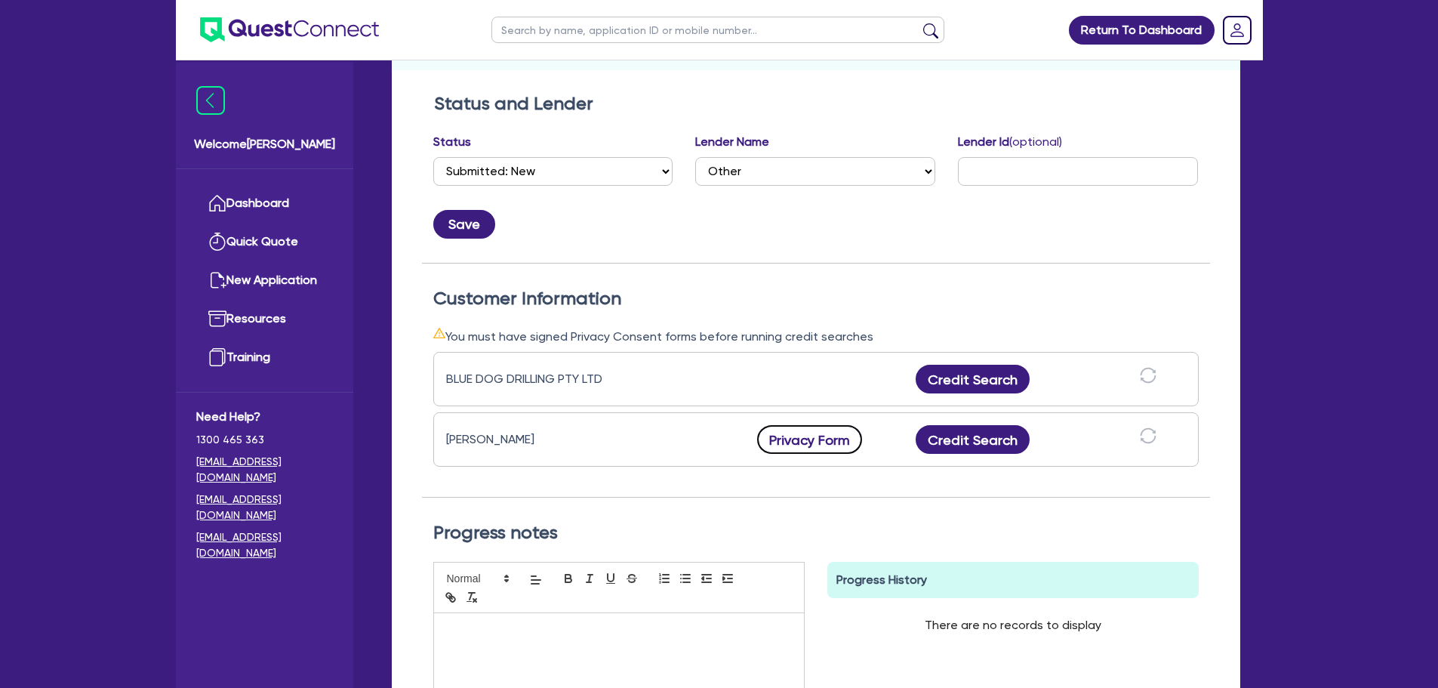
click at [808, 441] on button "Privacy Form" at bounding box center [810, 439] width 106 height 29
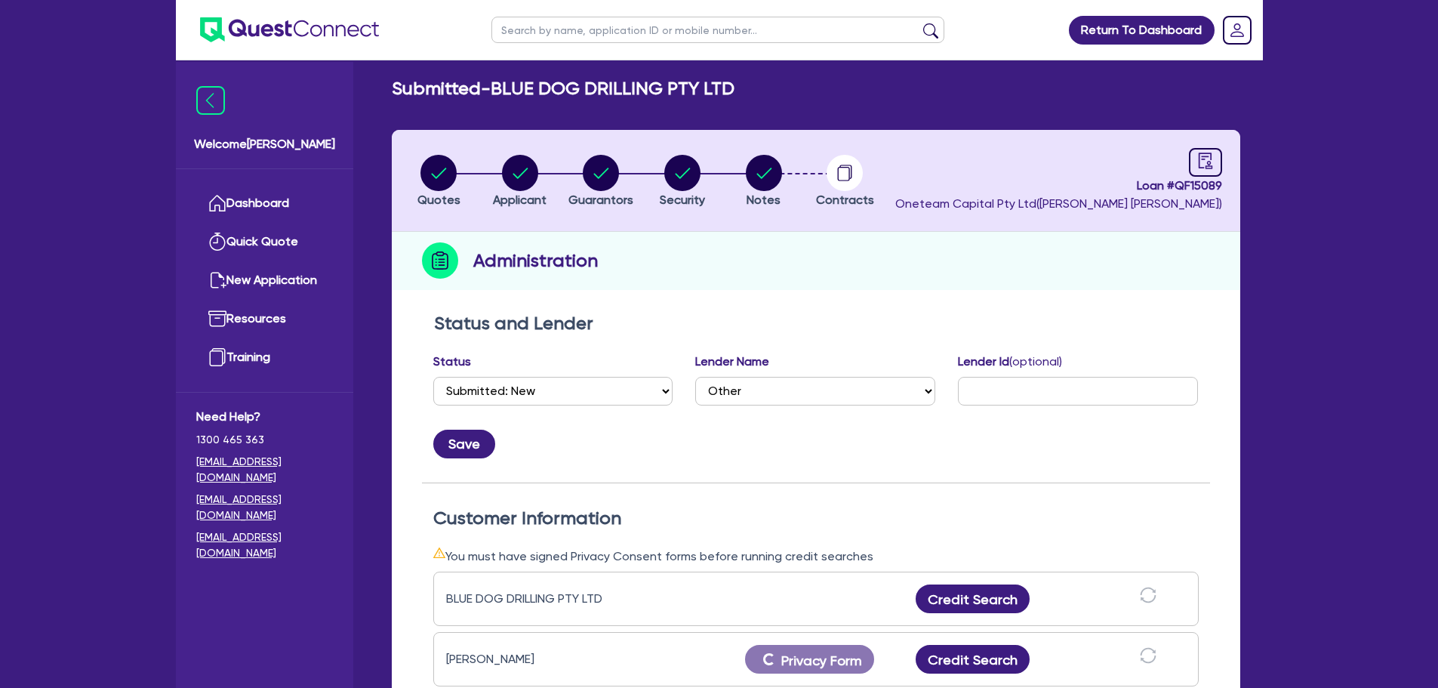
scroll to position [0, 0]
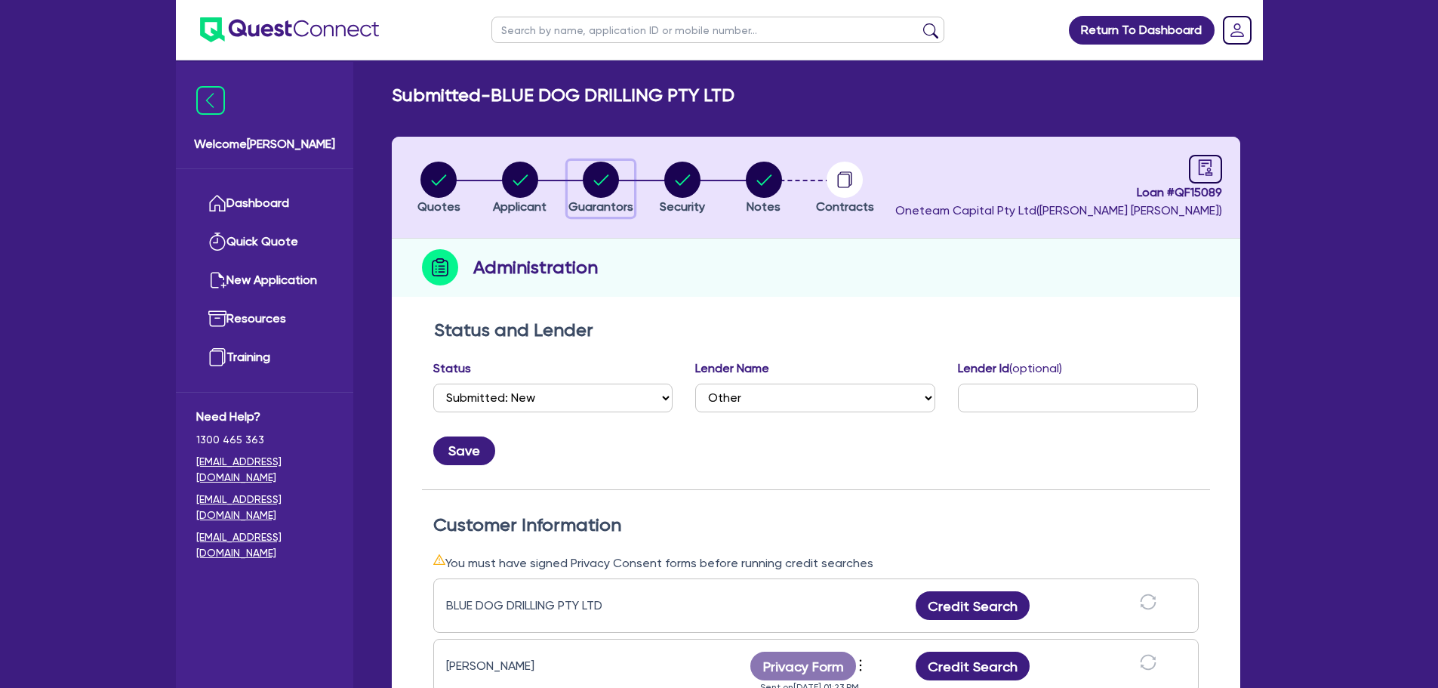
click at [607, 180] on circle "button" at bounding box center [601, 180] width 36 height 36
select select "MR"
select select "SINGLE"
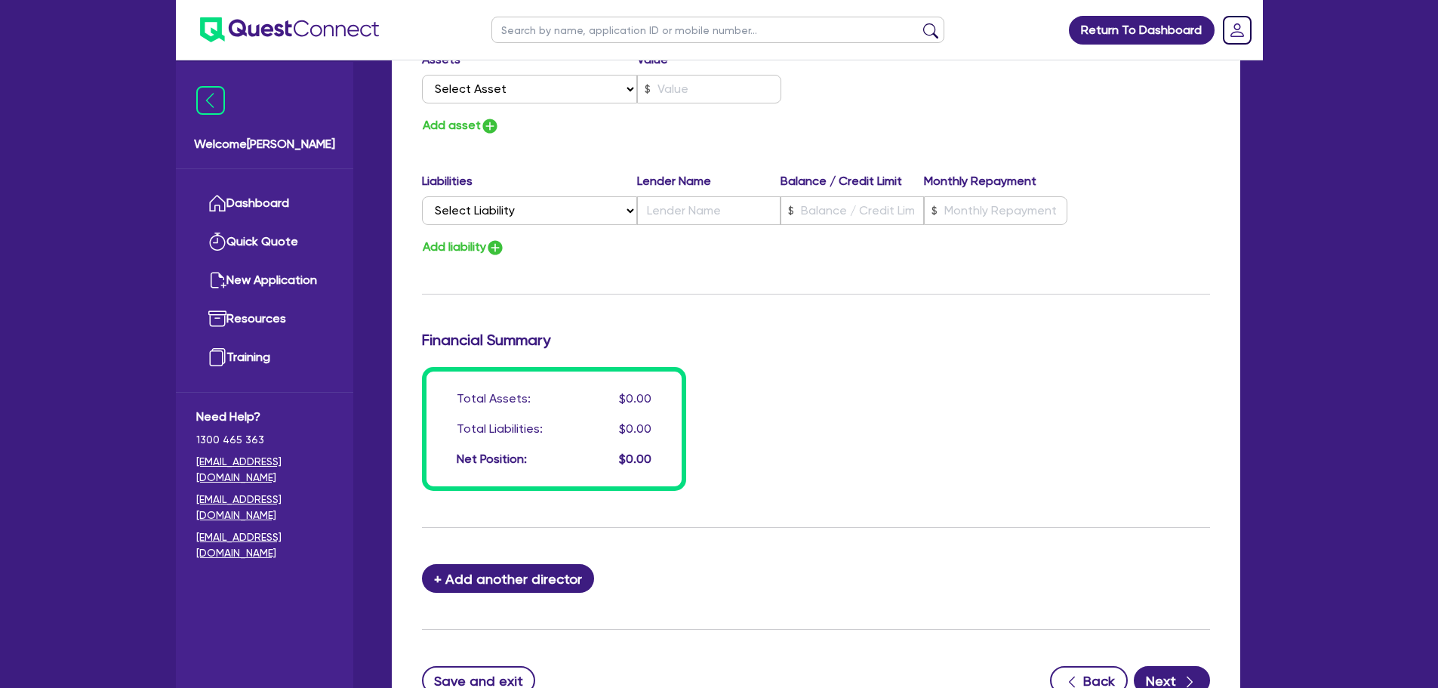
scroll to position [1074, 0]
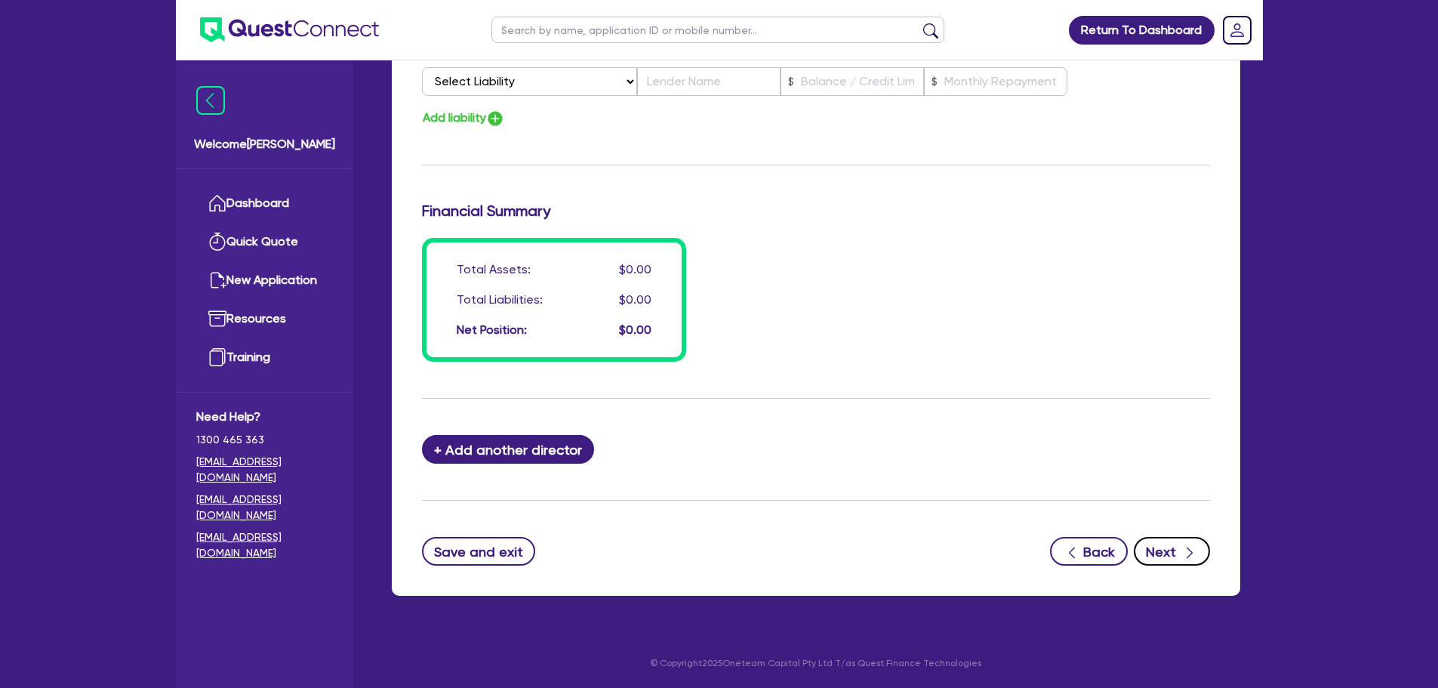
click at [1182, 544] on div "button" at bounding box center [1190, 551] width 17 height 19
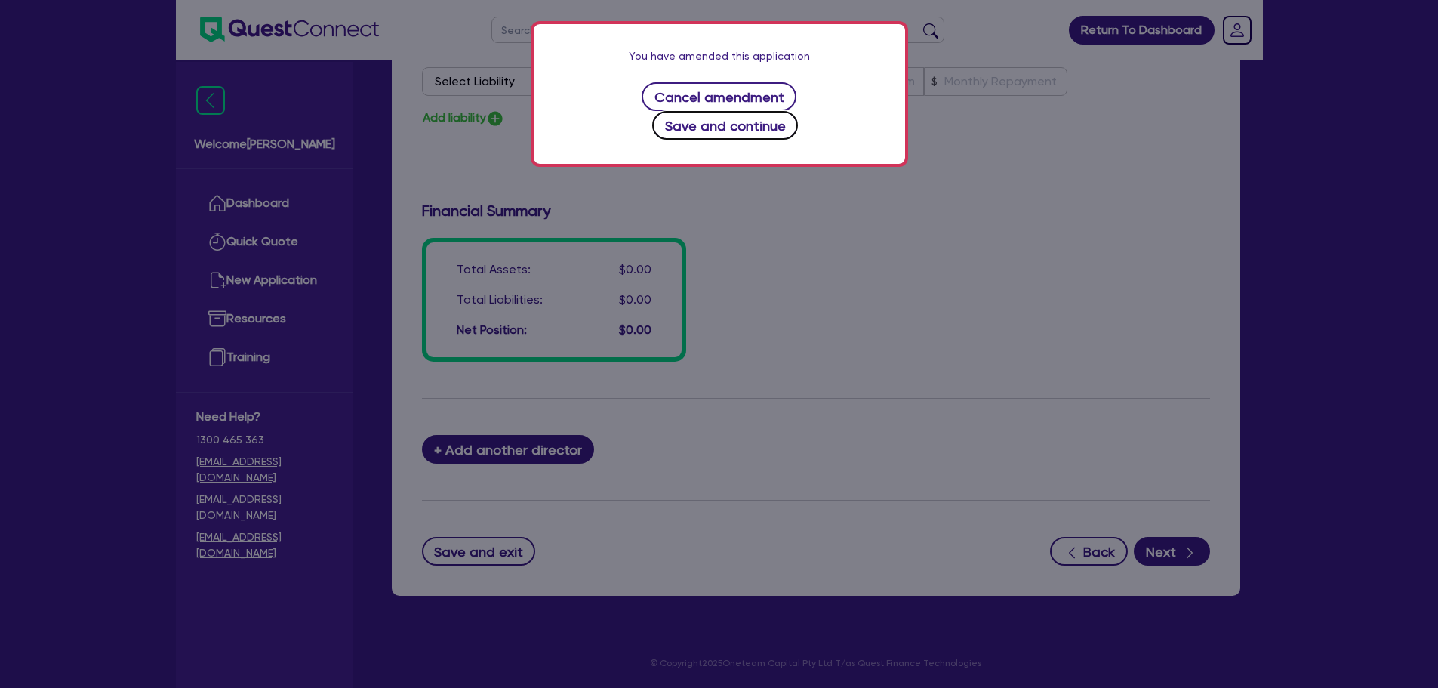
click at [790, 111] on button "Save and continue" at bounding box center [725, 125] width 146 height 29
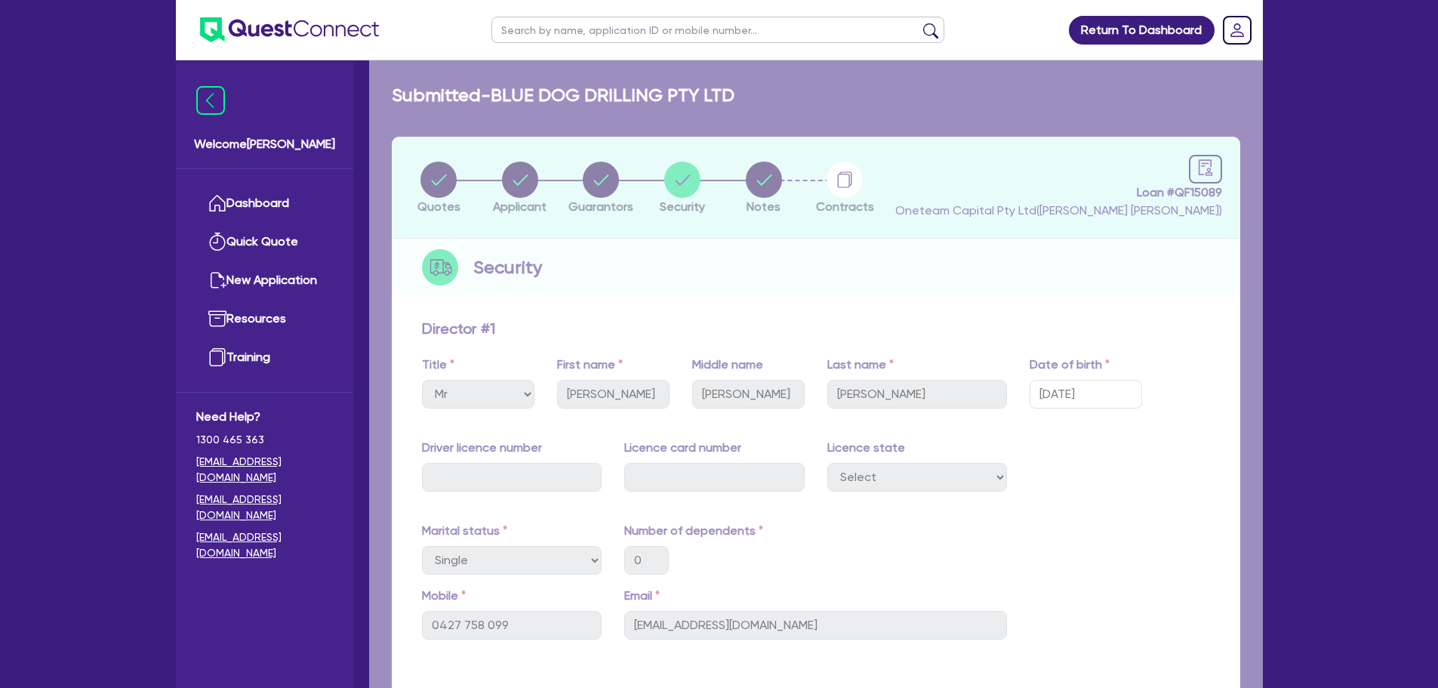
select select "PRIMARY_ASSETS"
select select "YELLOW_GOODS_AND_EXCAVATORS"
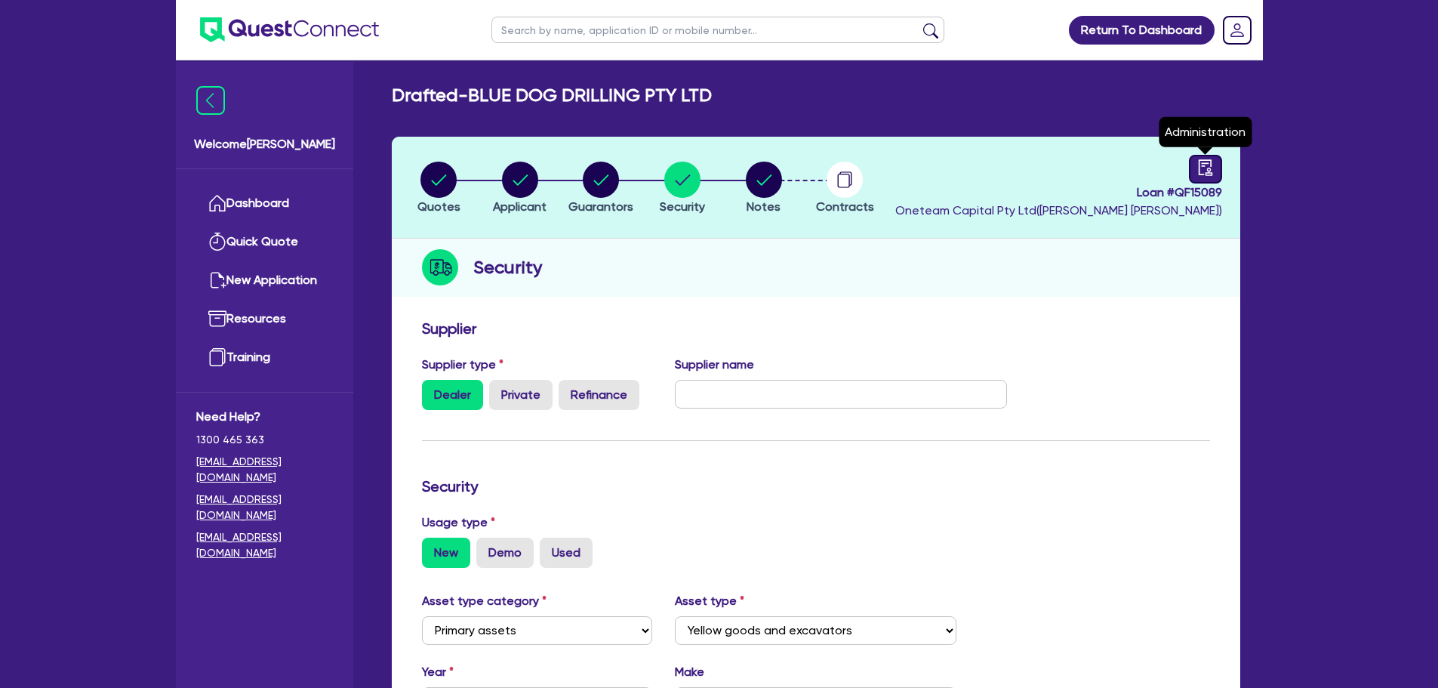
click at [1220, 169] on link at bounding box center [1205, 169] width 33 height 29
select select "DRAFTED_AMENDED"
select select "Other"
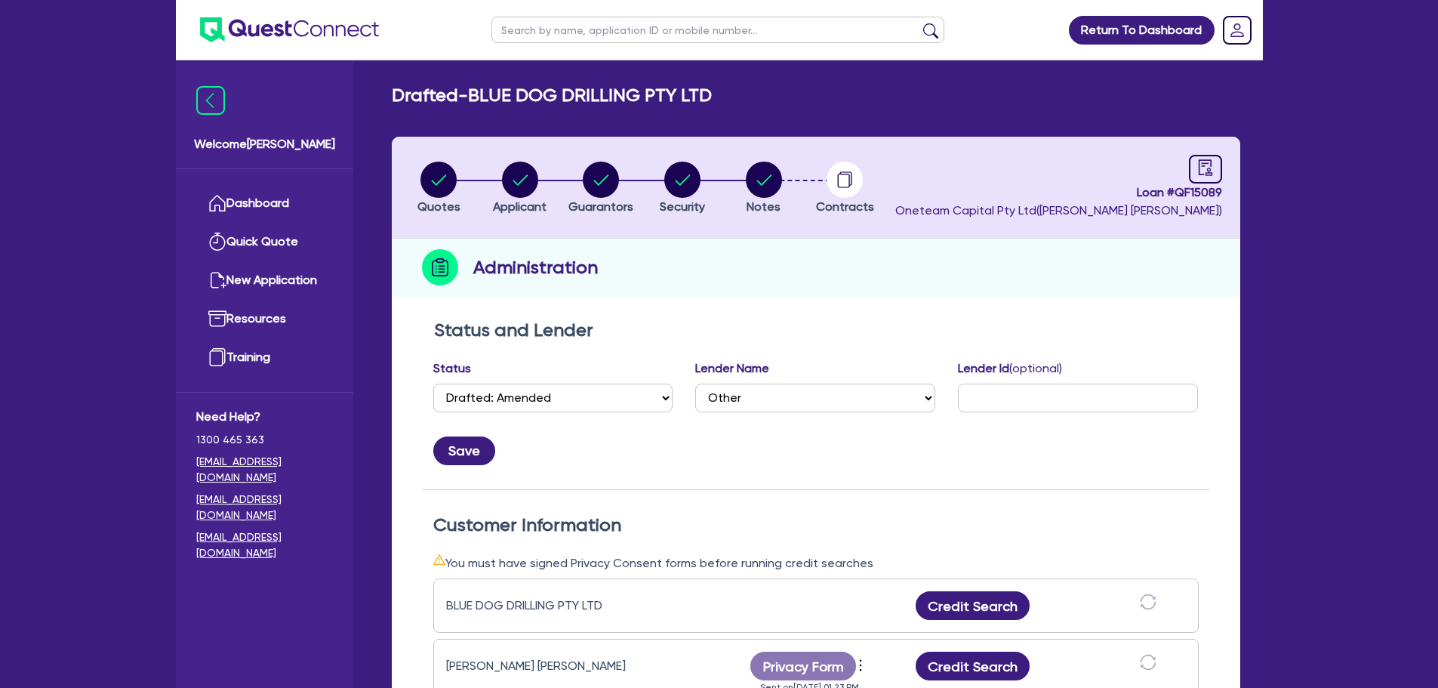
scroll to position [378, 0]
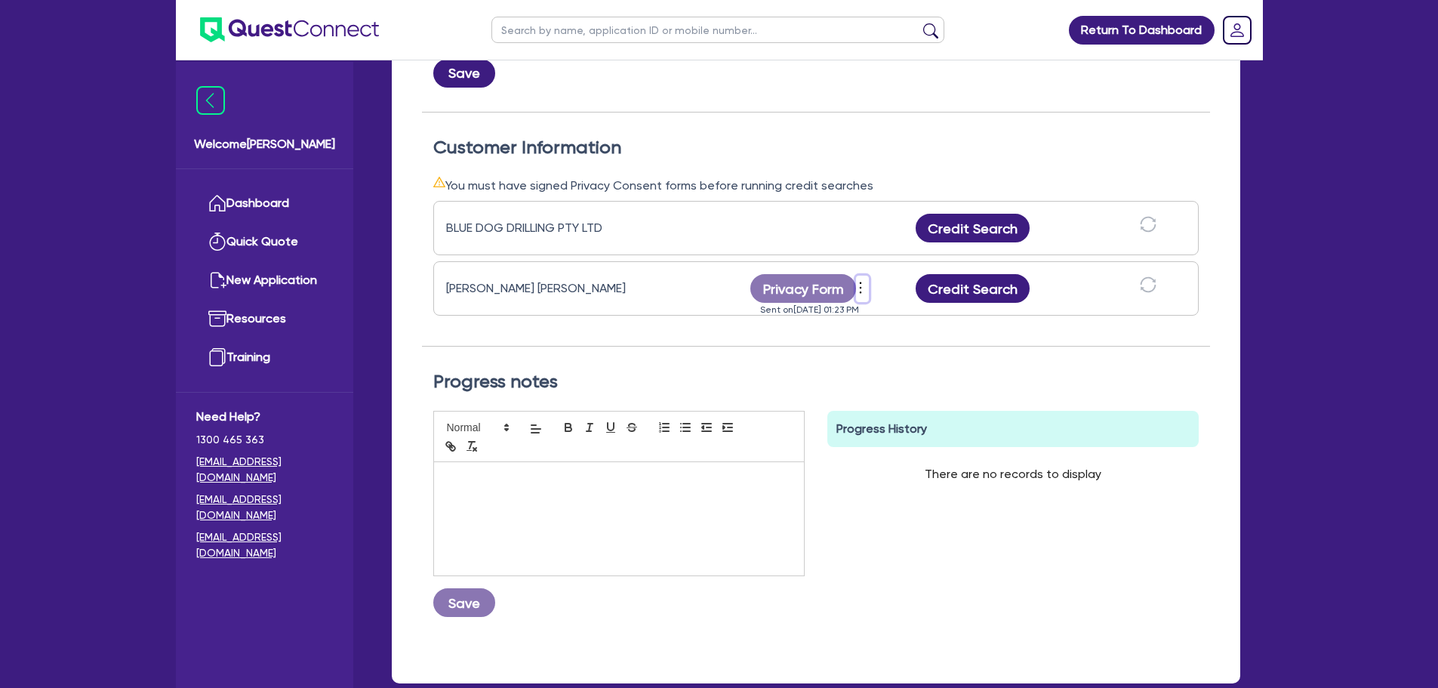
click at [861, 285] on icon "more" at bounding box center [860, 287] width 15 height 23
click at [917, 312] on link "Send new privacy form" at bounding box center [942, 311] width 145 height 22
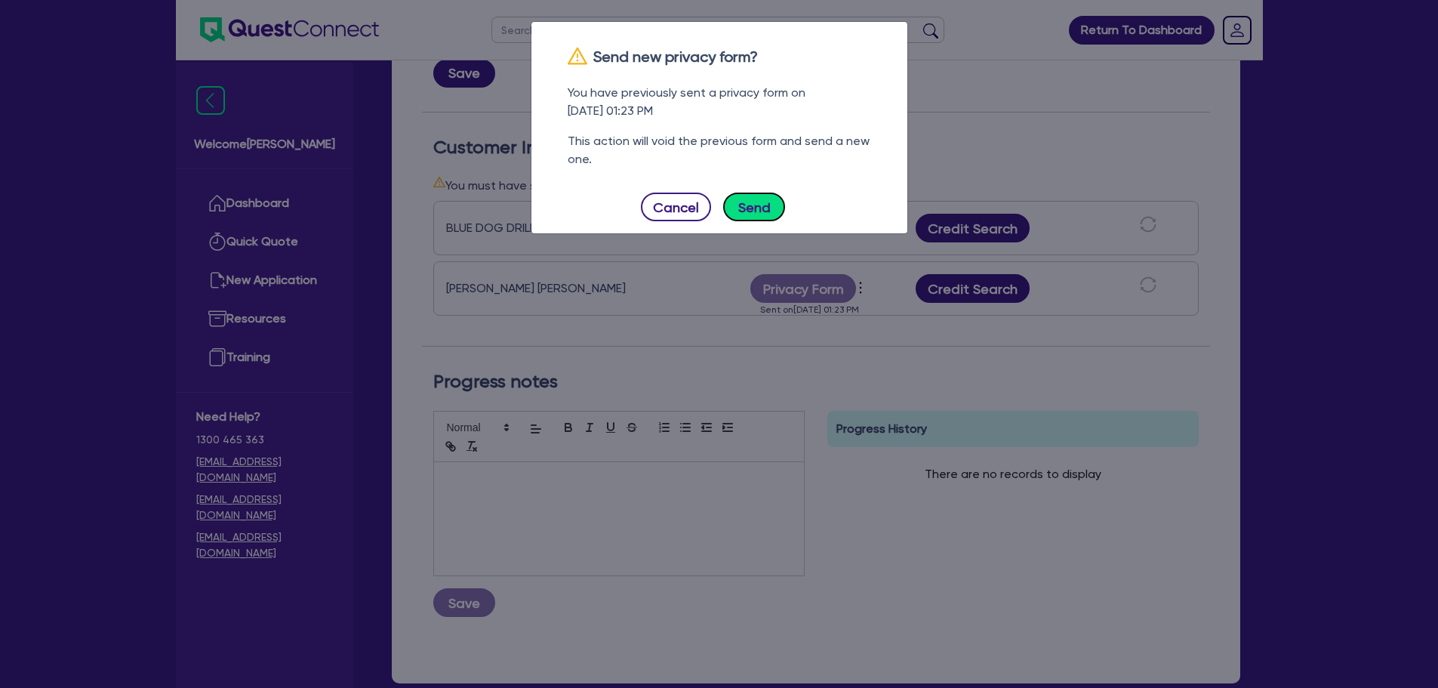
click at [768, 217] on button "Send" at bounding box center [754, 207] width 62 height 29
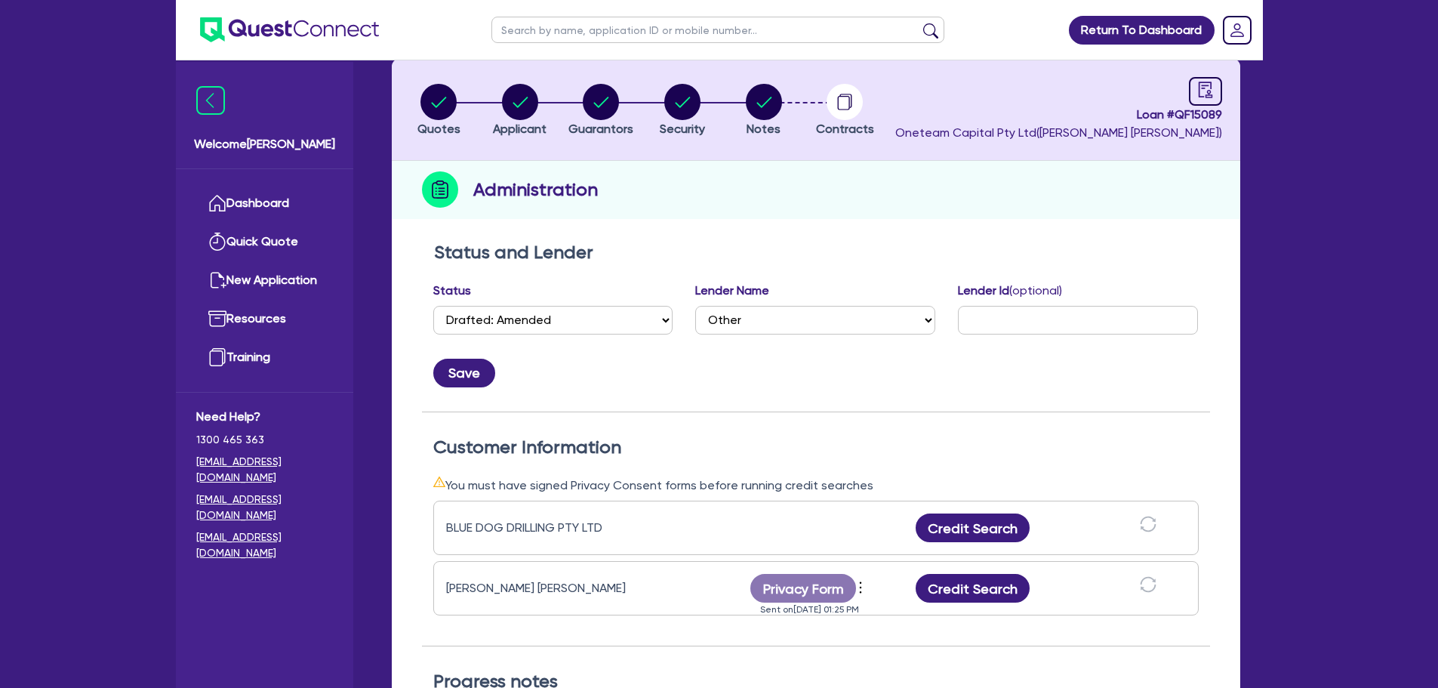
scroll to position [0, 0]
